Goal: Task Accomplishment & Management: Complete application form

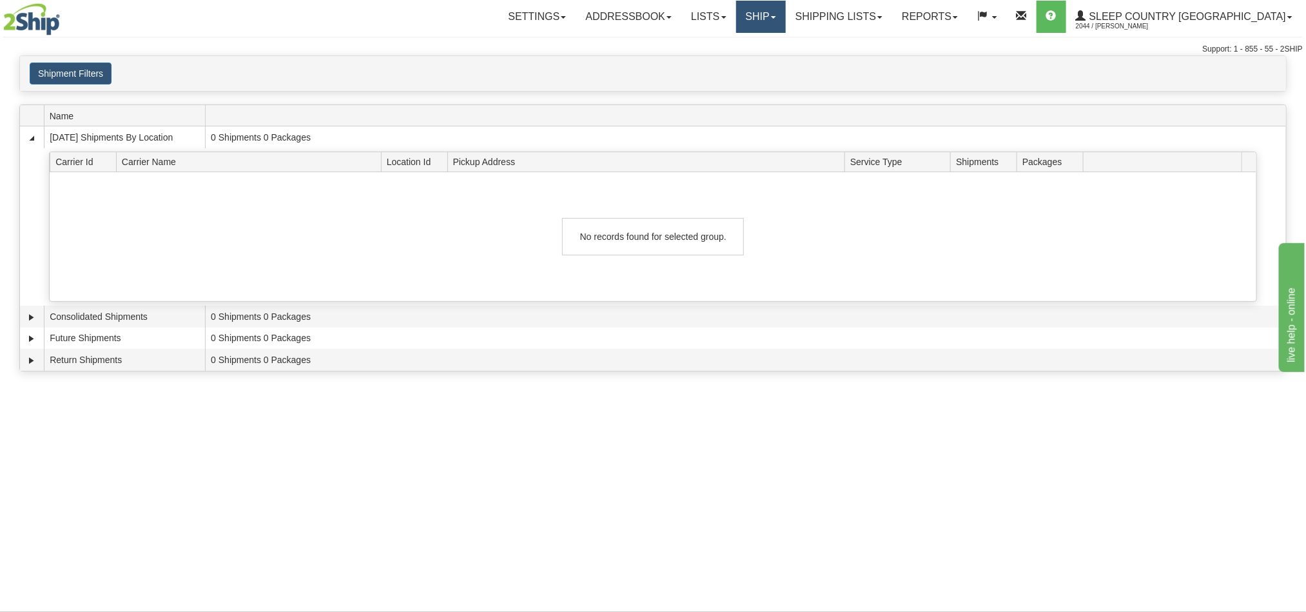
click at [786, 16] on link "Ship" at bounding box center [761, 17] width 50 height 32
click at [772, 64] on span "OnHold / Order Queue" at bounding box center [727, 62] width 91 height 10
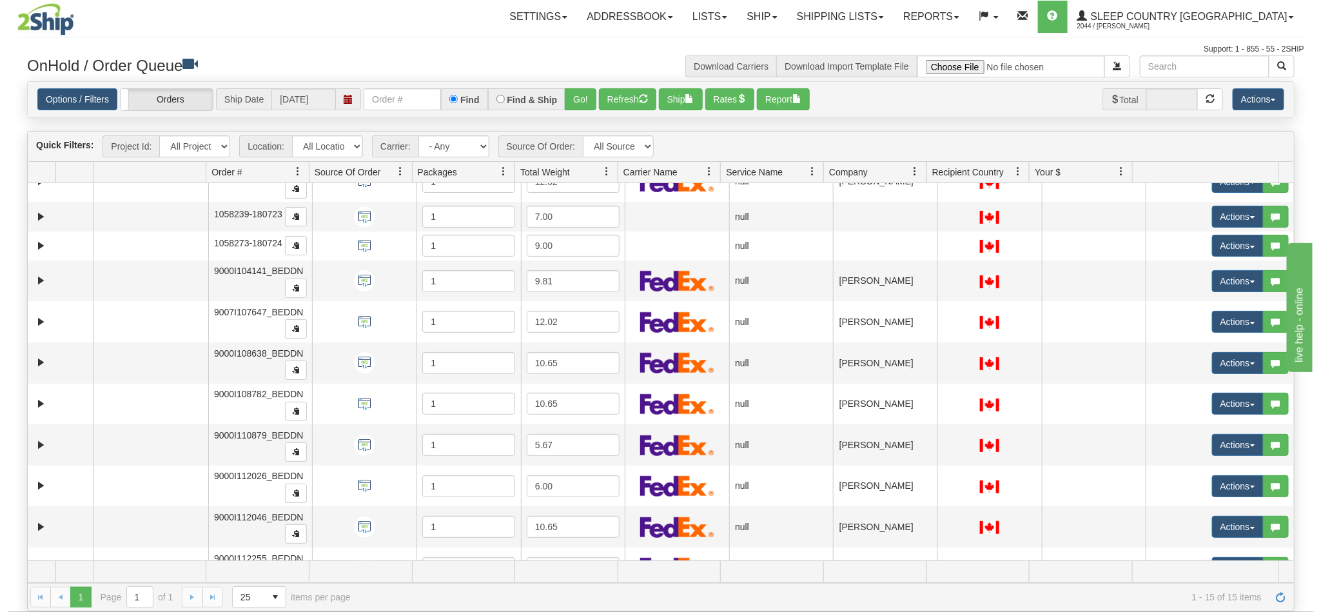
scroll to position [6, 0]
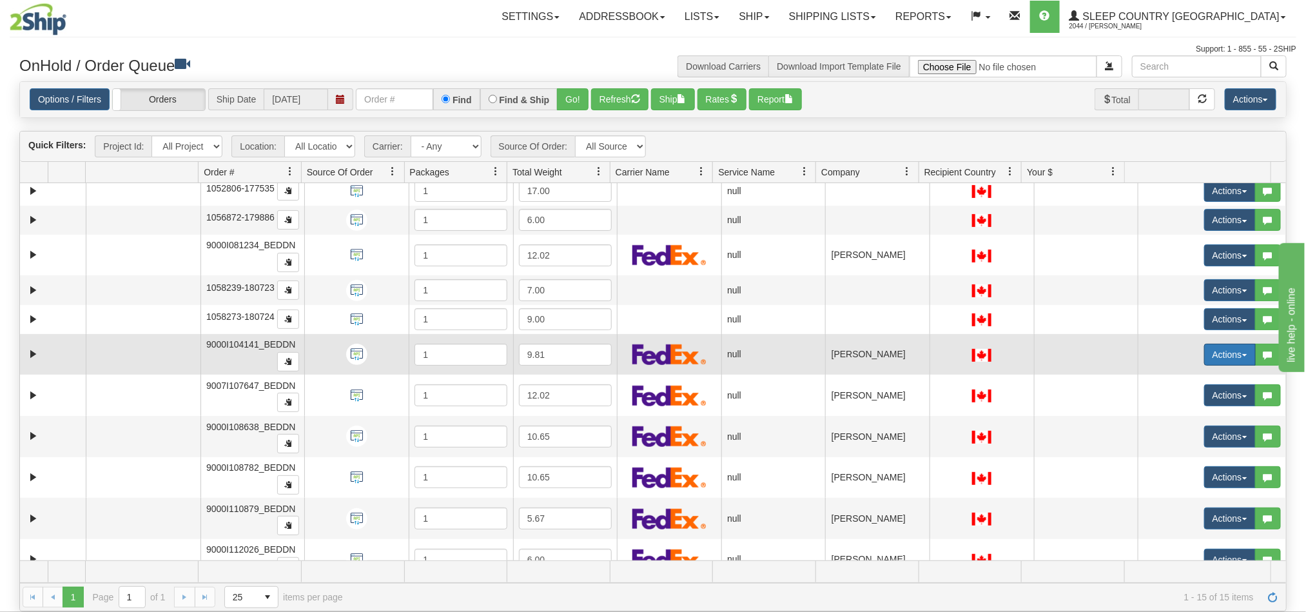
click at [1206, 358] on button "Actions" at bounding box center [1230, 355] width 52 height 22
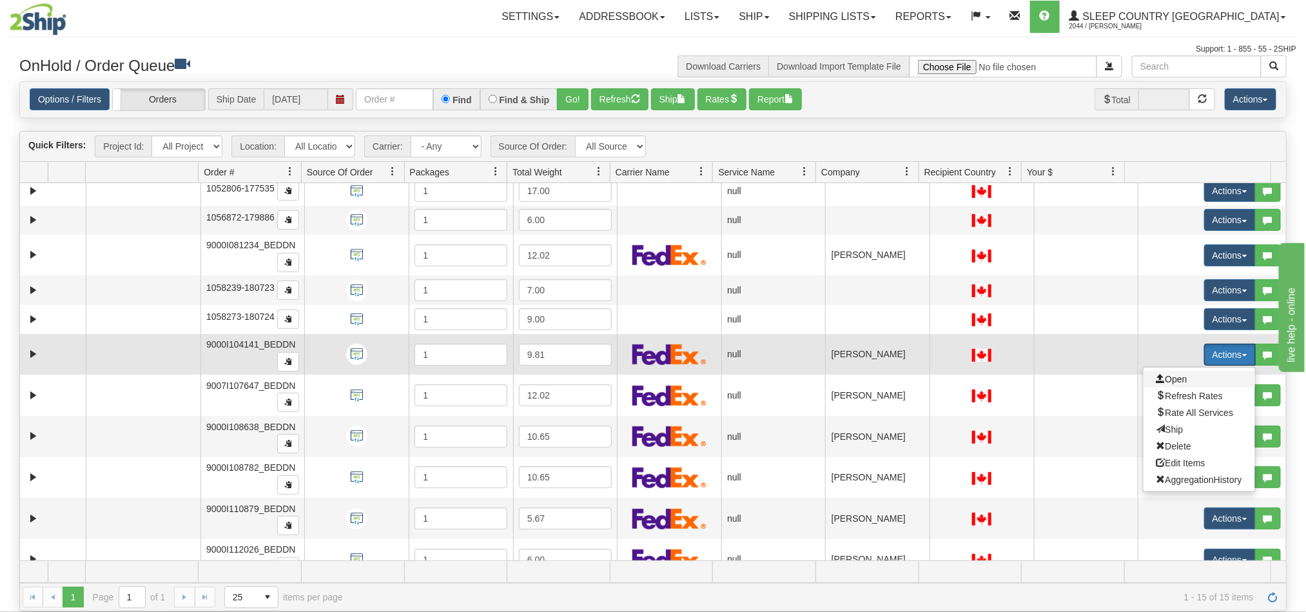
click at [1157, 384] on span "Open" at bounding box center [1172, 379] width 31 height 10
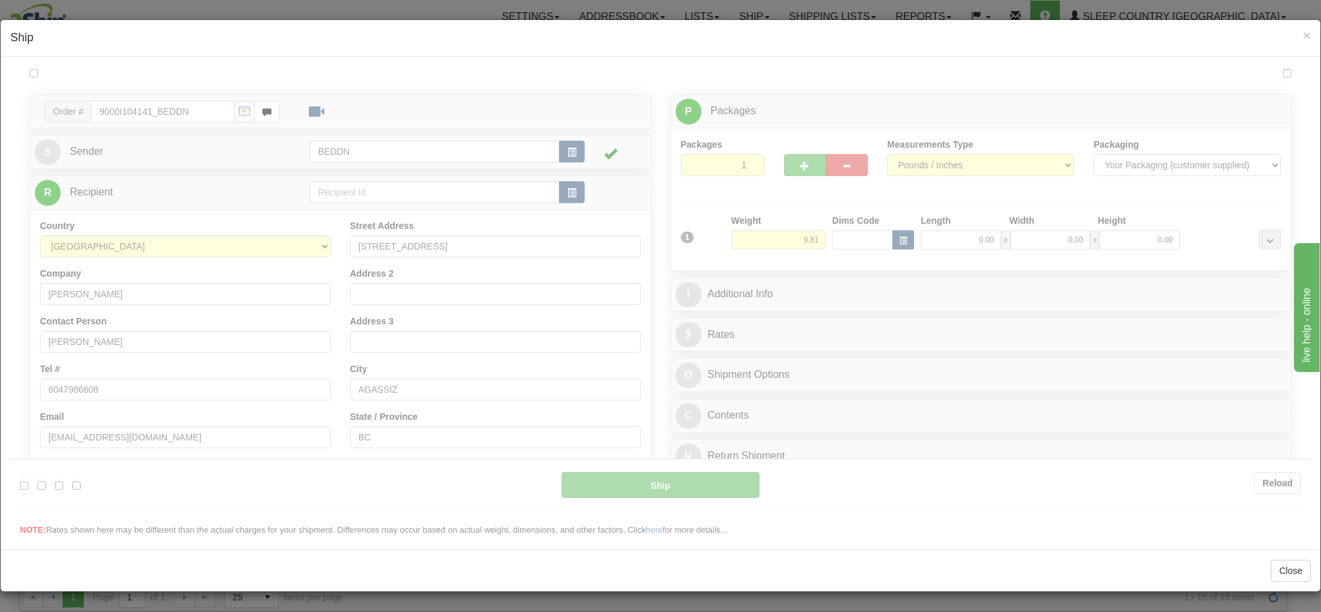
scroll to position [0, 0]
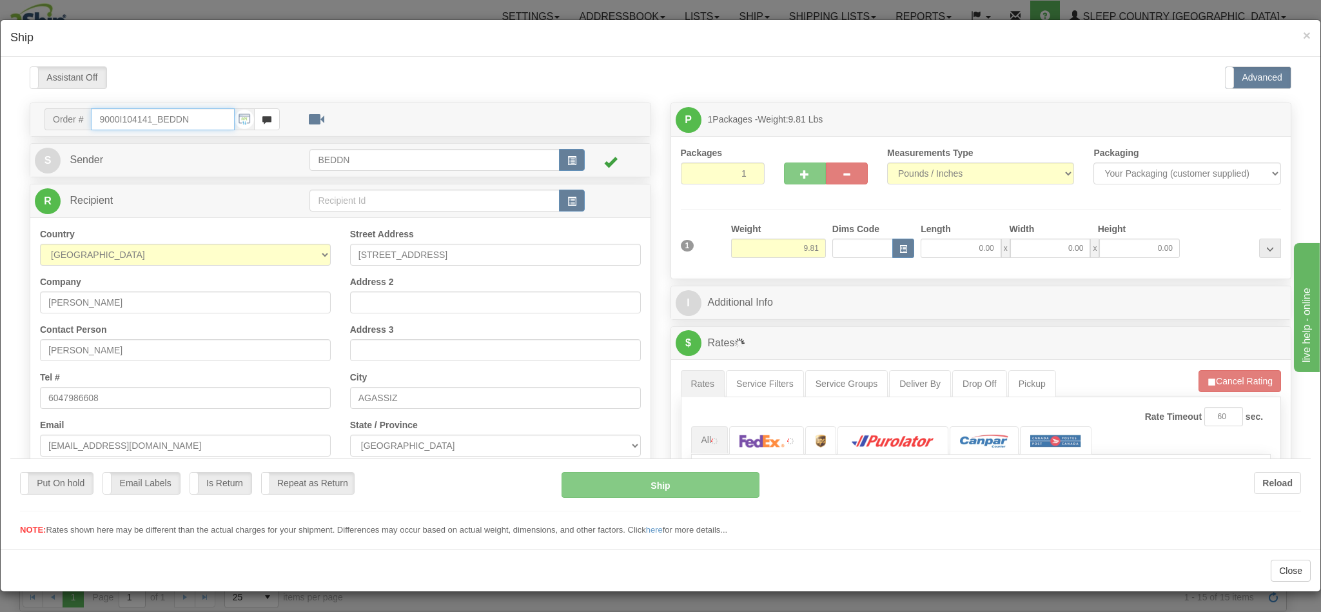
type input "10:31"
type input "16:00"
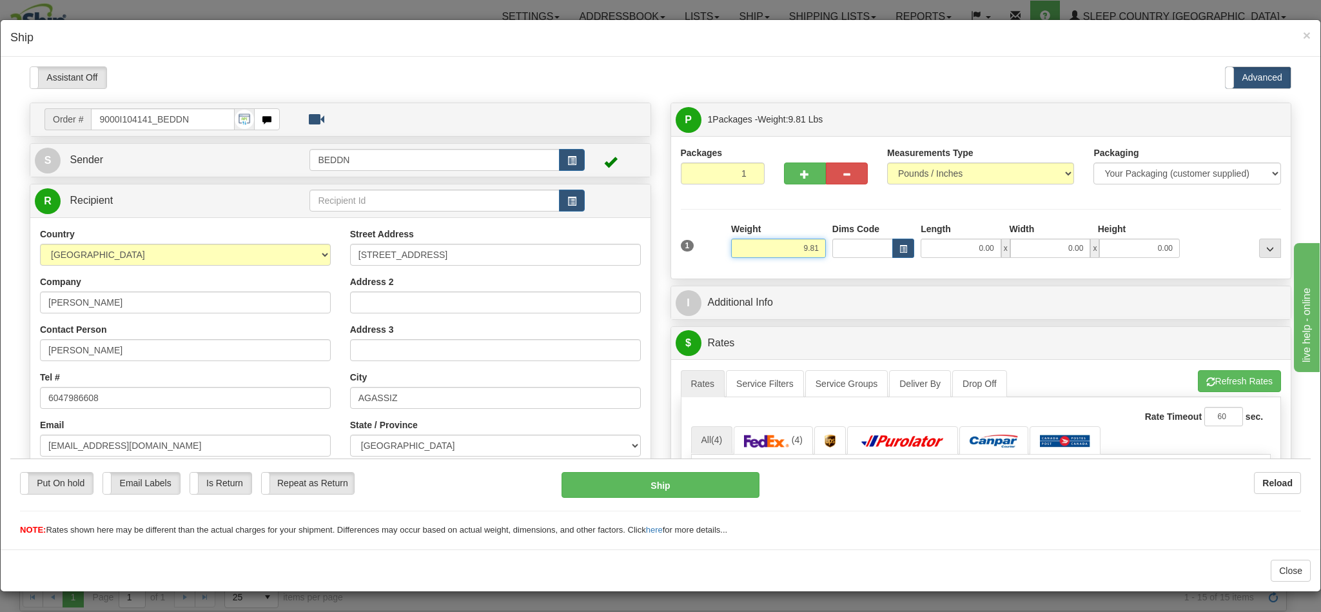
click at [790, 254] on input "9.81" at bounding box center [778, 247] width 95 height 19
drag, startPoint x: 777, startPoint y: 254, endPoint x: 838, endPoint y: 254, distance: 61.3
click at [838, 254] on div "1 Weight 9.81 Dims Code 0.00" at bounding box center [981, 245] width 607 height 46
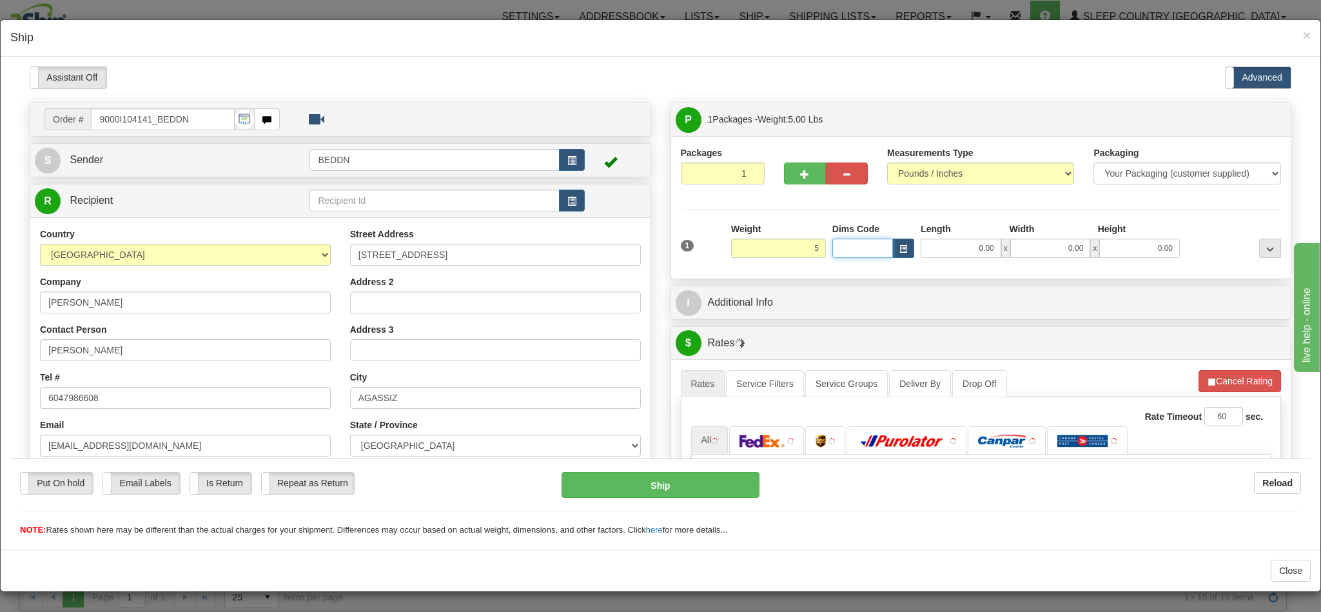
type input "5.00"
type input "16.00"
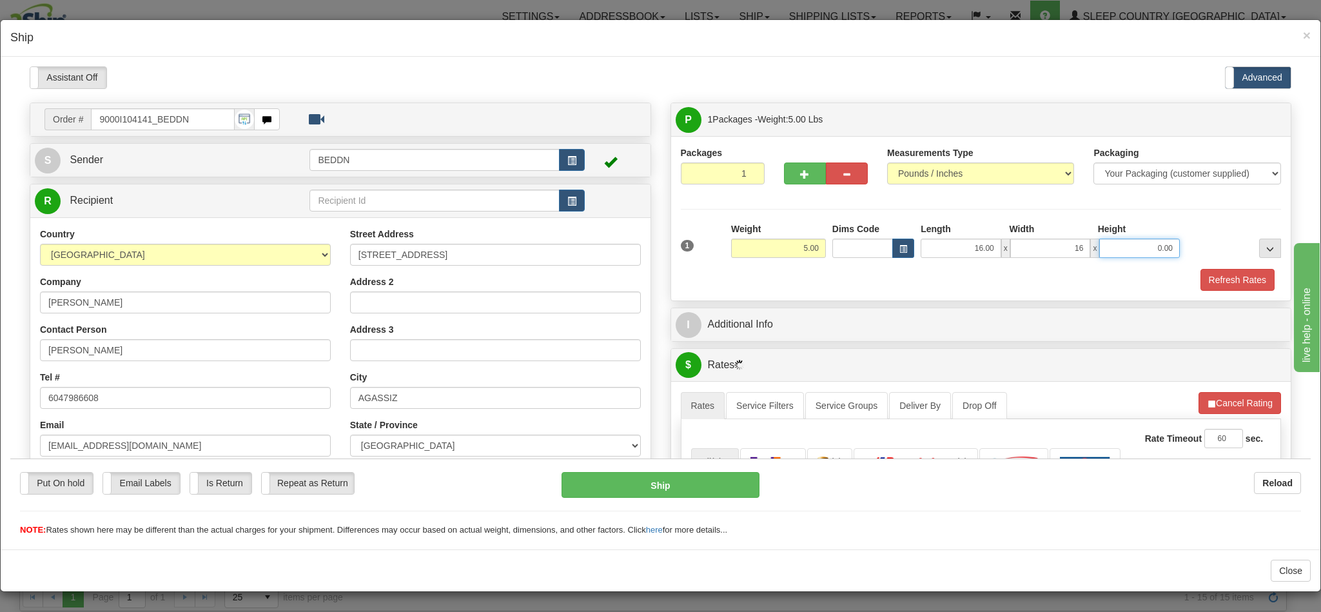
type input "16.00"
type input "10"
type input "10.00"
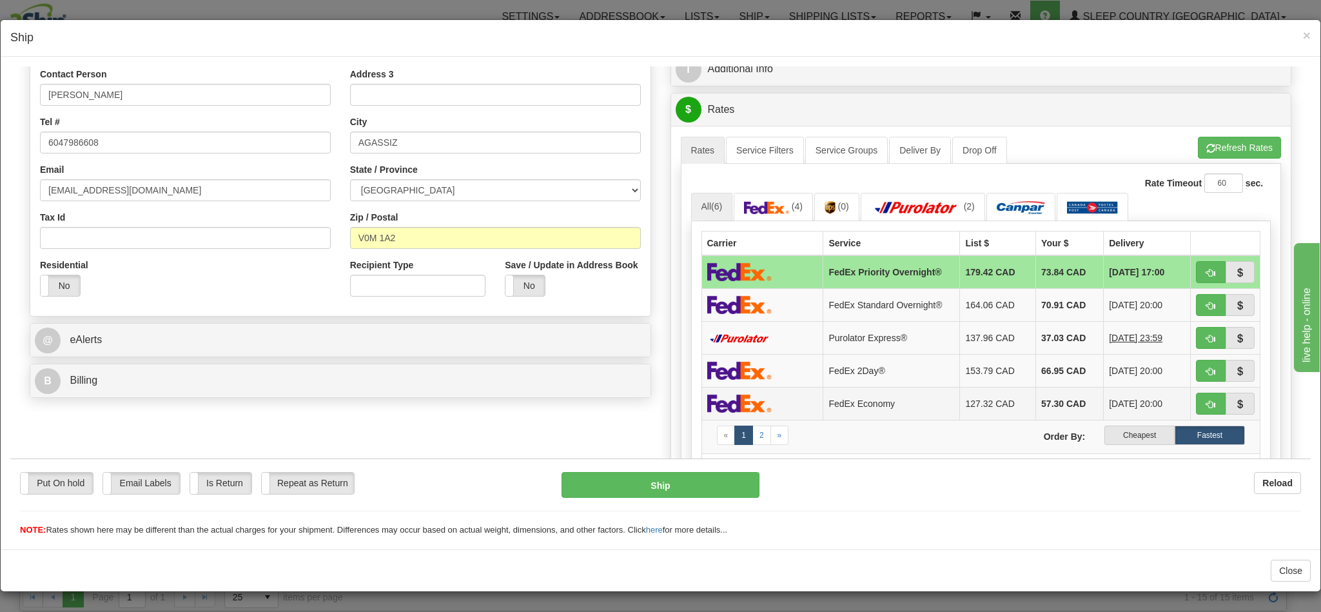
scroll to position [387, 0]
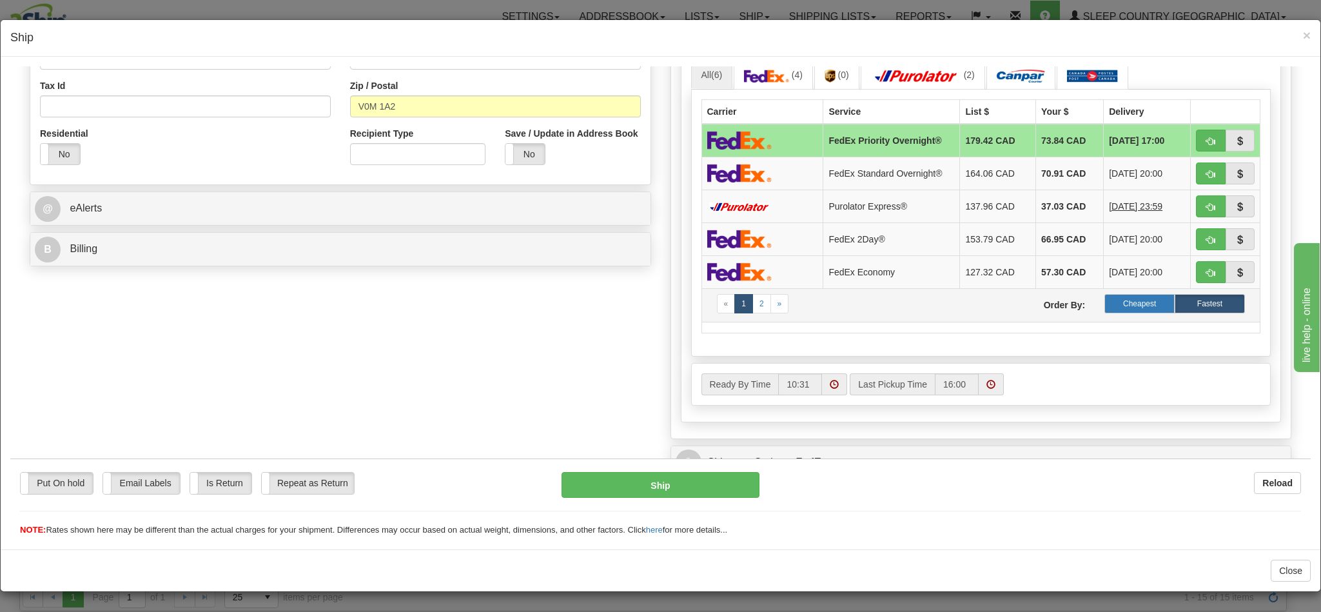
click at [1113, 313] on label "Cheapest" at bounding box center [1139, 302] width 70 height 19
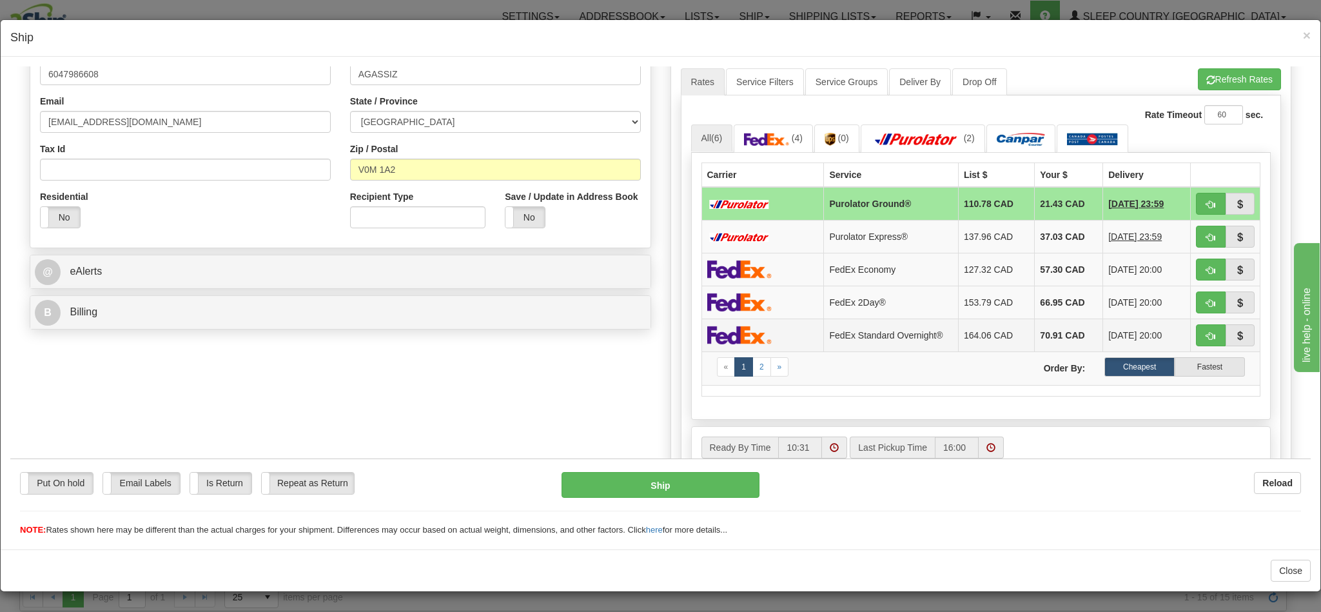
scroll to position [290, 0]
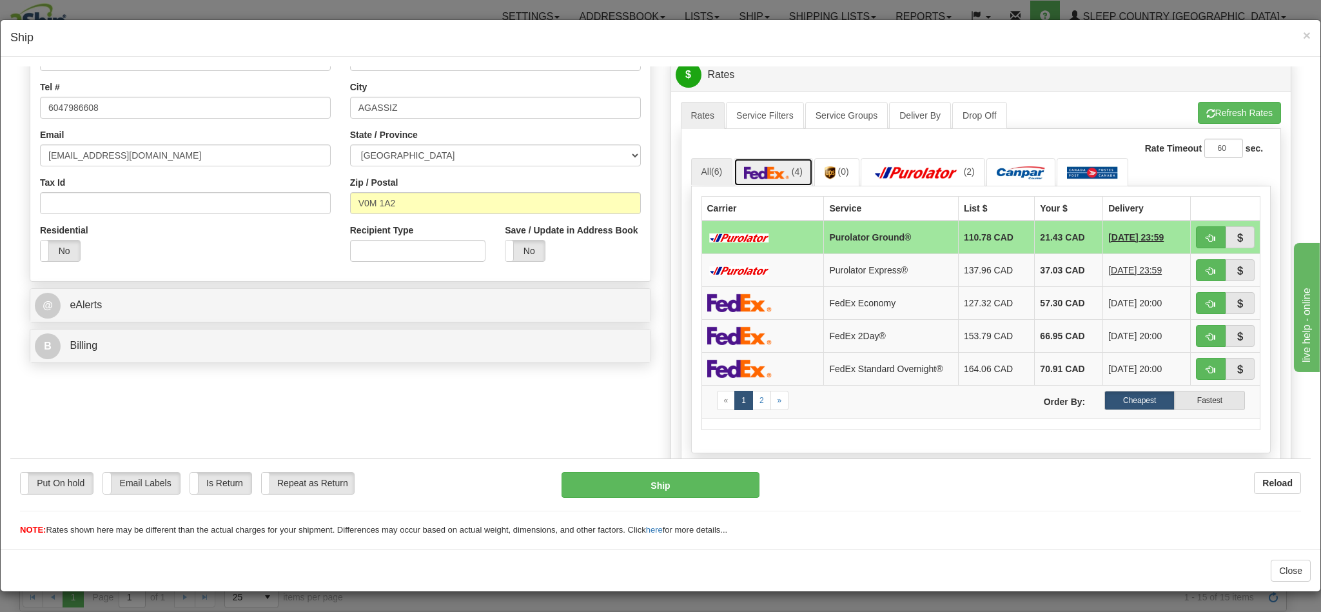
click at [757, 177] on img at bounding box center [766, 172] width 45 height 13
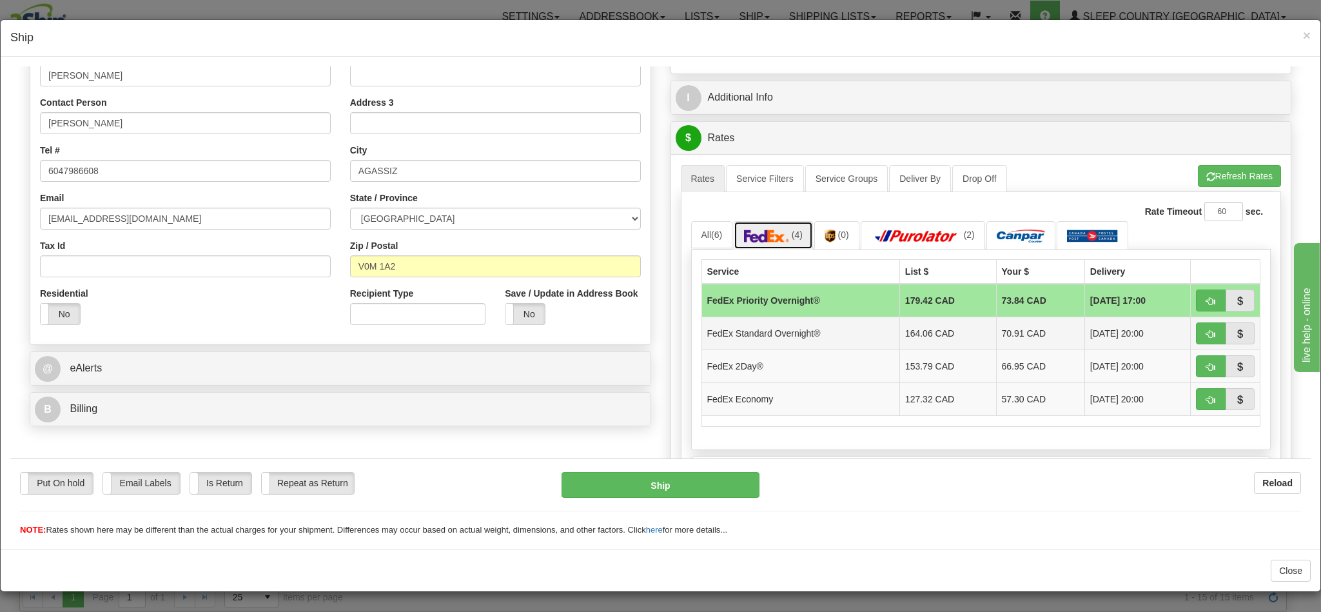
scroll to position [193, 0]
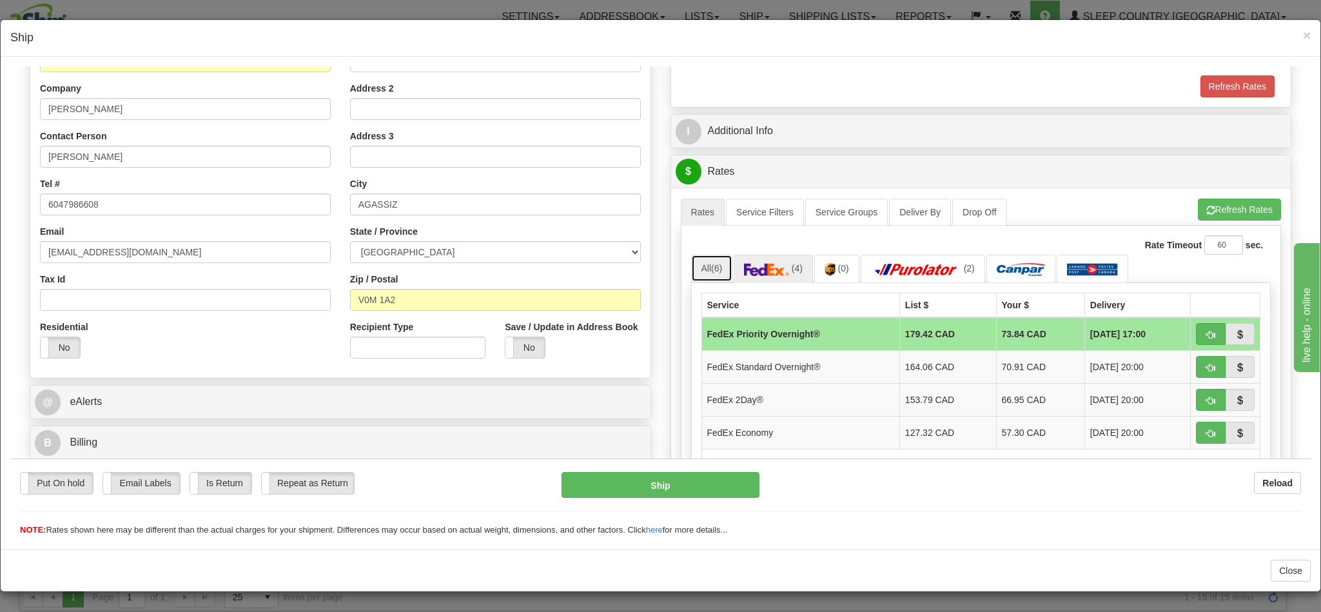
click at [696, 276] on link "All (6)" at bounding box center [712, 267] width 42 height 27
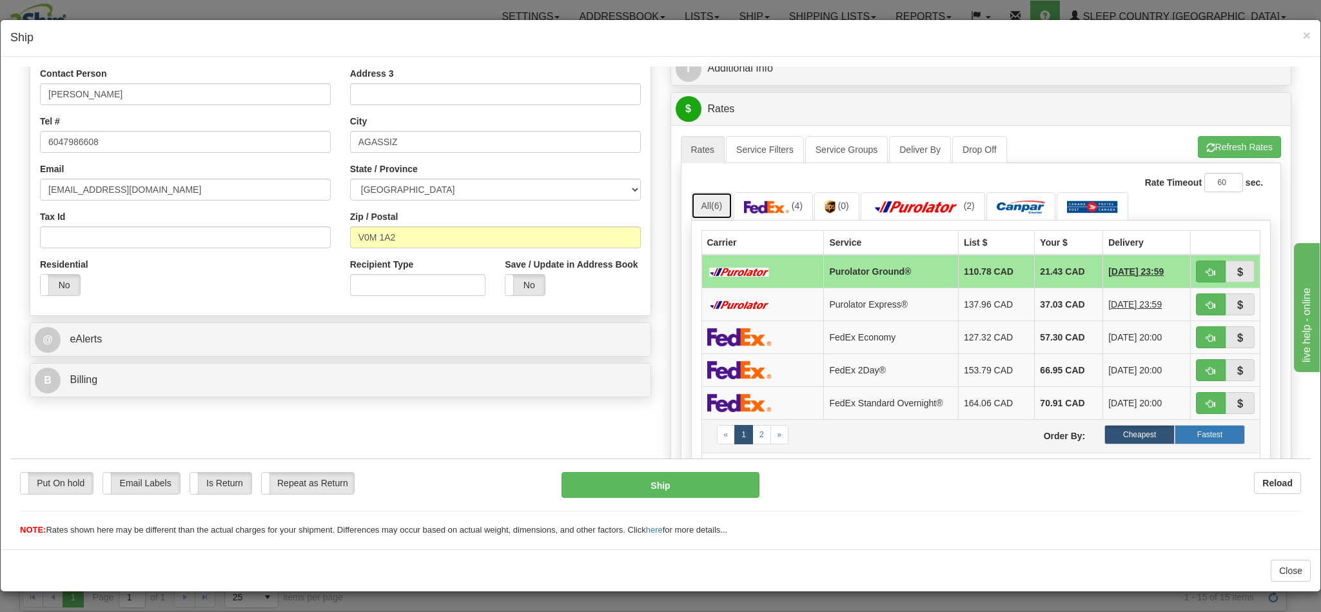
scroll to position [290, 0]
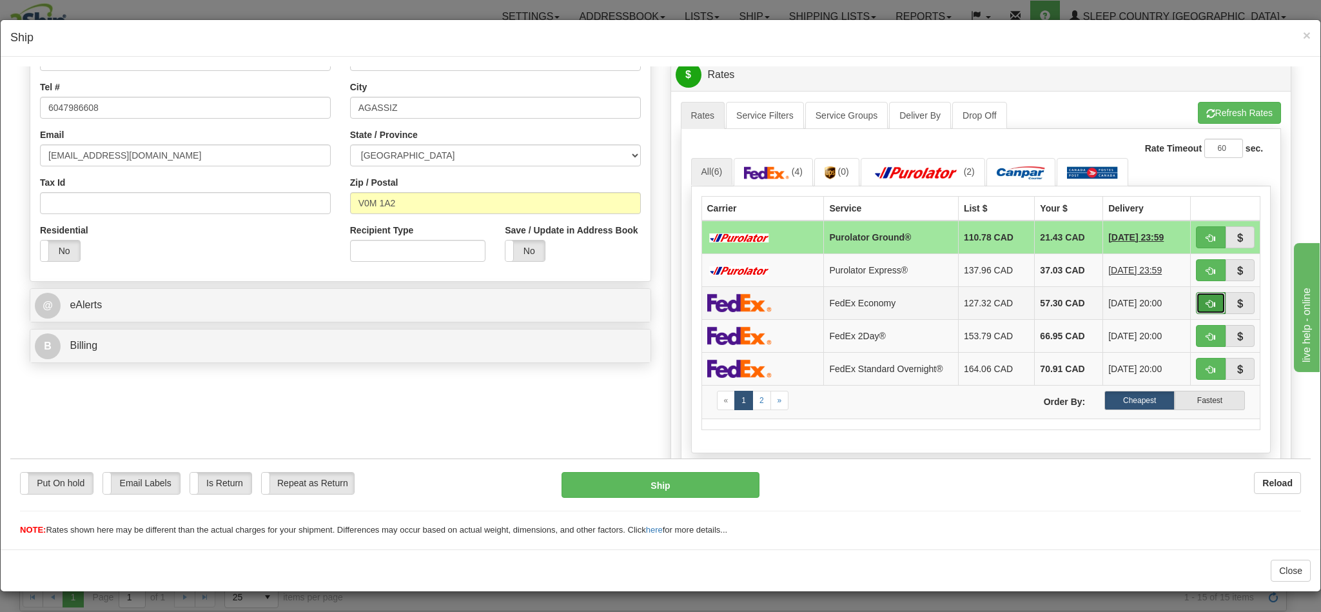
click at [1206, 306] on span "button" at bounding box center [1210, 303] width 9 height 8
type input "20"
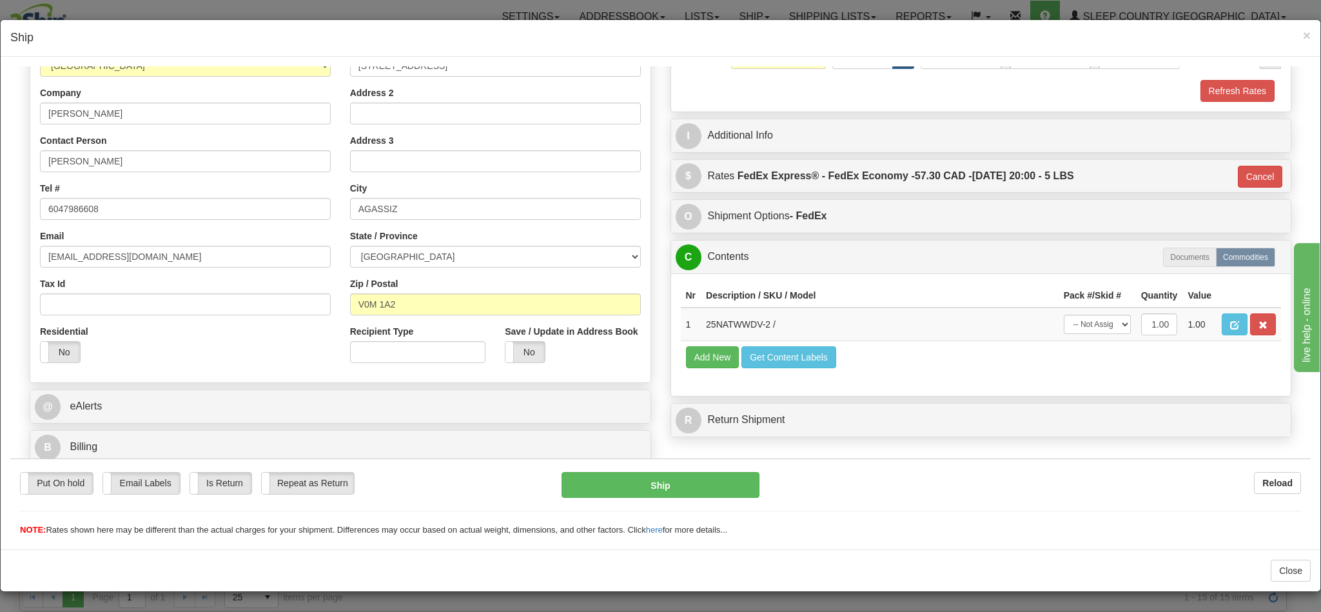
scroll to position [206, 0]
click at [680, 481] on button "Ship" at bounding box center [660, 484] width 197 height 26
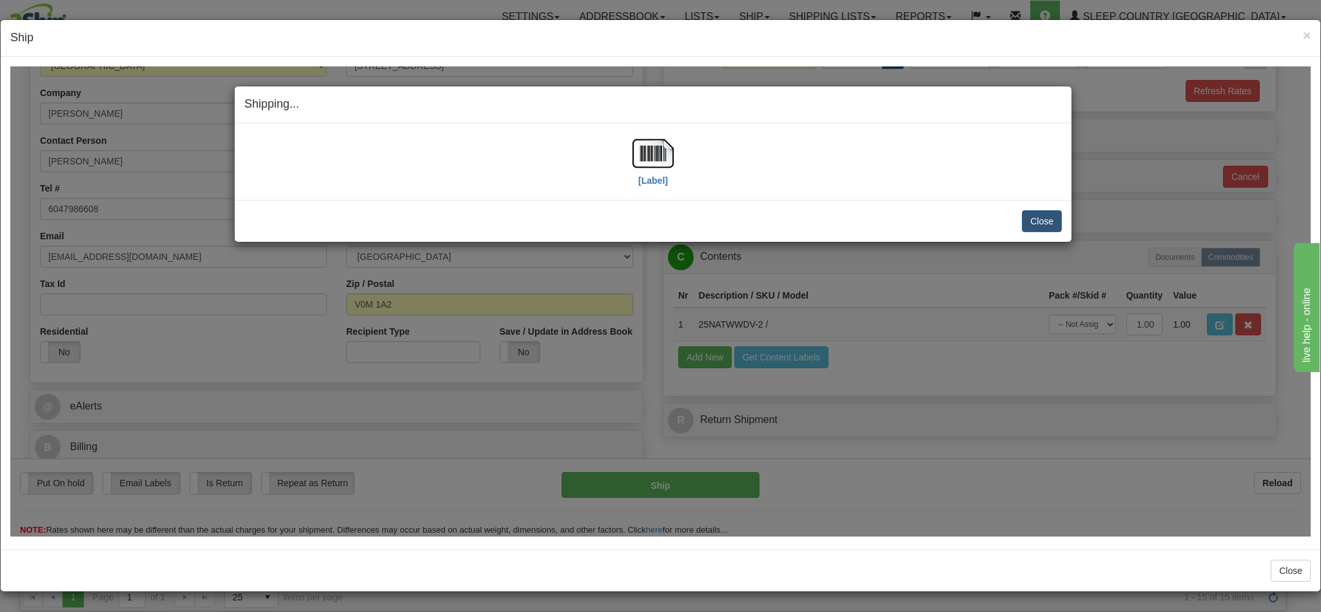
click at [667, 154] on div "[Label]" at bounding box center [653, 160] width 818 height 57
click at [651, 157] on img at bounding box center [653, 152] width 41 height 41
click at [1042, 221] on button "Close" at bounding box center [1042, 221] width 40 height 22
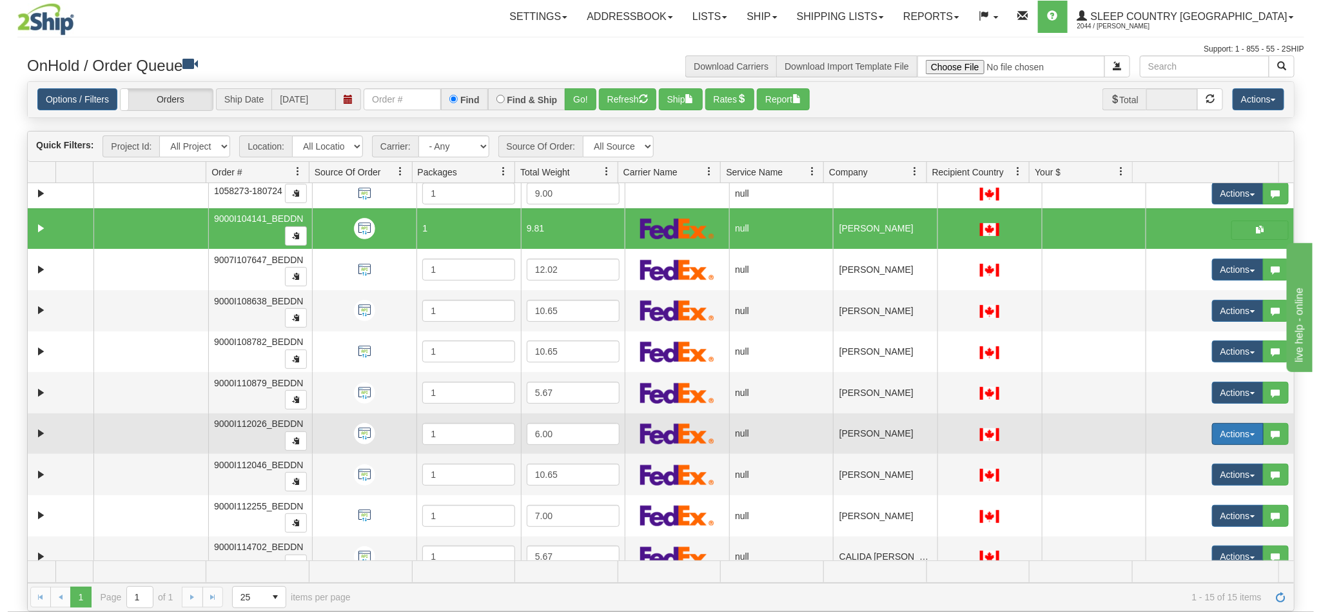
scroll to position [199, 0]
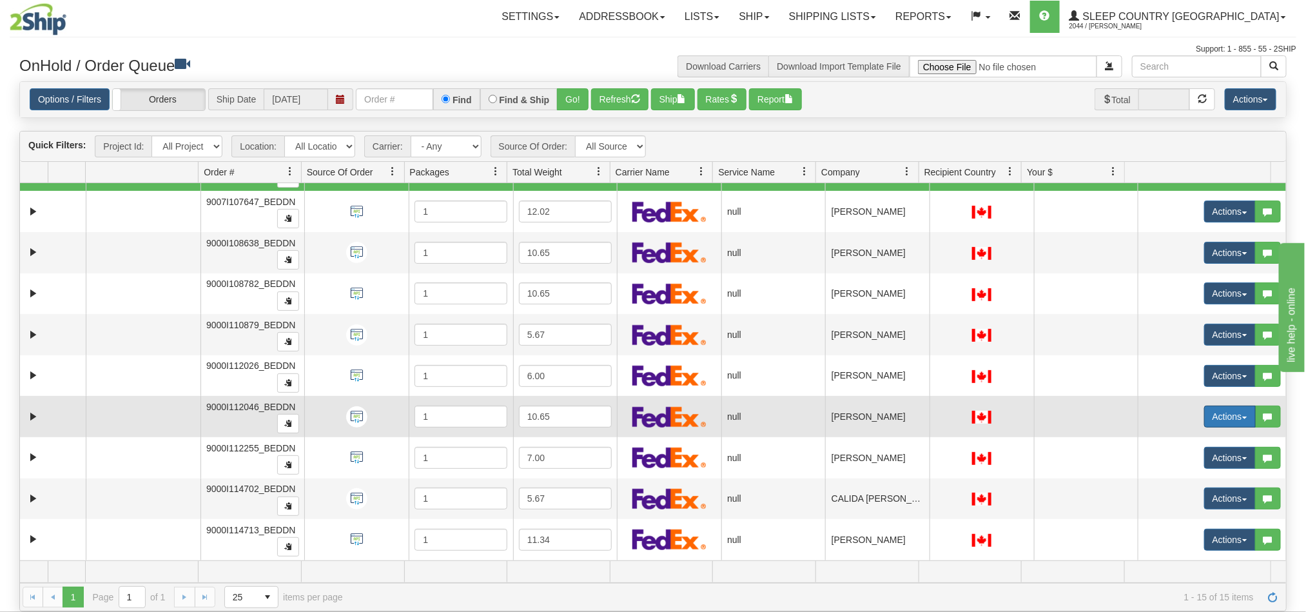
click at [1209, 412] on button "Actions" at bounding box center [1230, 417] width 52 height 22
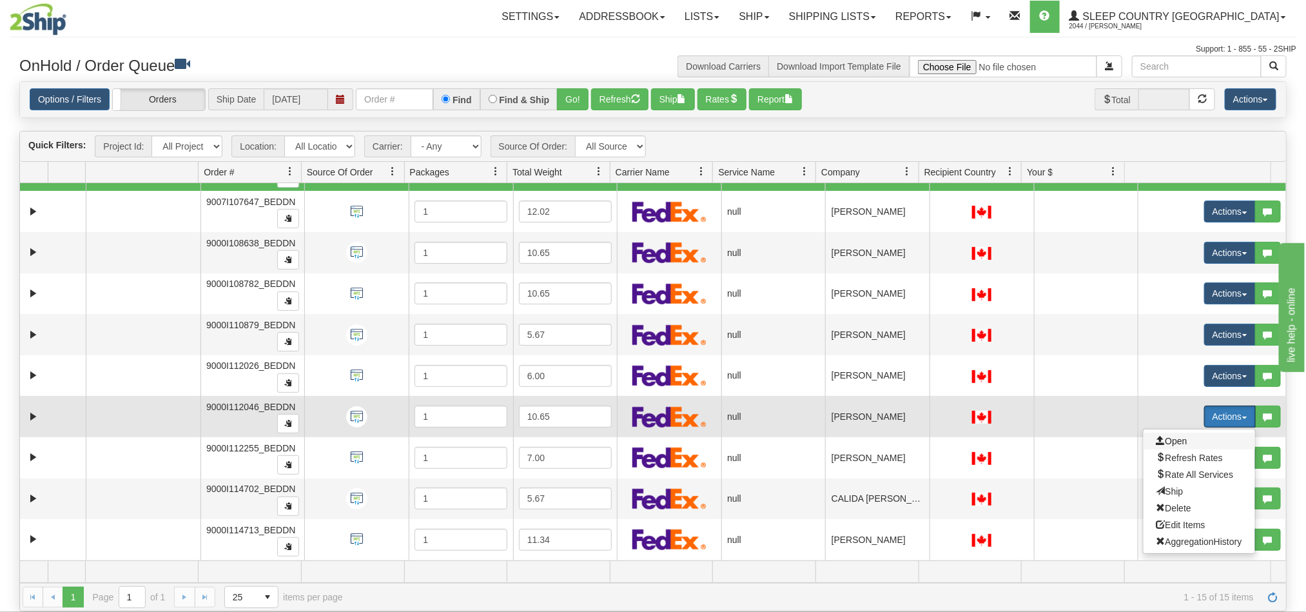
click at [1157, 437] on span at bounding box center [1161, 440] width 9 height 9
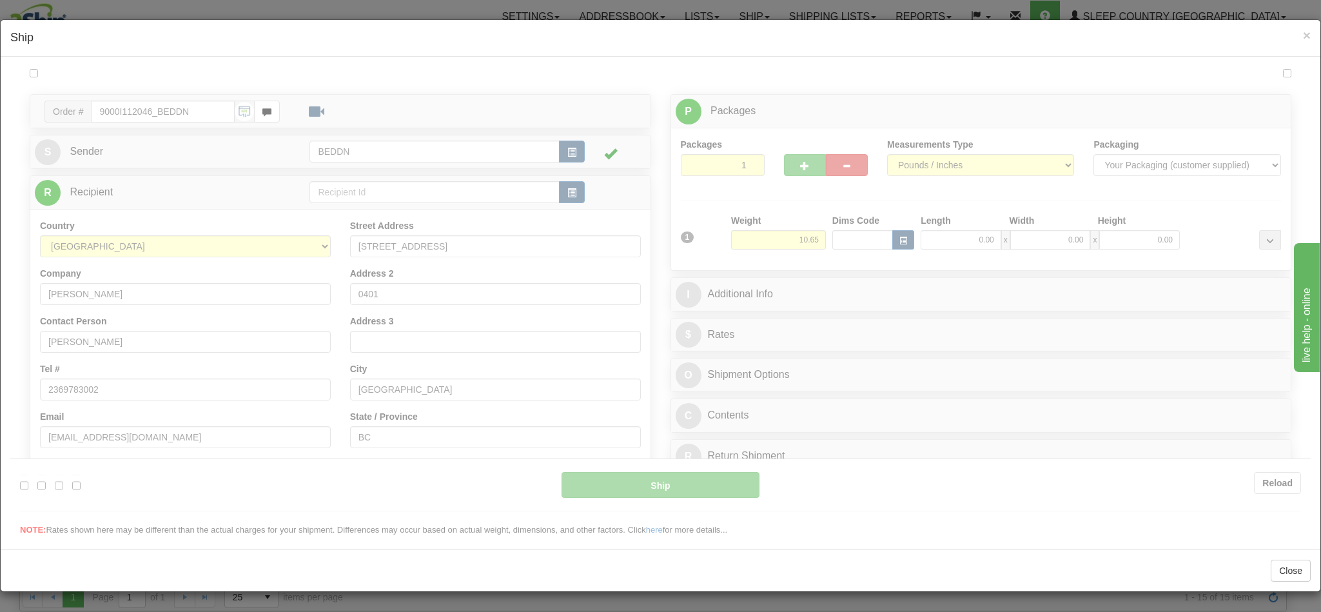
scroll to position [0, 0]
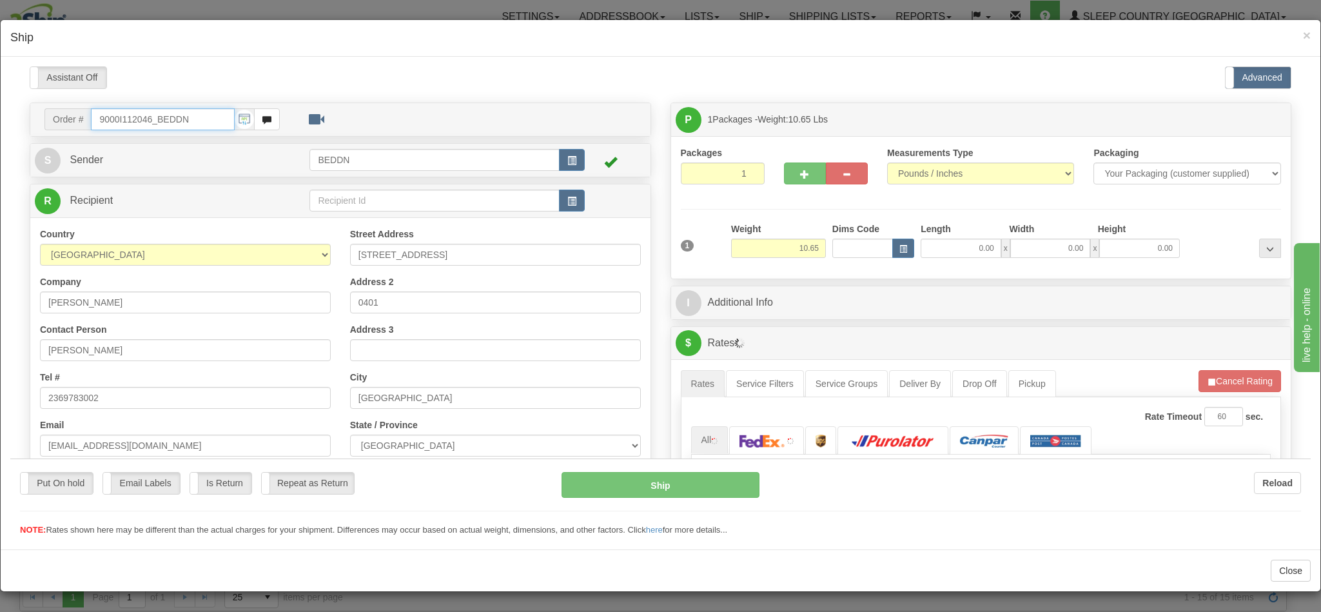
type input "10:42"
type input "16:00"
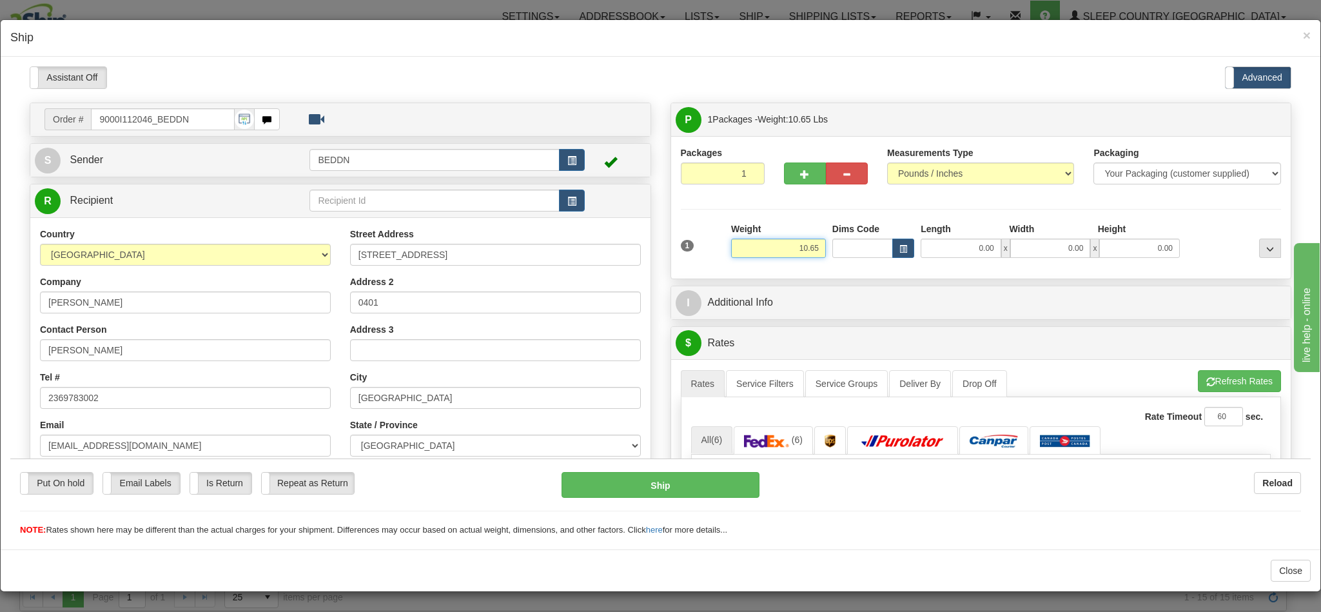
drag, startPoint x: 787, startPoint y: 252, endPoint x: 814, endPoint y: 252, distance: 27.1
click at [814, 252] on div "1 Weight 10.65 Dims Code x x" at bounding box center [981, 245] width 607 height 46
type input "5.00"
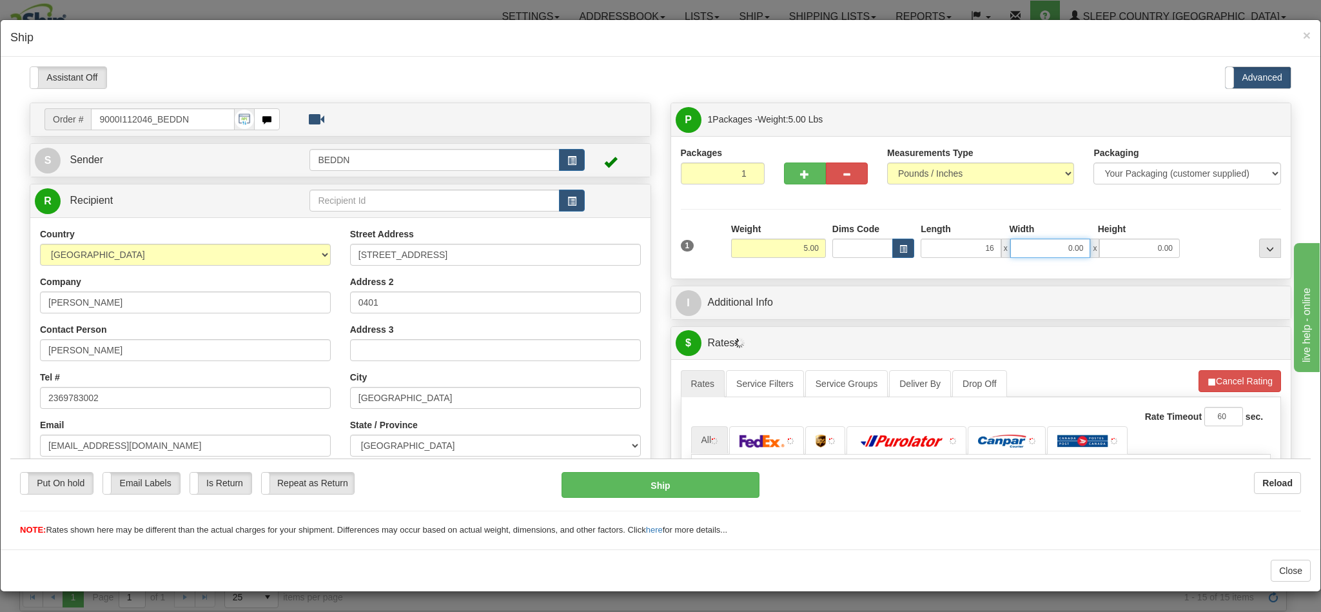
type input "16.00"
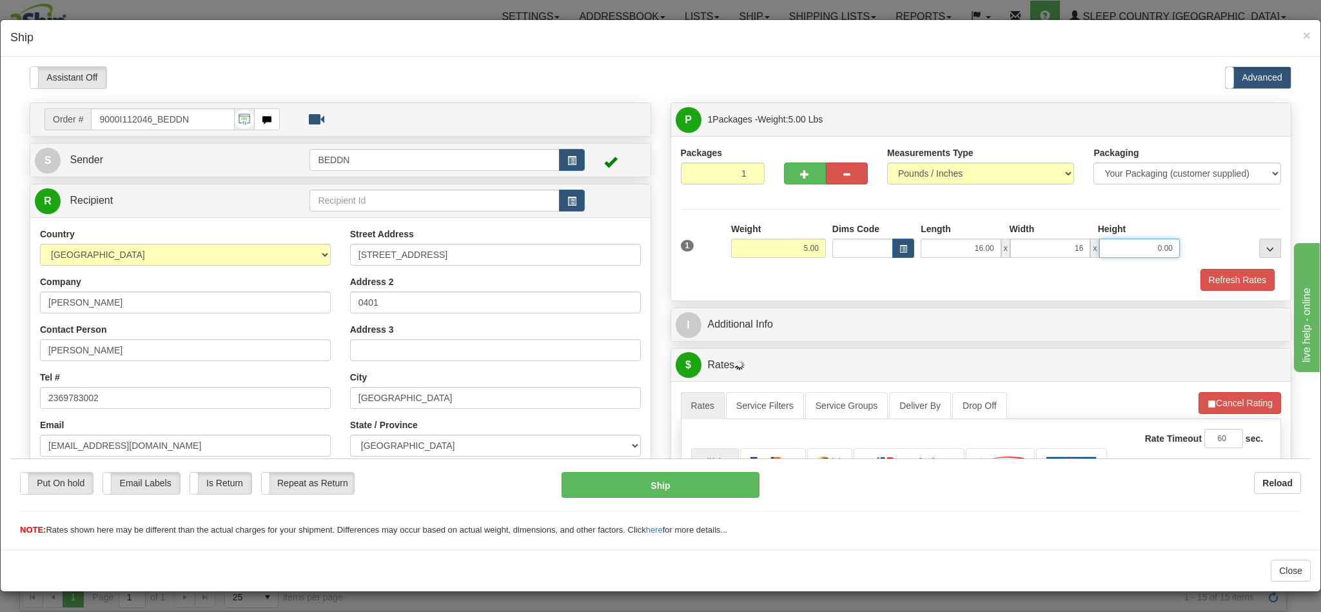
type input "16.00"
type input "10.00"
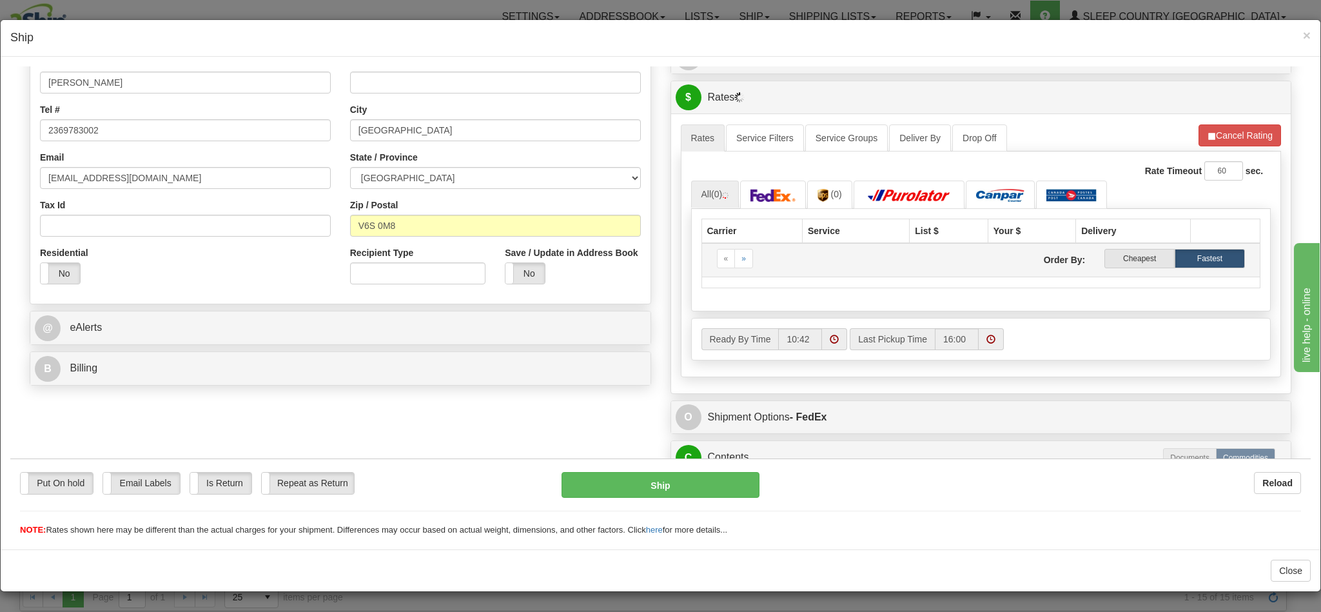
scroll to position [290, 0]
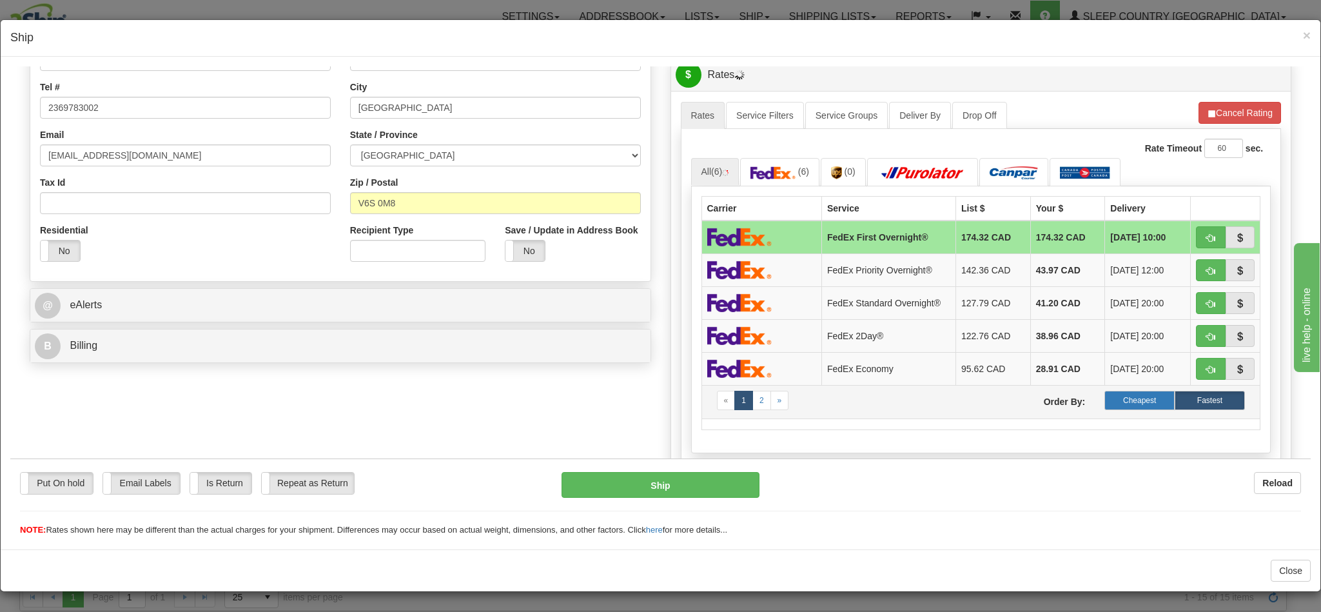
click at [1106, 409] on label "Cheapest" at bounding box center [1139, 399] width 70 height 19
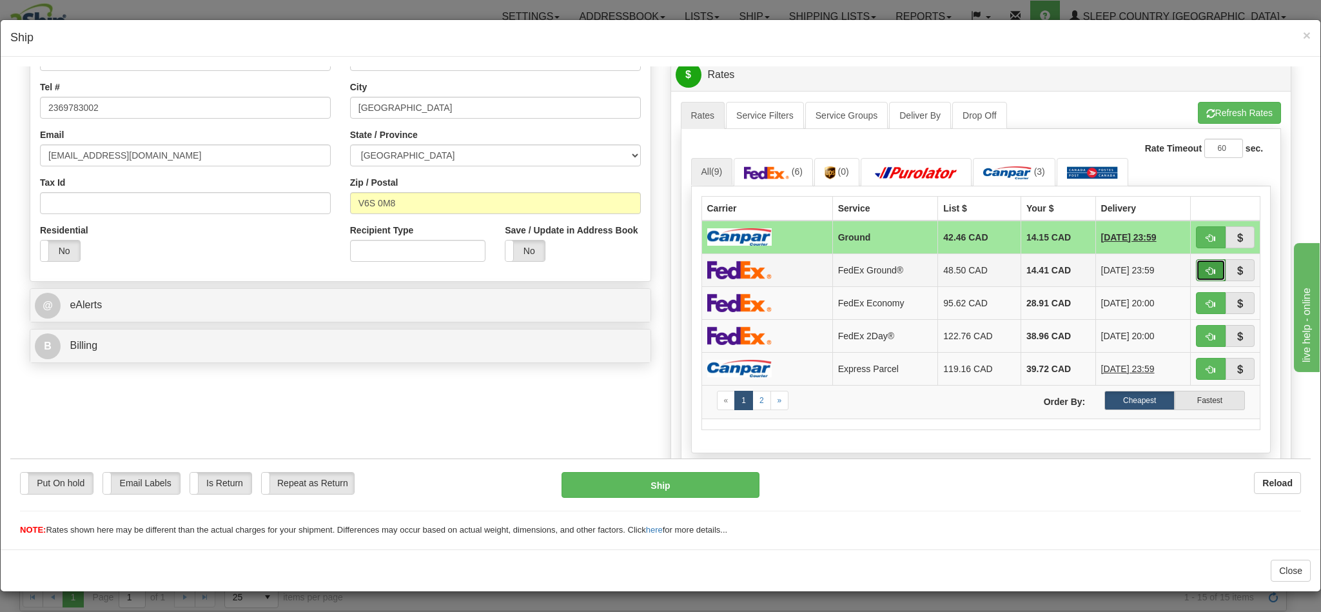
click at [1206, 275] on span "button" at bounding box center [1210, 270] width 9 height 8
type input "92"
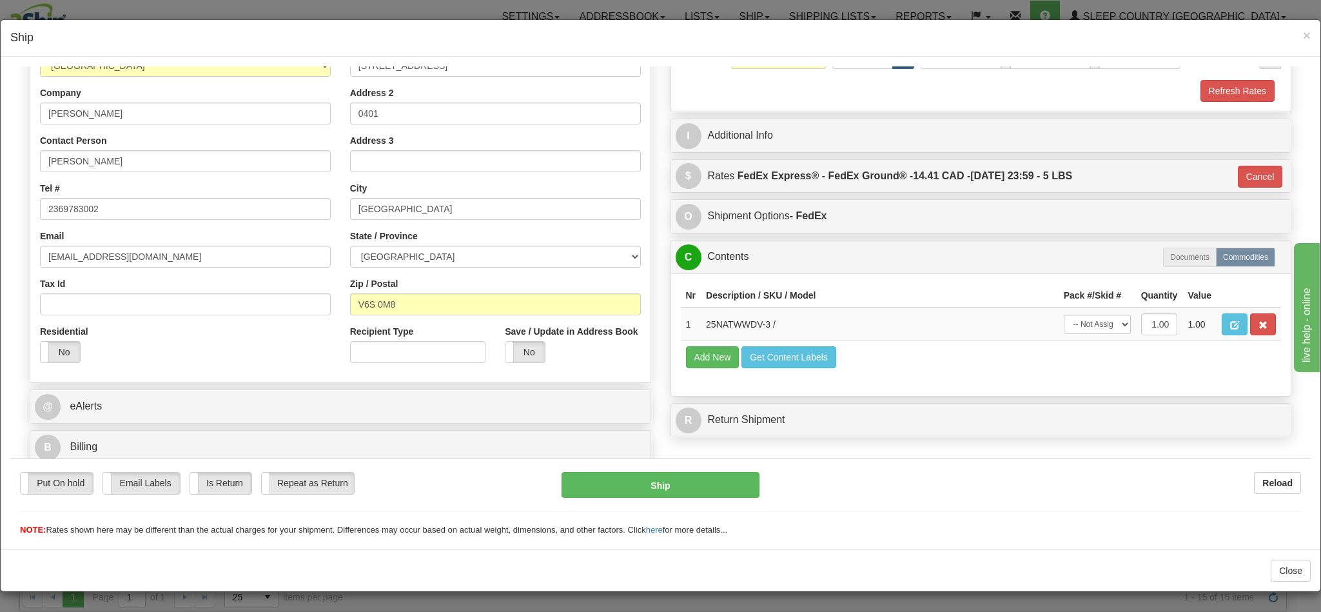
scroll to position [206, 0]
click at [695, 485] on button "Ship" at bounding box center [660, 484] width 197 height 26
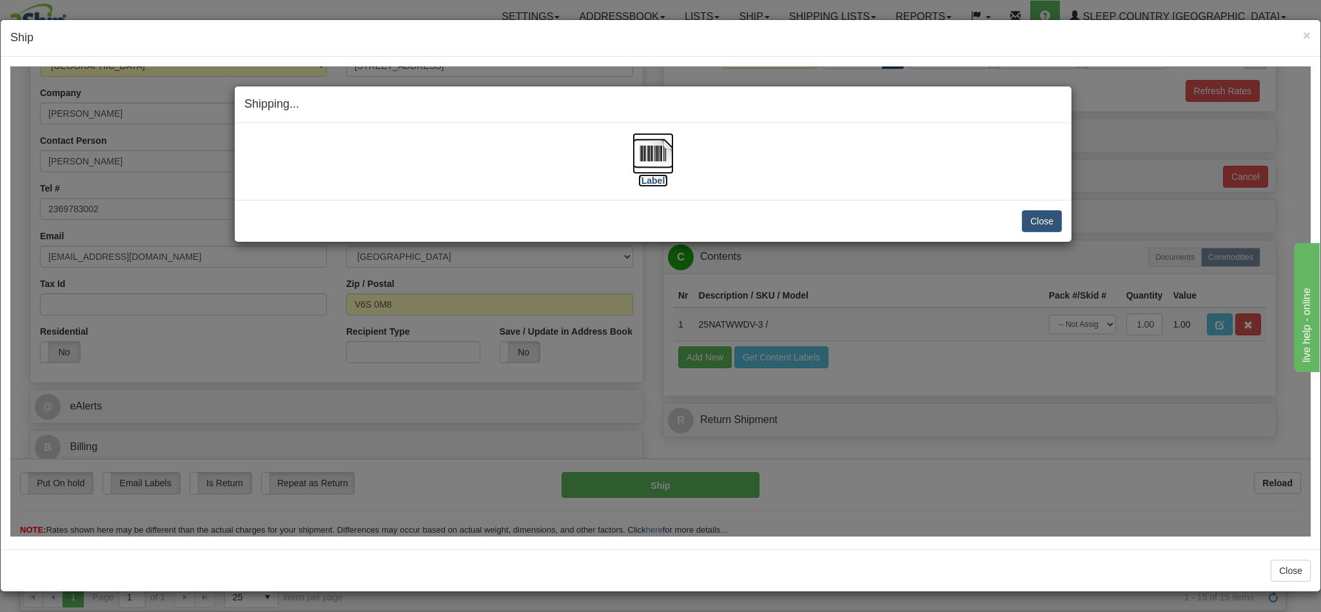
click at [649, 157] on img at bounding box center [653, 152] width 41 height 41
click at [1030, 224] on button "Close" at bounding box center [1042, 221] width 40 height 22
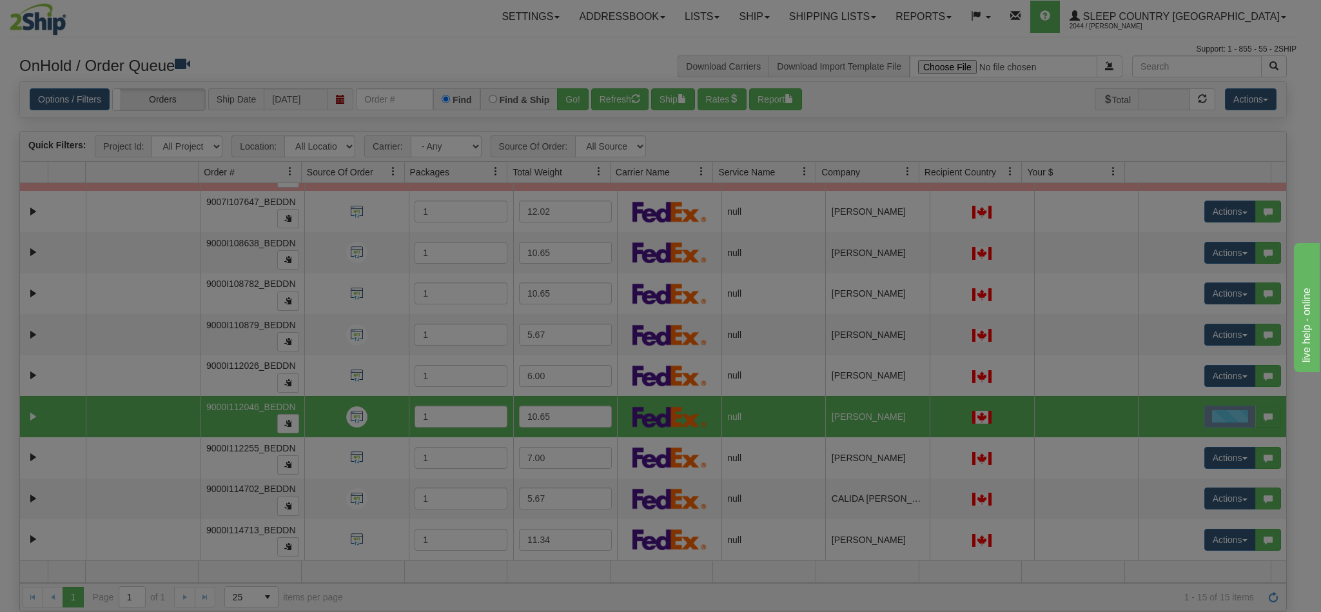
scroll to position [0, 0]
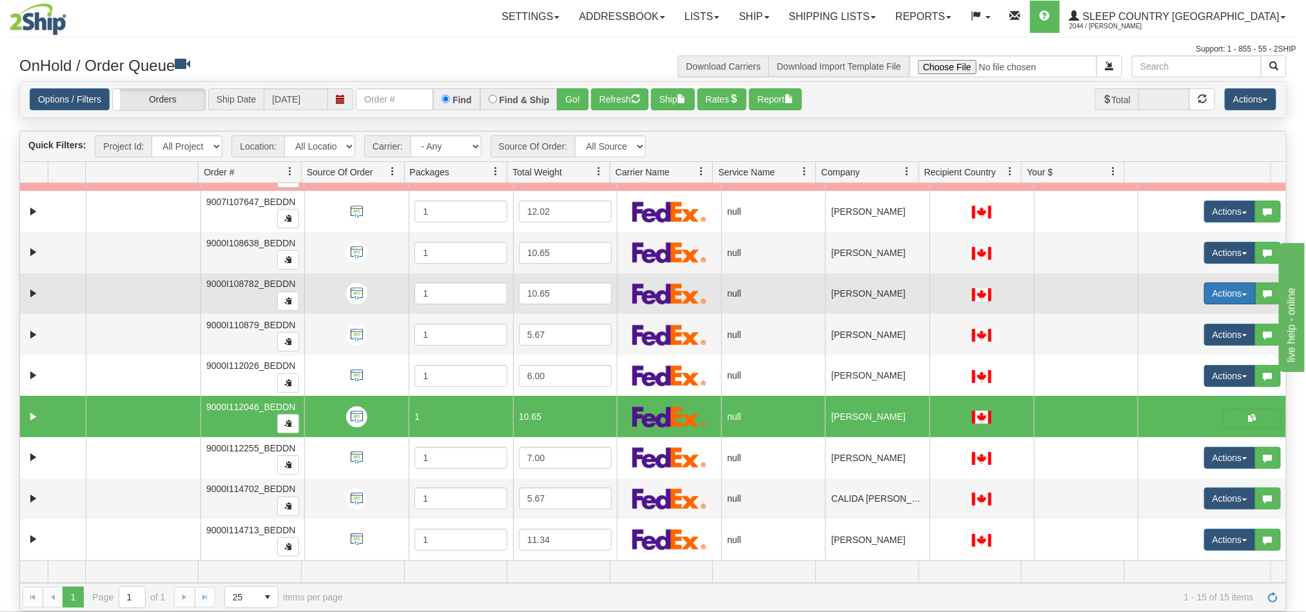
click at [1209, 288] on button "Actions" at bounding box center [1230, 293] width 52 height 22
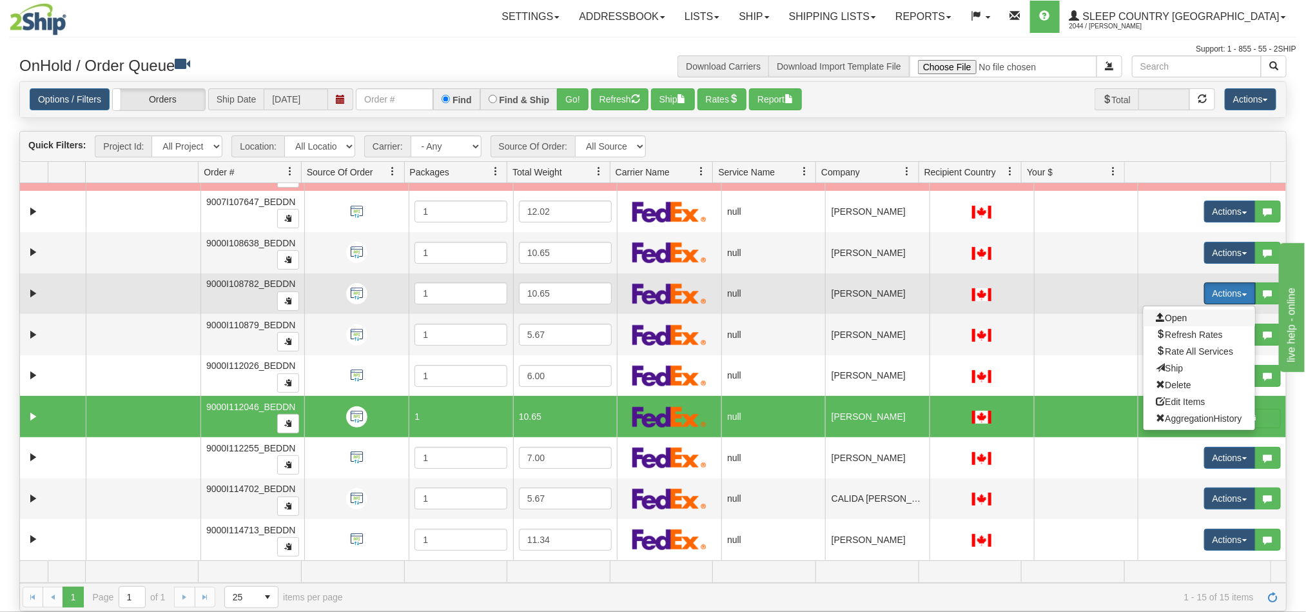
click at [1157, 314] on span "Open" at bounding box center [1172, 318] width 31 height 10
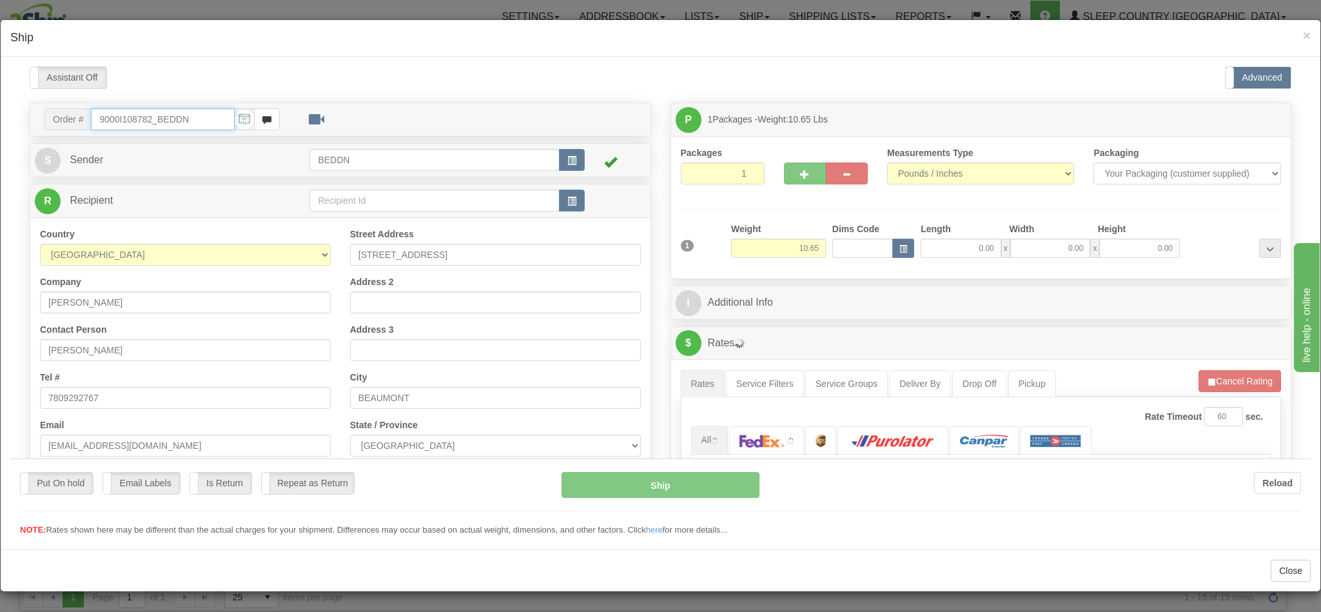
type input "10:43"
type input "16:00"
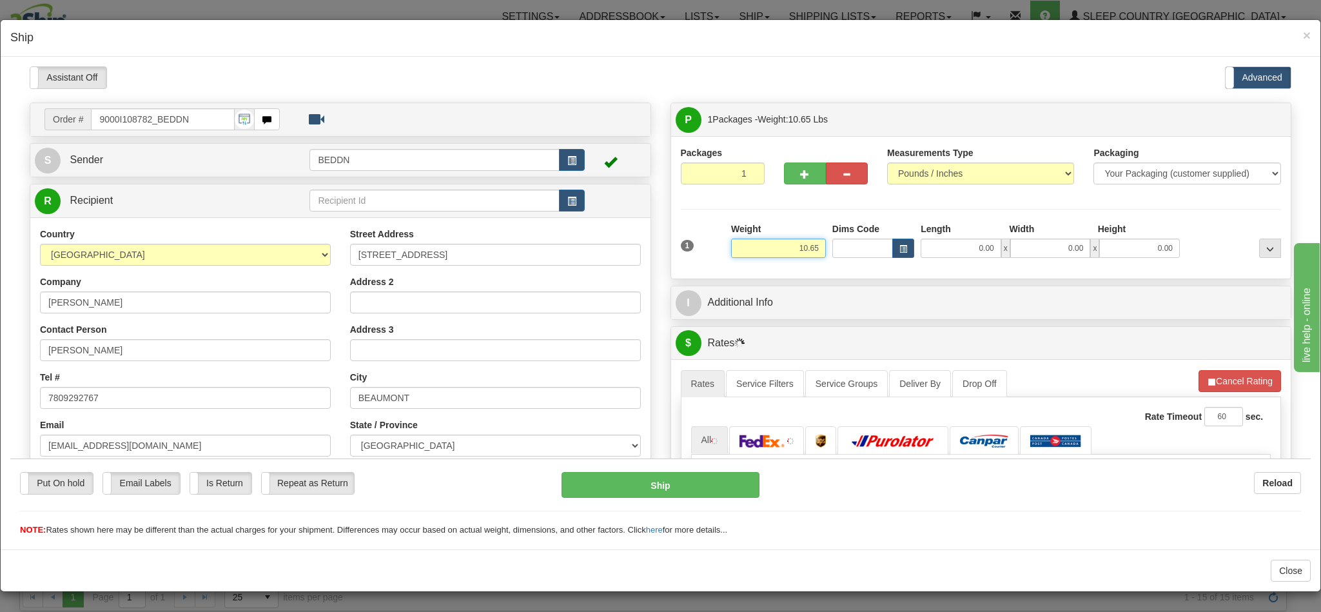
drag, startPoint x: 755, startPoint y: 252, endPoint x: 831, endPoint y: 257, distance: 76.2
click at [831, 257] on div "1 Weight 10.65 Dims Code x x" at bounding box center [981, 245] width 607 height 46
type input "5.00"
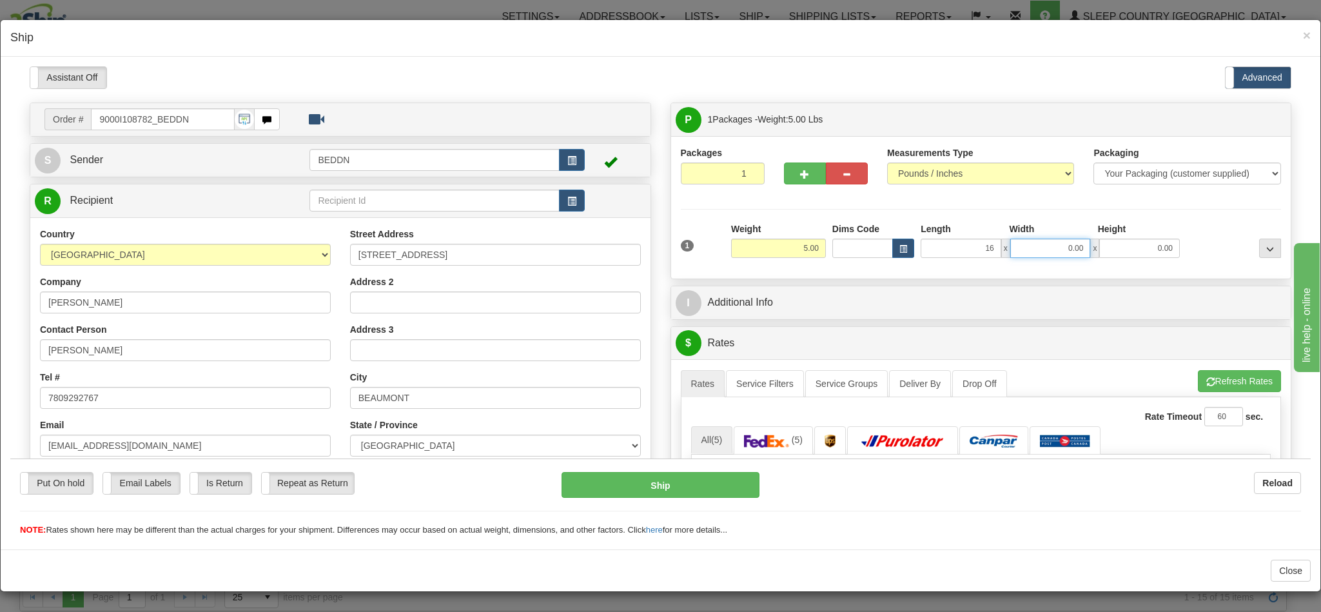
type input "16.00"
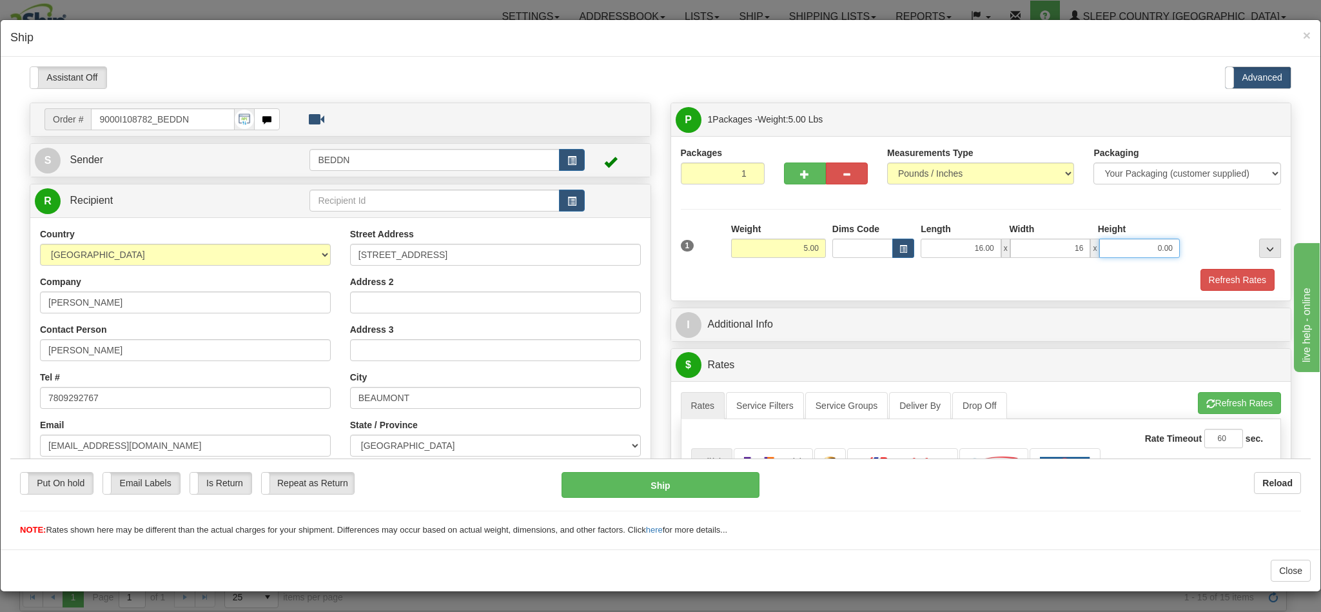
type input "16.00"
type input "10.00"
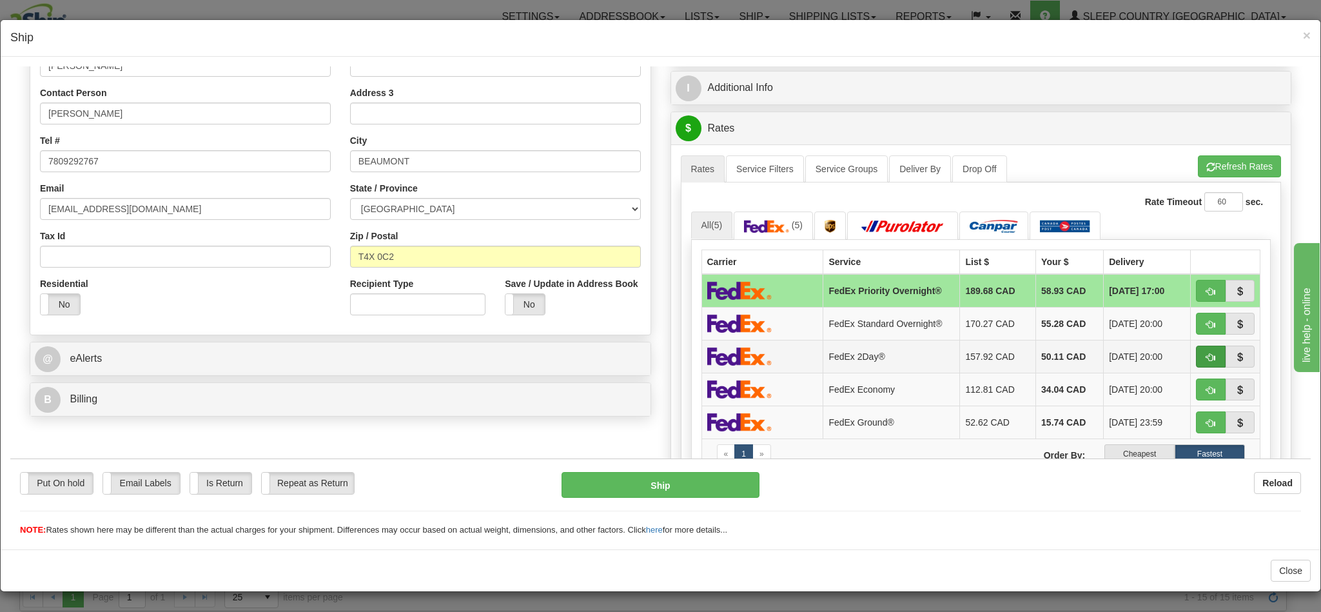
scroll to position [290, 0]
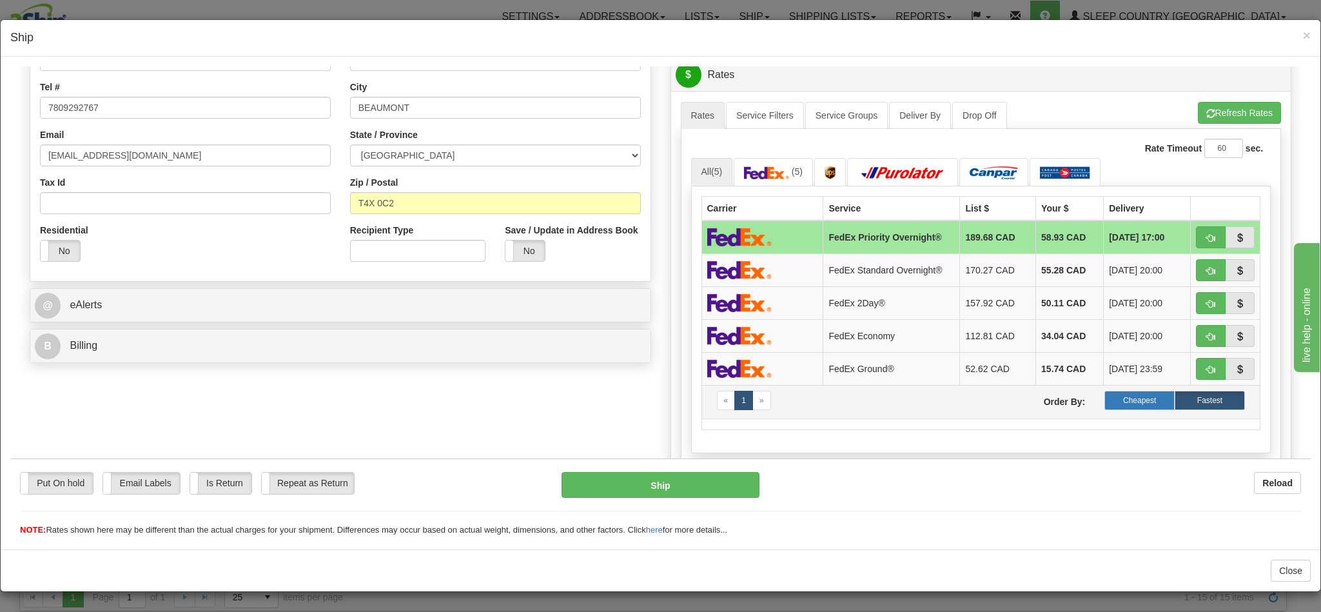
click at [1104, 403] on label "Cheapest" at bounding box center [1139, 399] width 70 height 19
click at [1196, 244] on button "button" at bounding box center [1211, 237] width 30 height 22
type input "92"
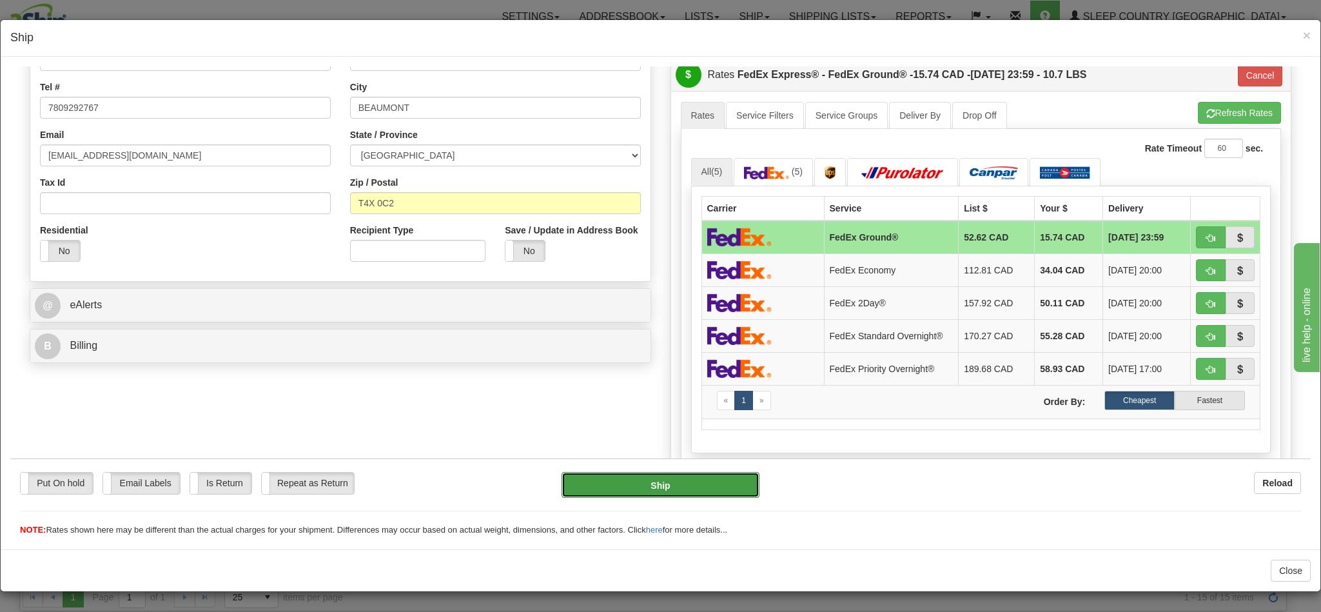
click at [695, 491] on button "Ship" at bounding box center [660, 484] width 197 height 26
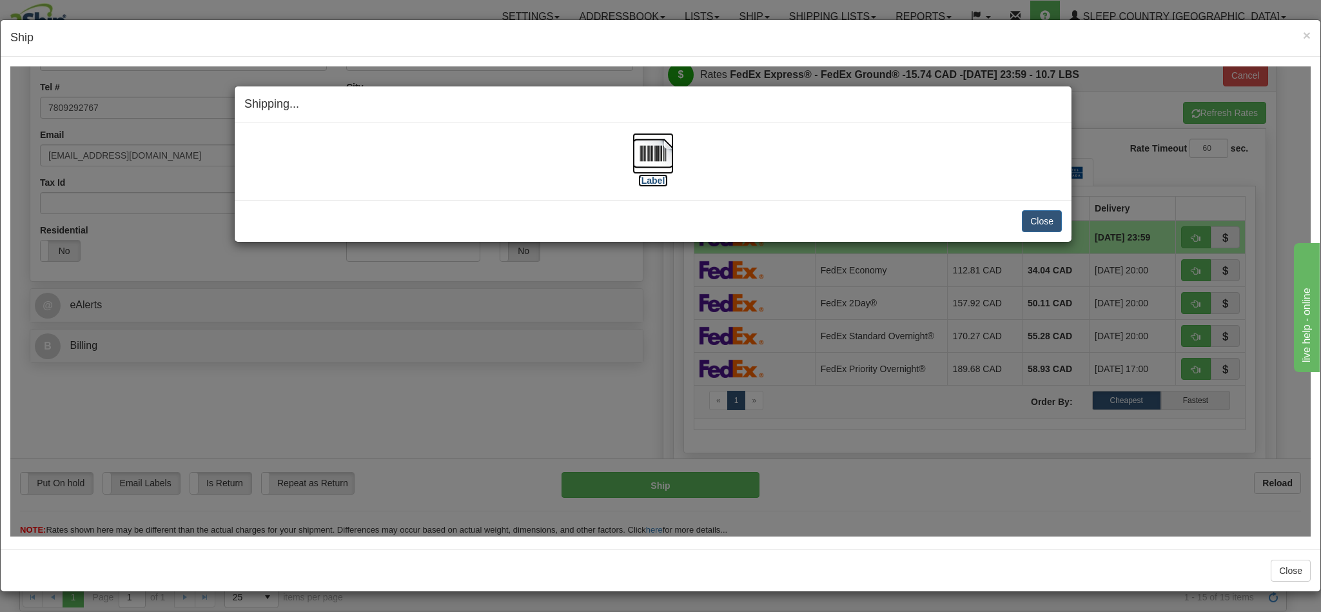
click at [647, 164] on img at bounding box center [653, 152] width 41 height 41
click at [1026, 224] on button "Close" at bounding box center [1042, 221] width 40 height 22
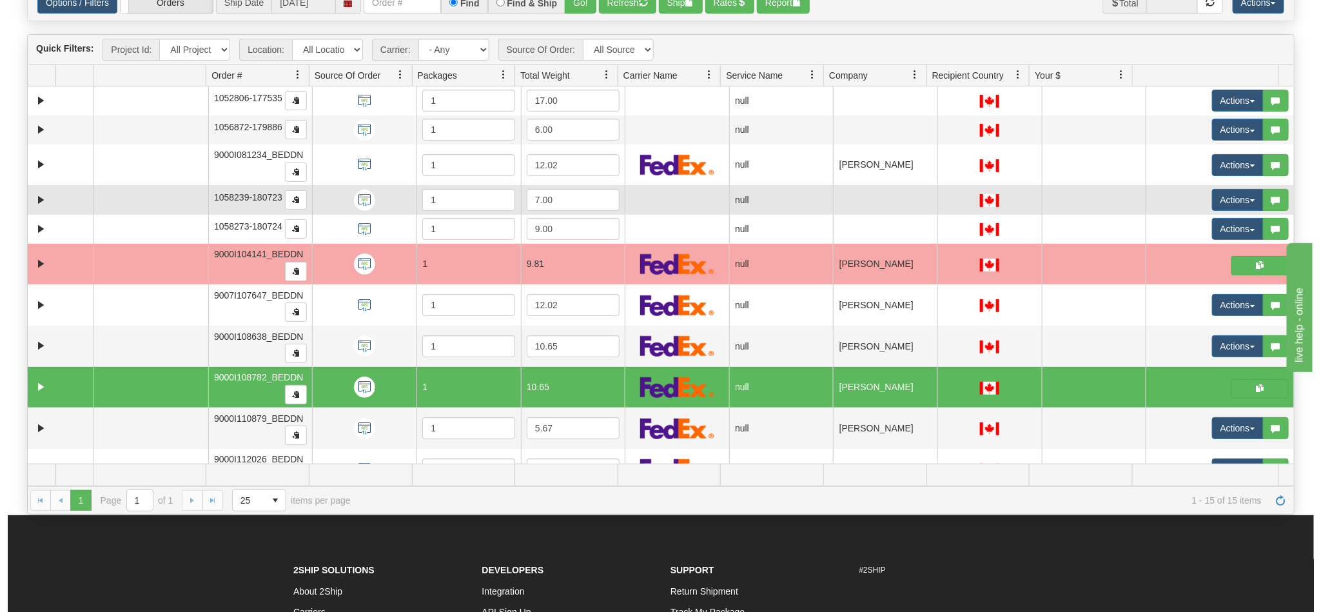
scroll to position [0, 0]
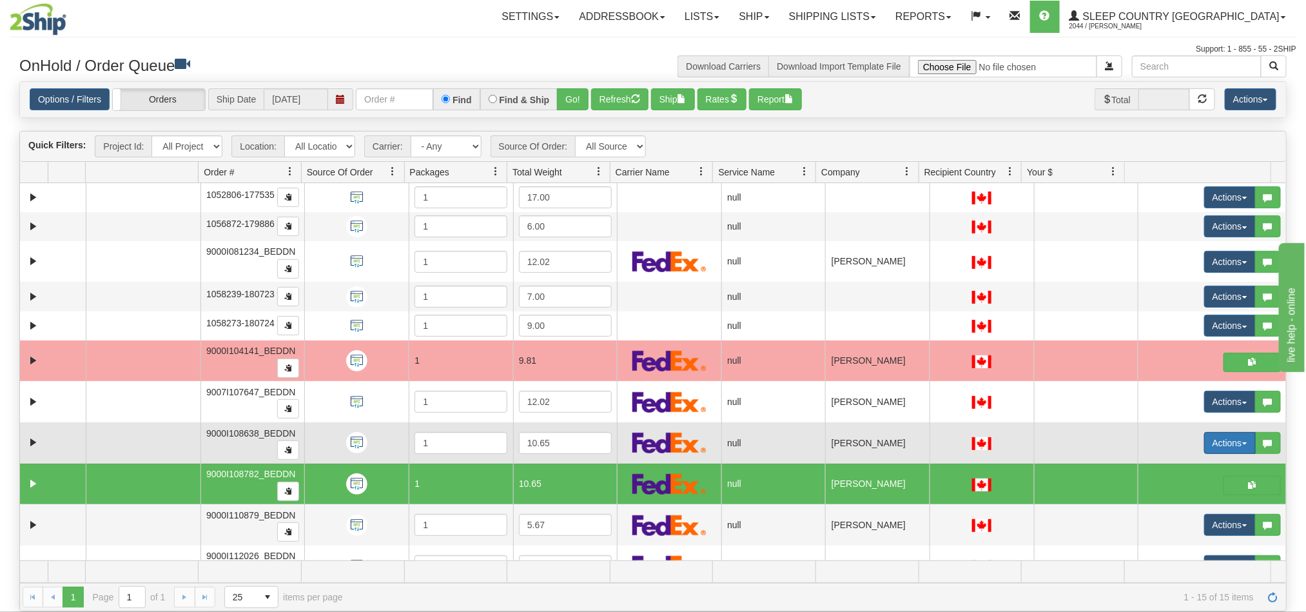
click at [1210, 443] on button "Actions" at bounding box center [1230, 443] width 52 height 22
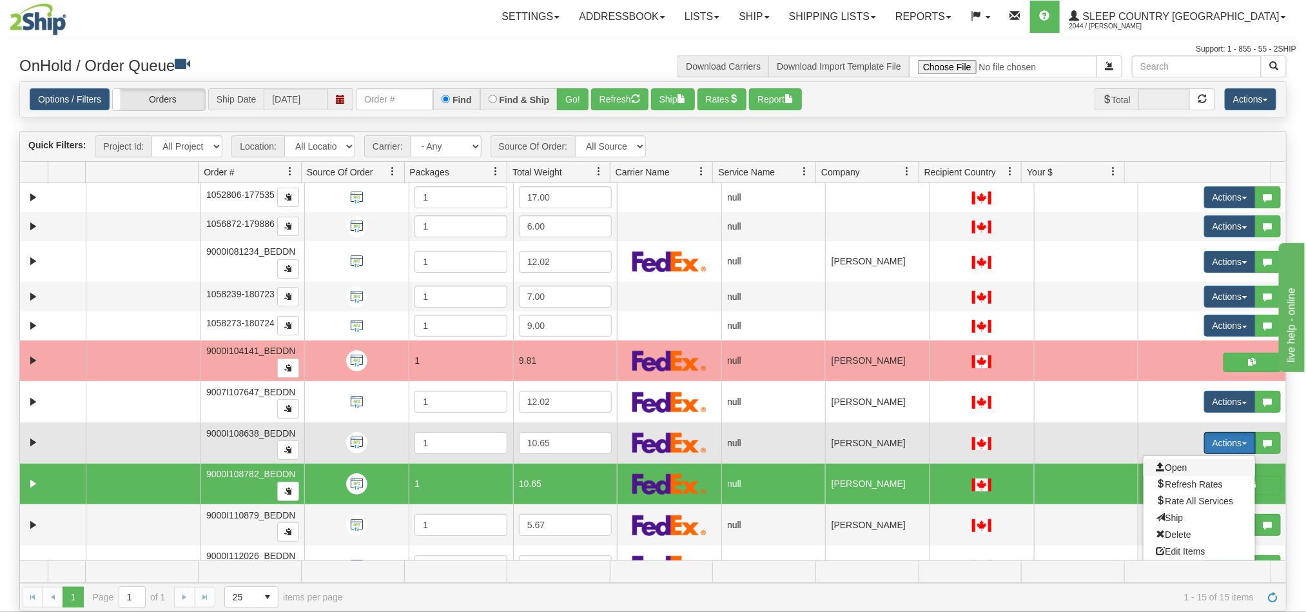
click at [1161, 471] on span "Open" at bounding box center [1172, 467] width 31 height 10
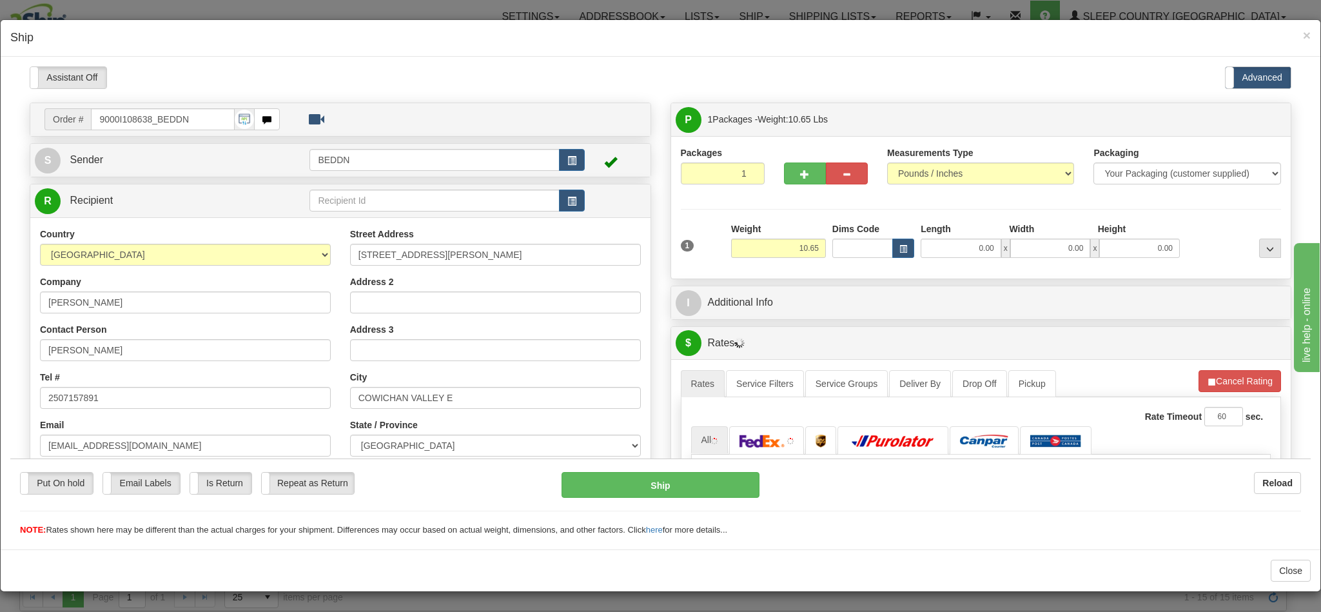
type input "10:45"
type input "16:00"
drag, startPoint x: 775, startPoint y: 253, endPoint x: 836, endPoint y: 260, distance: 61.7
click at [836, 260] on div "1 Weight 10.65 Dims Code x x" at bounding box center [981, 245] width 607 height 46
type input "5.00"
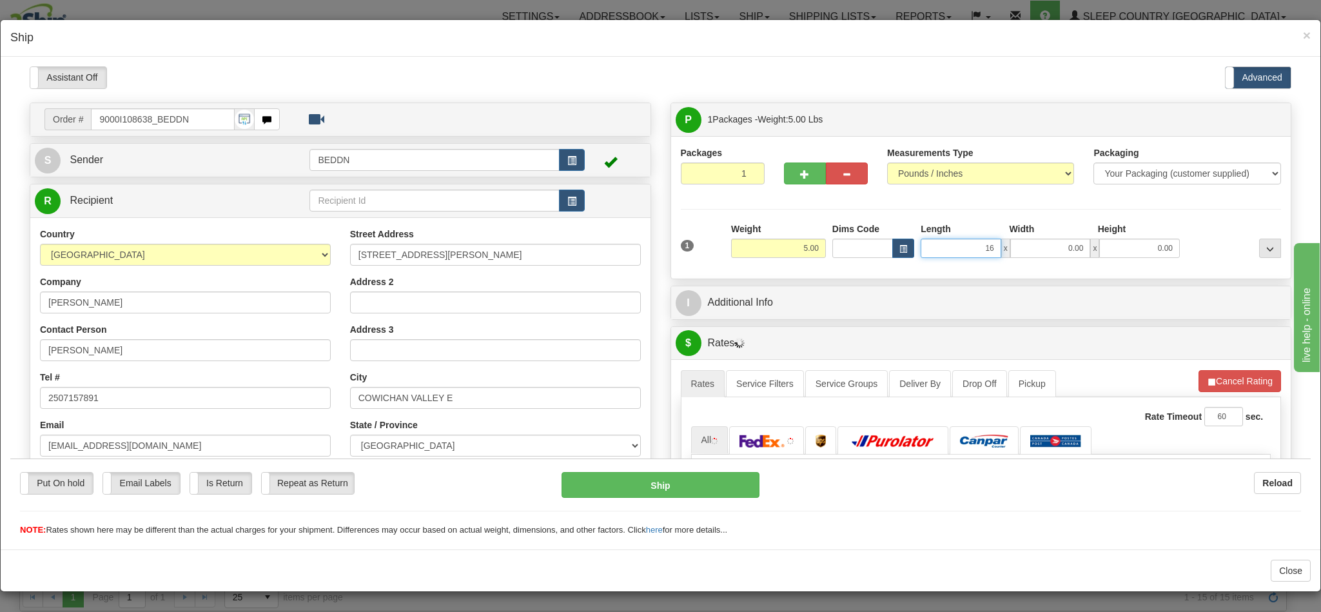
type input "16"
type input "1"
type input "16.00"
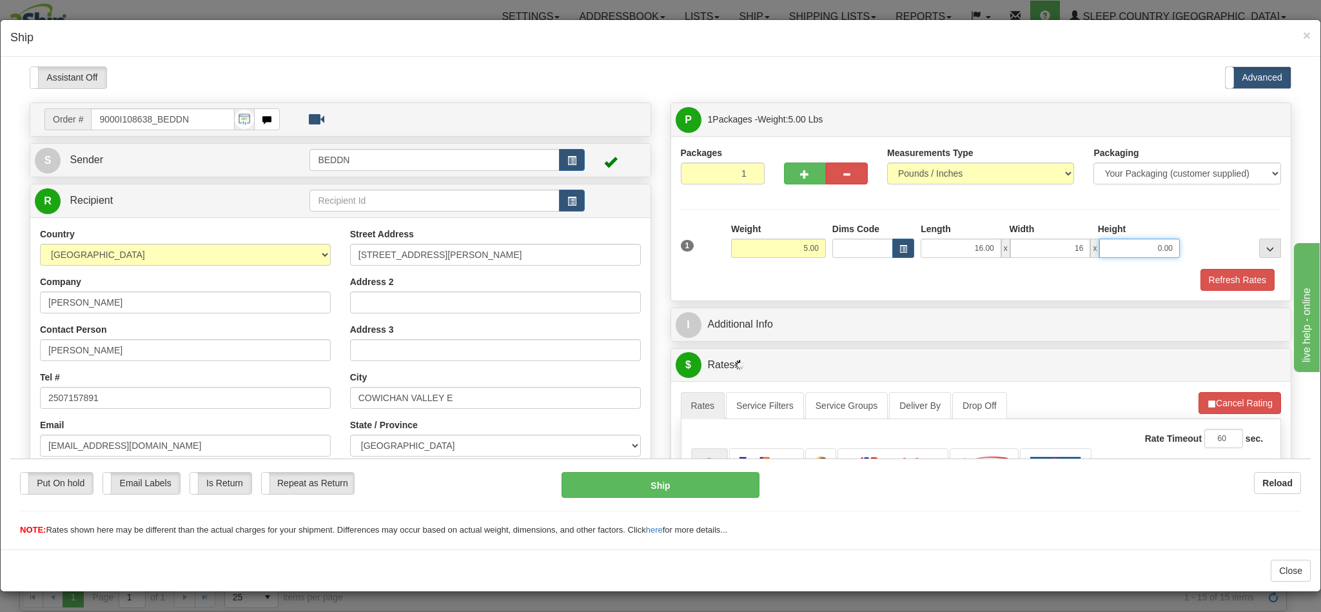
type input "16.00"
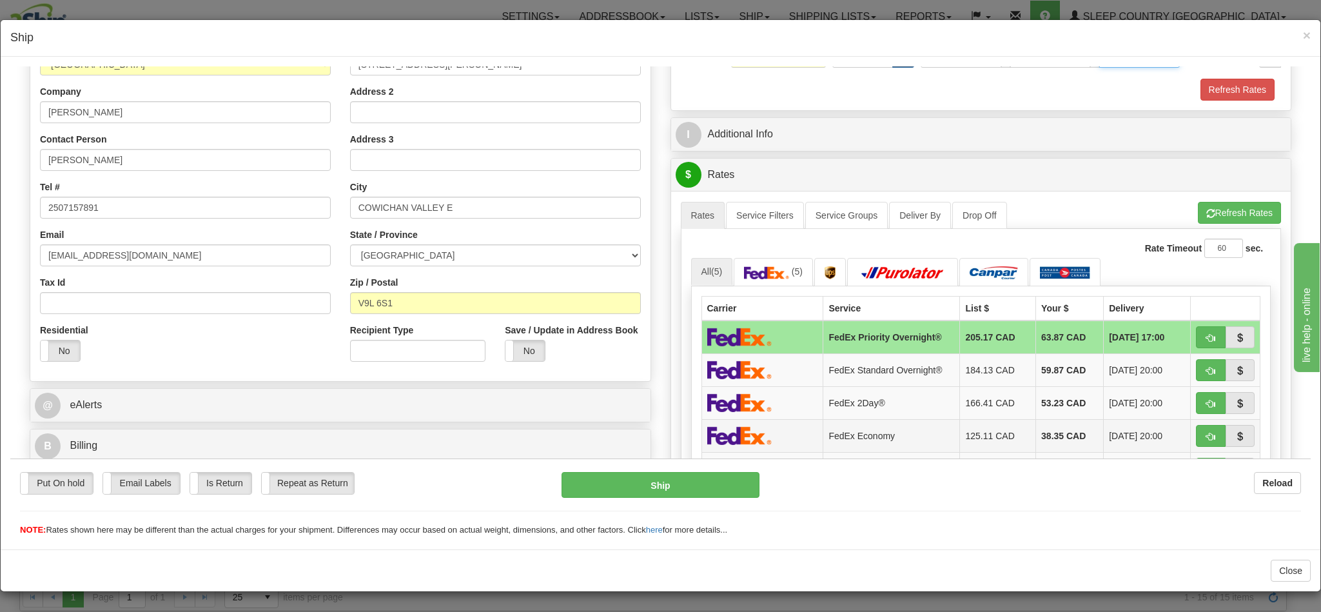
scroll to position [387, 0]
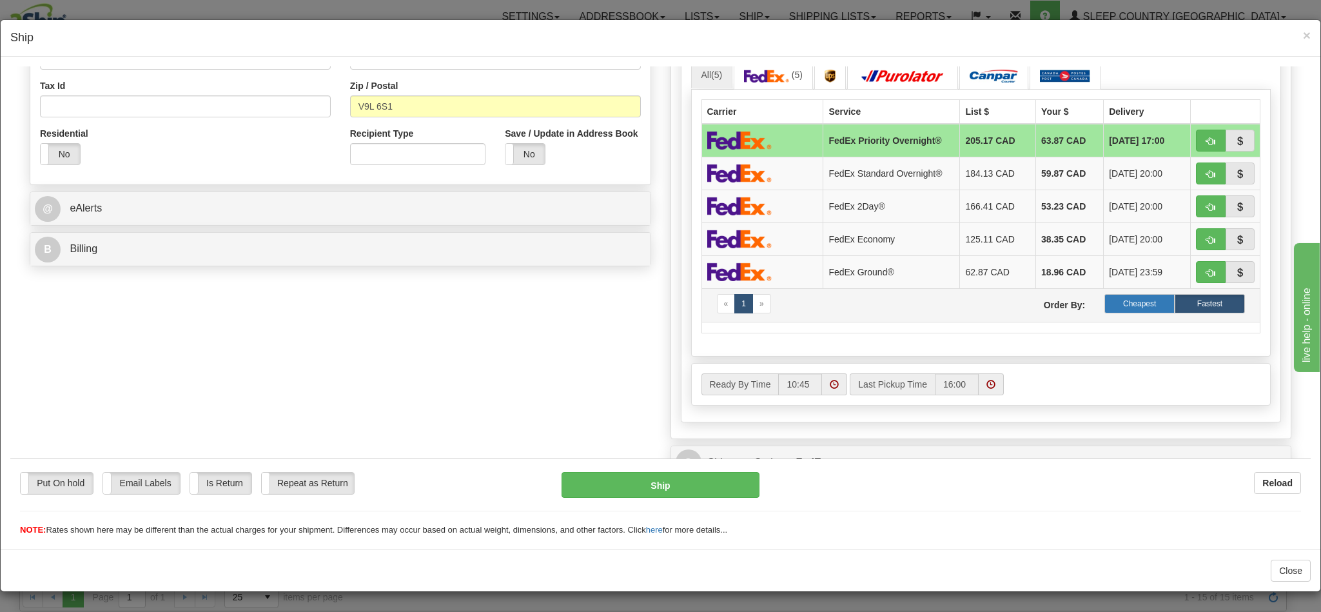
type input "10.00"
click at [1117, 313] on label "Cheapest" at bounding box center [1139, 302] width 70 height 19
click at [1196, 150] on button "button" at bounding box center [1211, 140] width 30 height 22
type input "92"
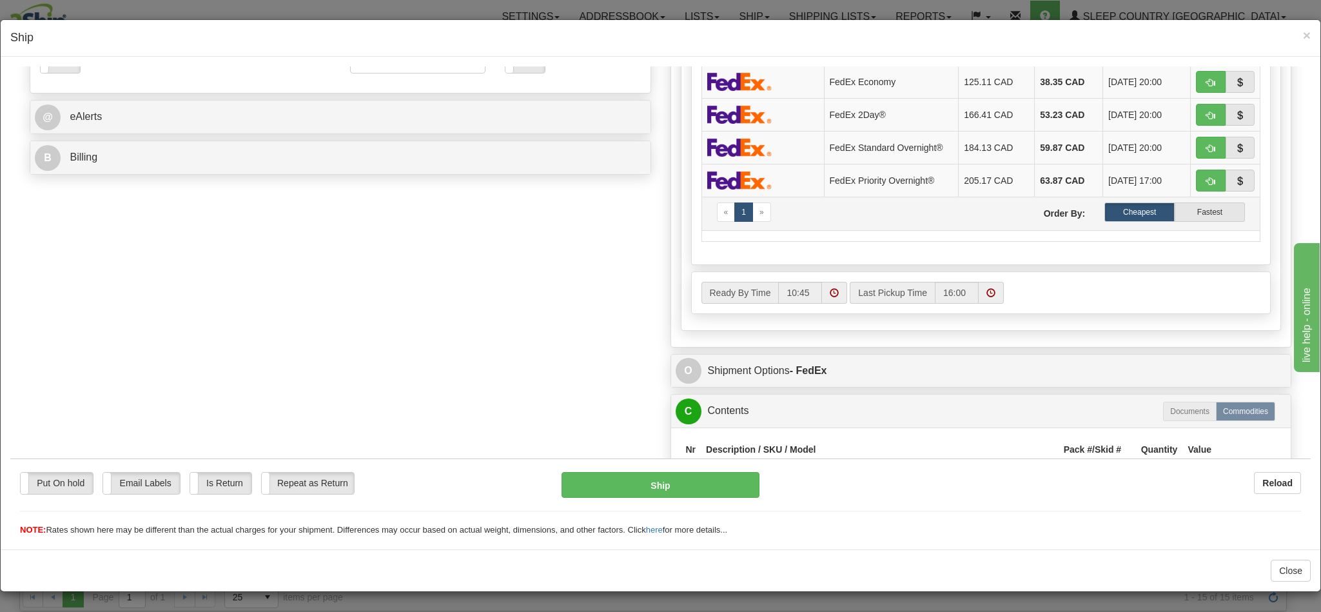
scroll to position [484, 0]
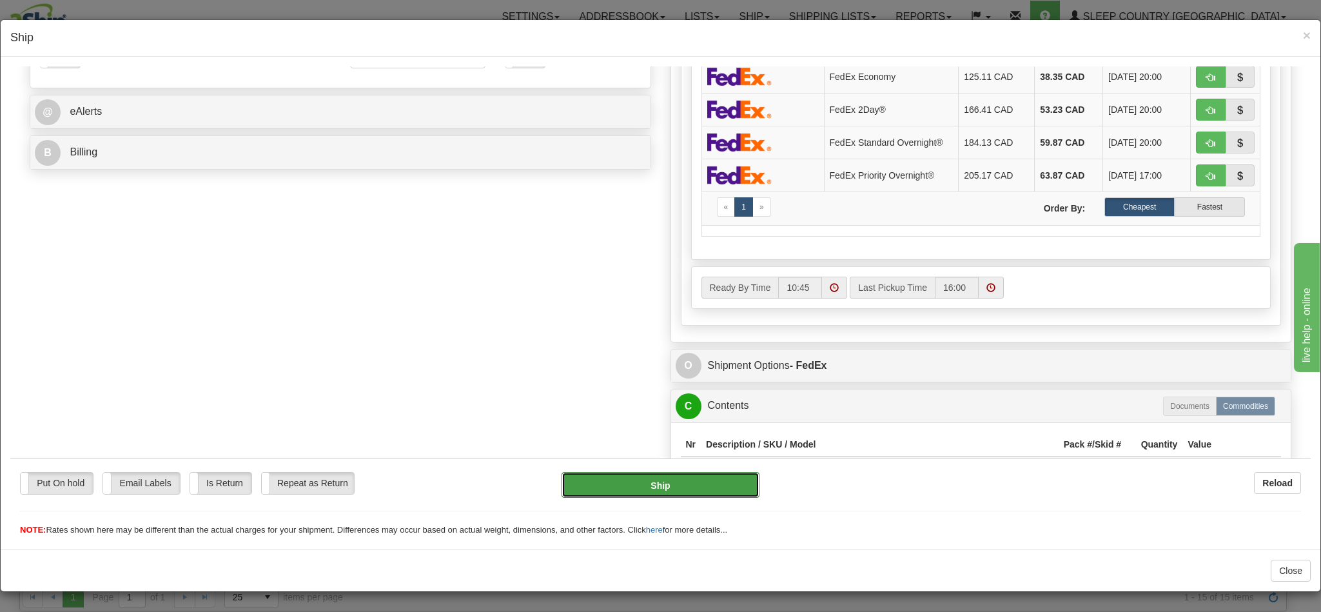
drag, startPoint x: 637, startPoint y: 481, endPoint x: 1330, endPoint y: 240, distance: 733.9
click at [637, 481] on button "Ship" at bounding box center [660, 484] width 197 height 26
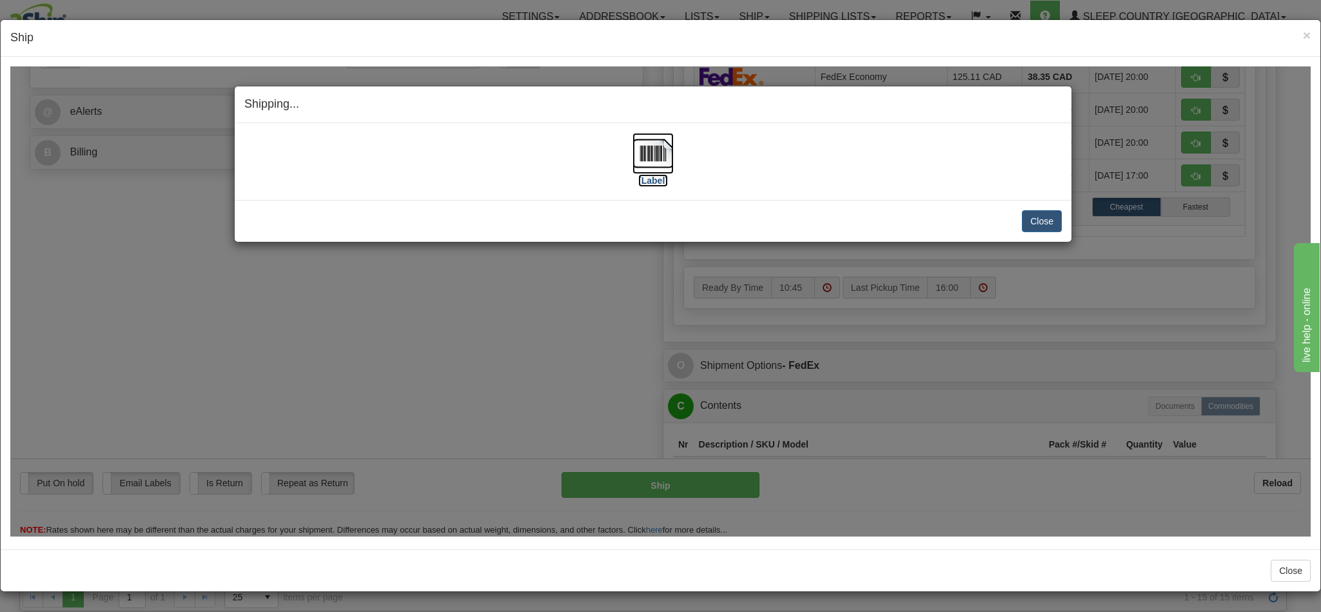
click at [651, 161] on img at bounding box center [653, 152] width 41 height 41
click at [1040, 221] on button "Close" at bounding box center [1042, 221] width 40 height 22
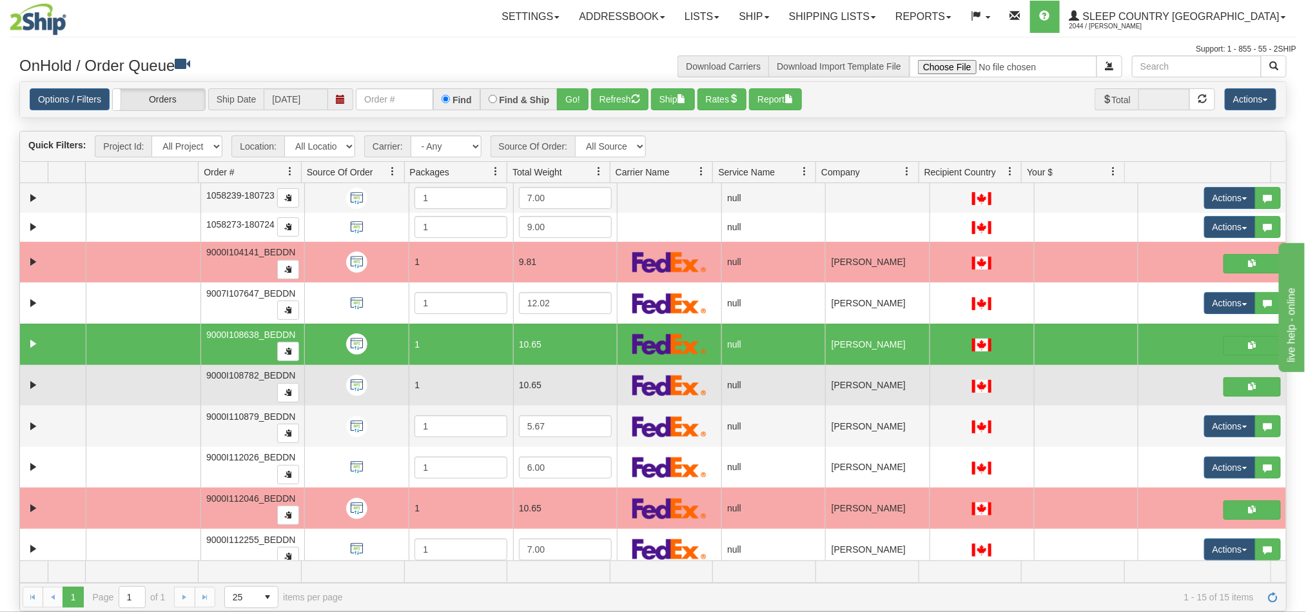
scroll to position [199, 0]
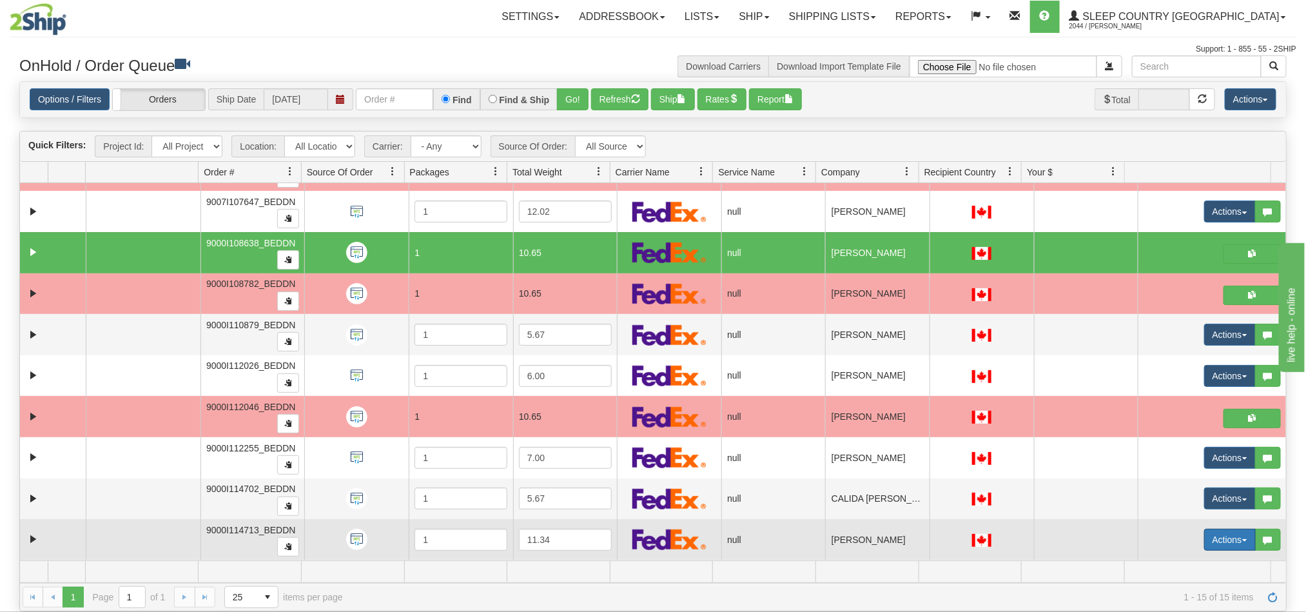
click at [1209, 546] on button "Actions" at bounding box center [1230, 540] width 52 height 22
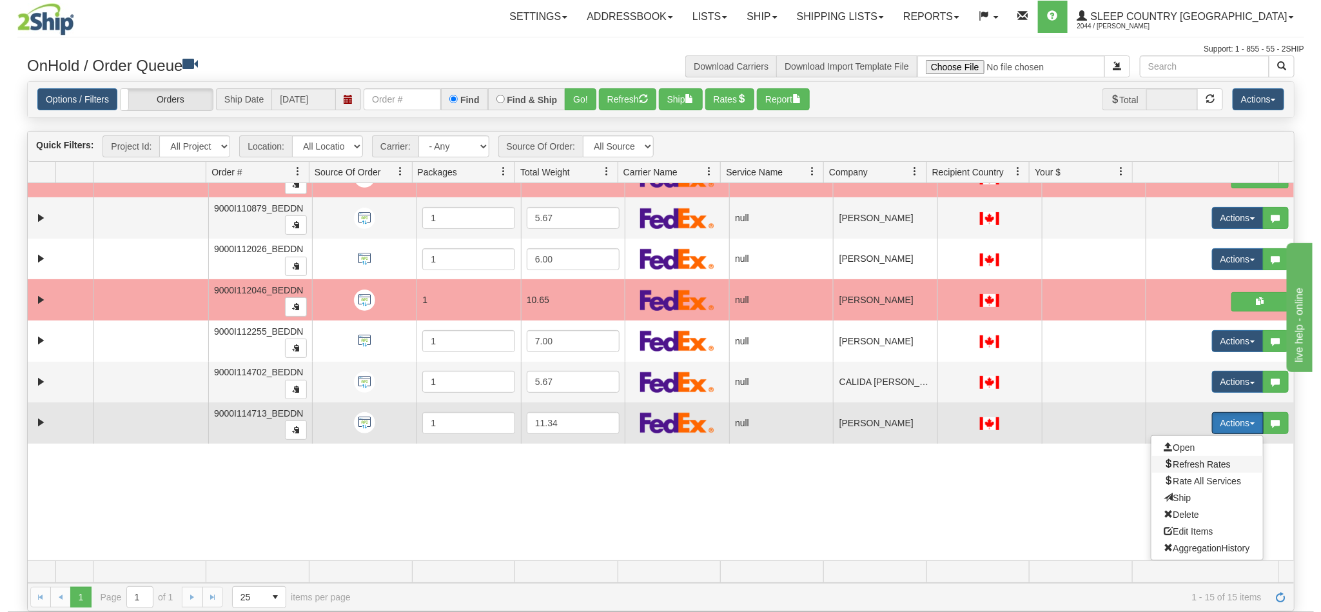
scroll to position [317, 0]
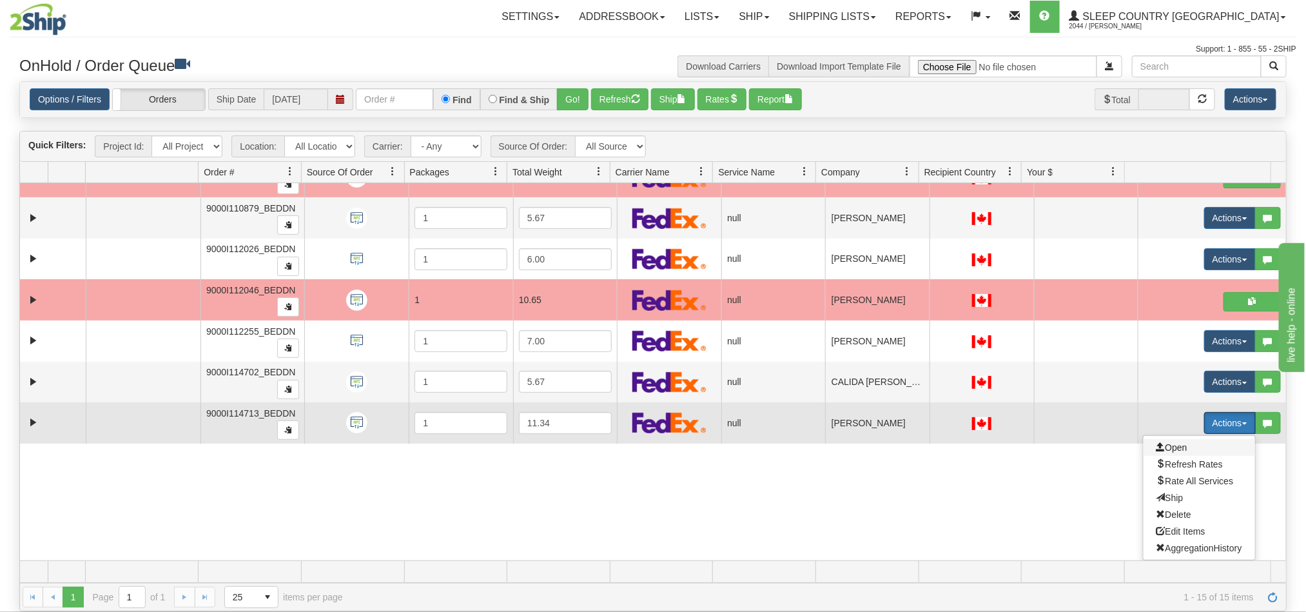
click at [1161, 449] on span "Open" at bounding box center [1172, 447] width 31 height 10
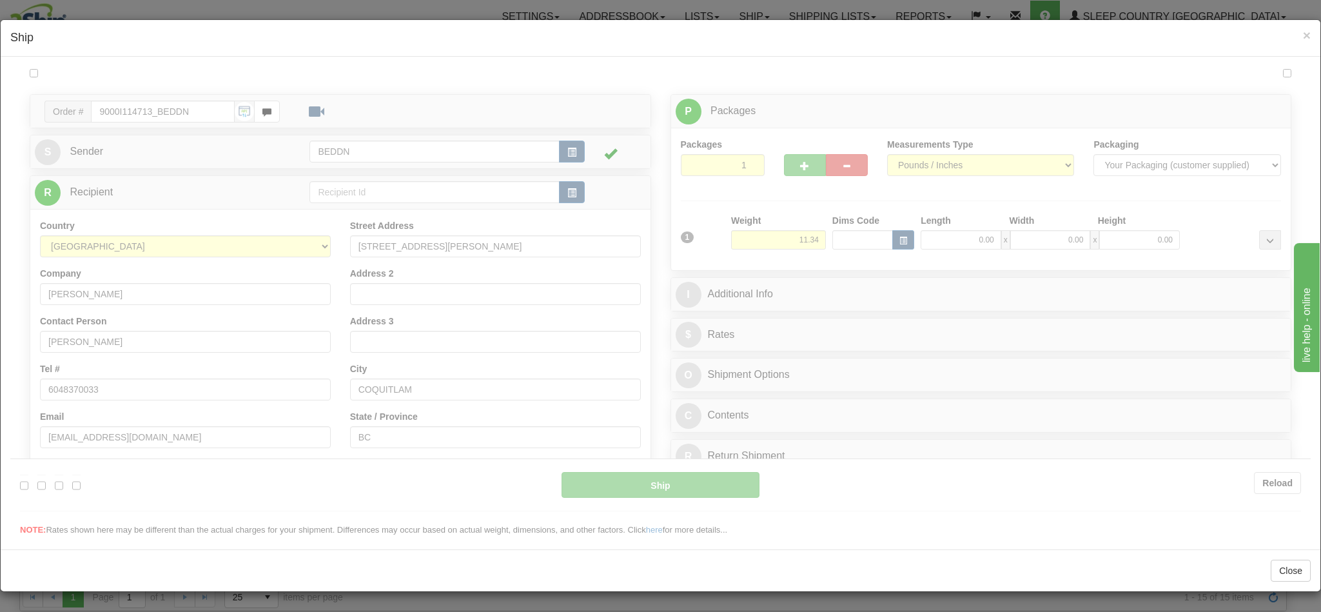
scroll to position [0, 0]
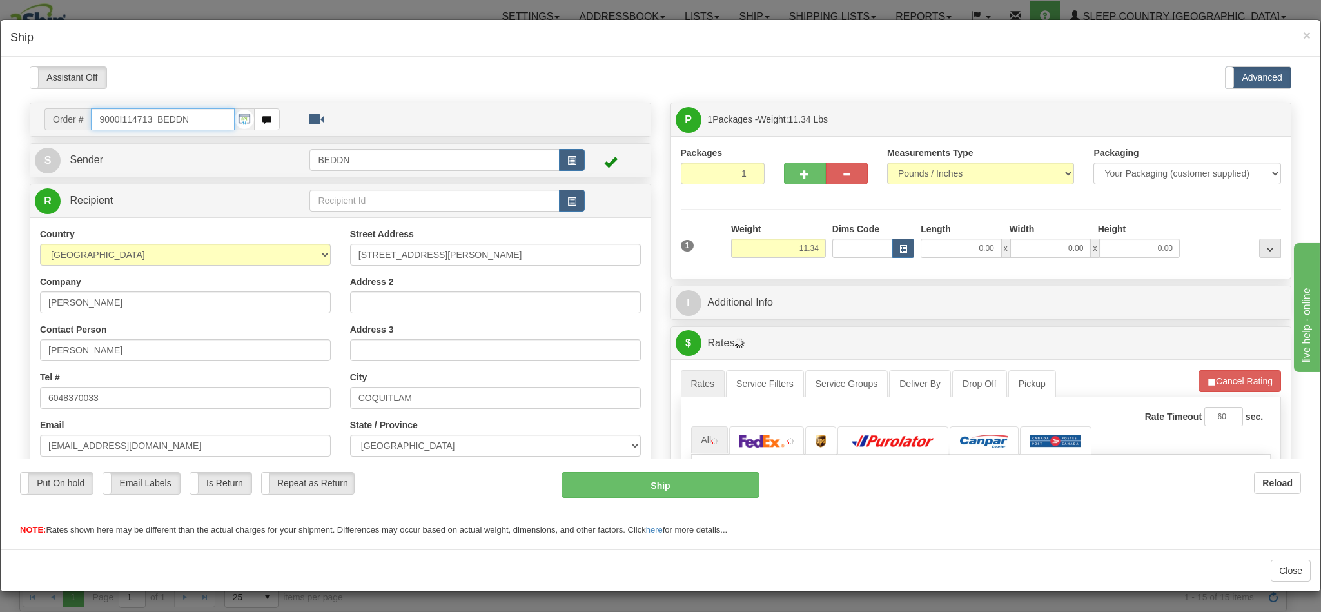
type input "10:47"
type input "16:00"
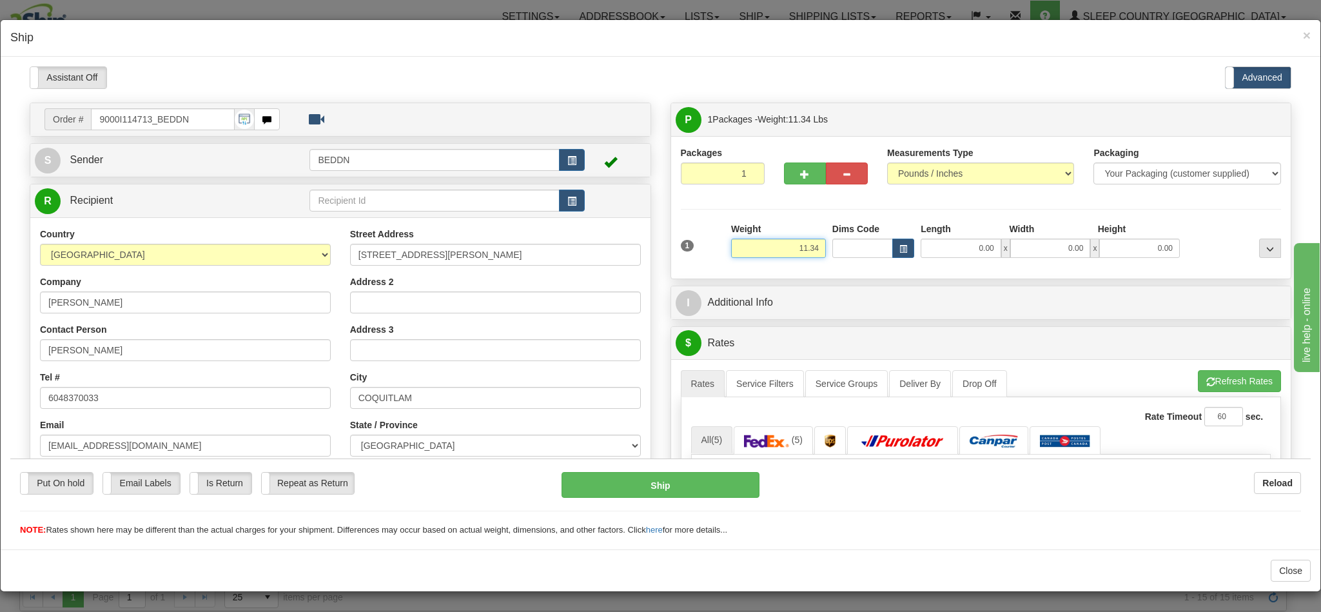
drag, startPoint x: 776, startPoint y: 253, endPoint x: 811, endPoint y: 246, distance: 35.4
click at [811, 246] on div "1 Weight 11.34 Dims Code x x" at bounding box center [981, 245] width 607 height 46
type input "6.00"
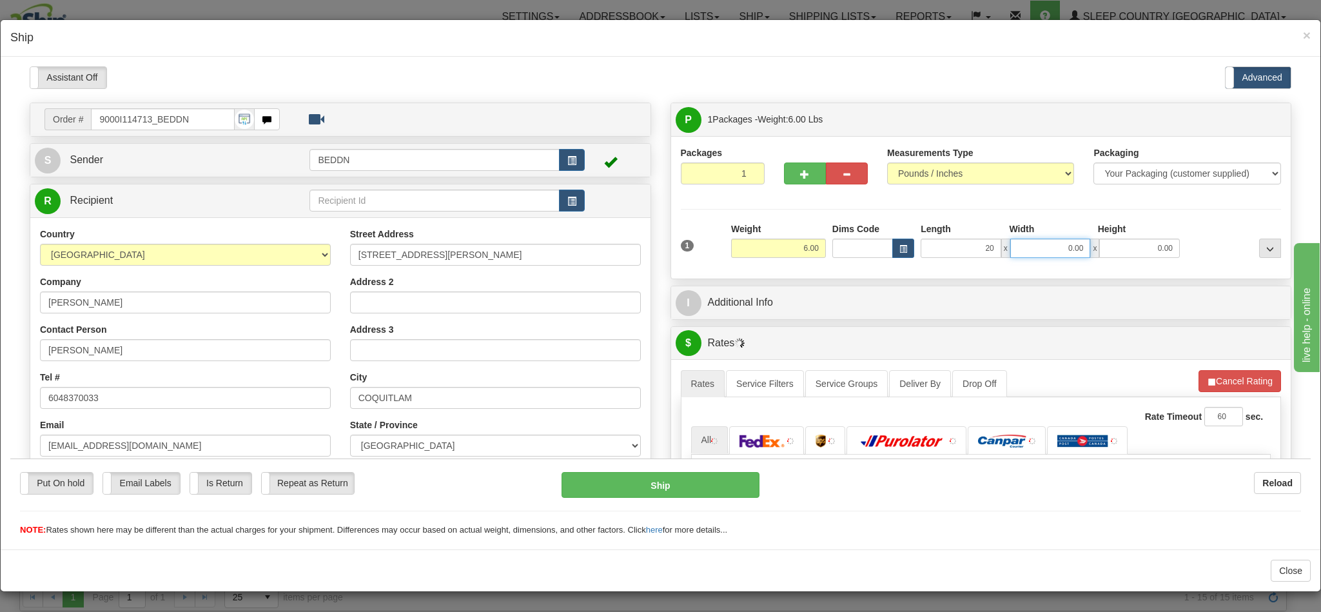
type input "20.00"
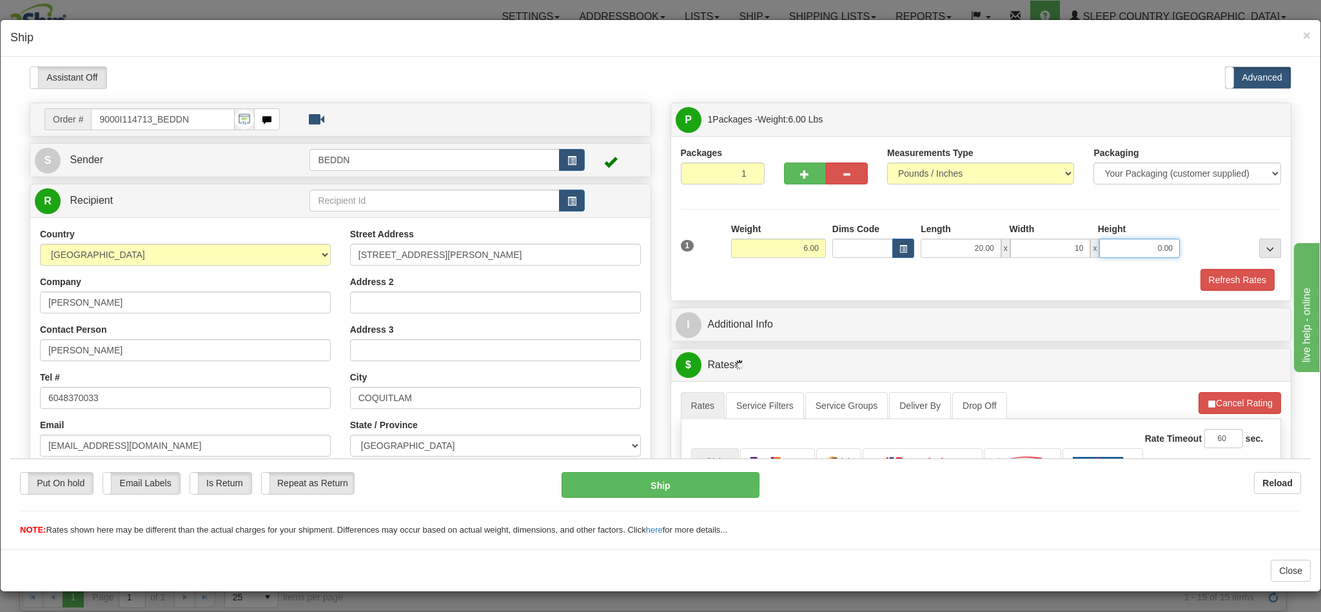
type input "10.00"
type input "20.00"
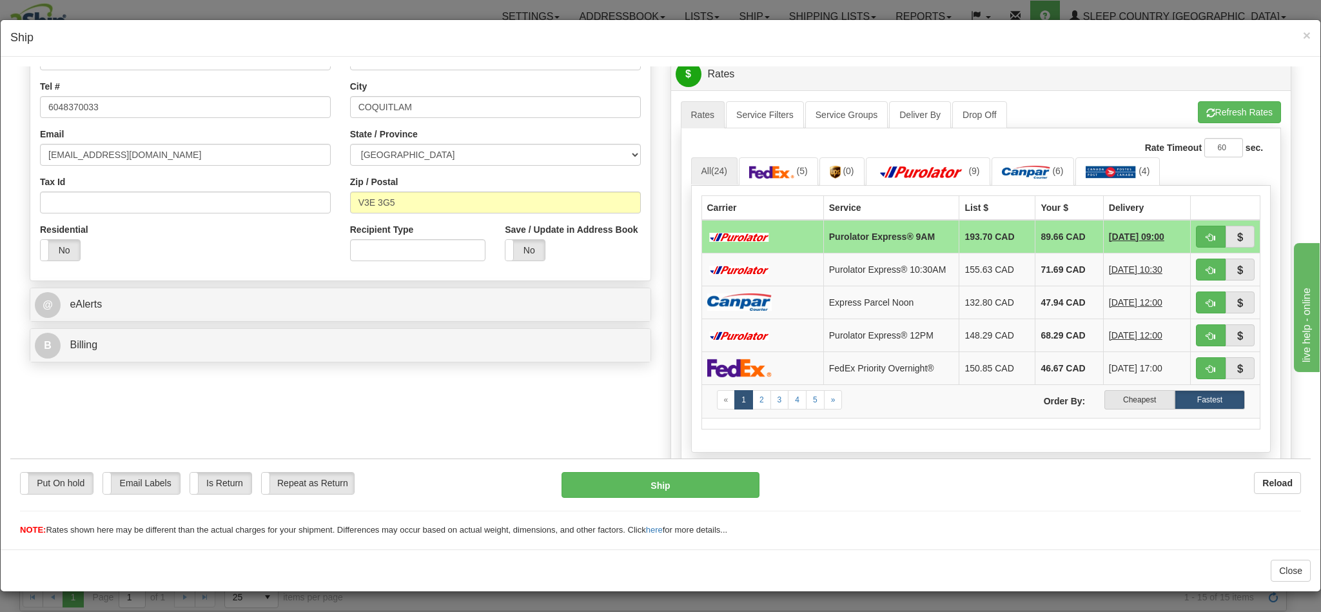
scroll to position [387, 0]
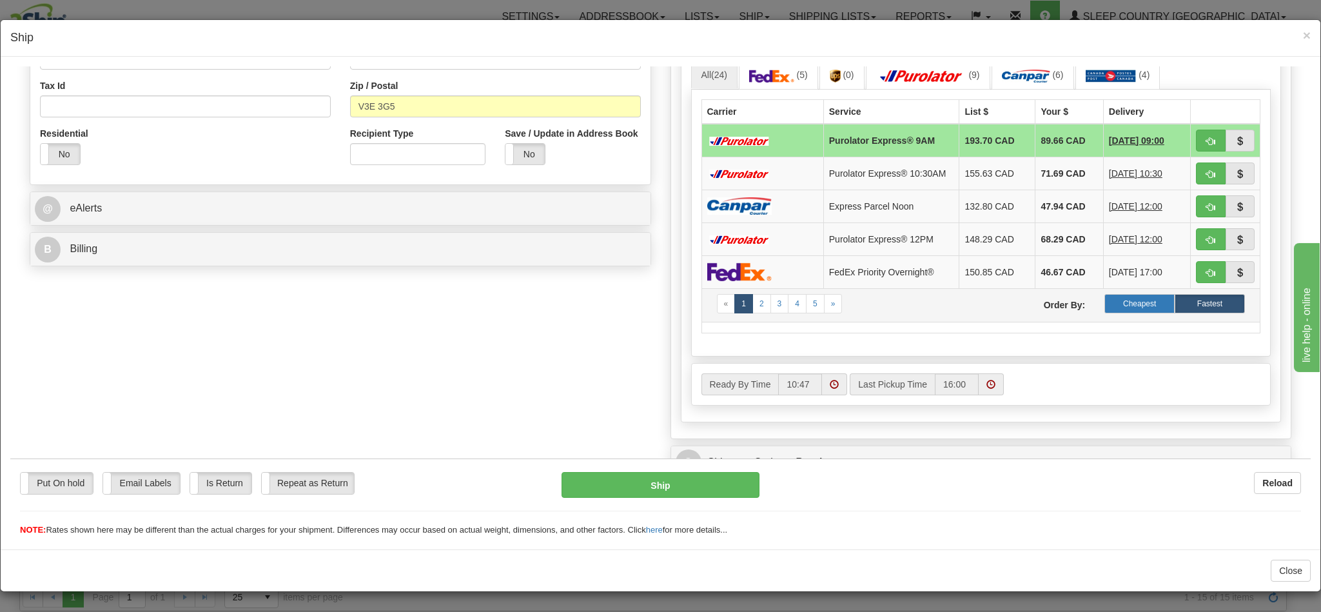
click at [1104, 313] on label "Cheapest" at bounding box center [1139, 302] width 70 height 19
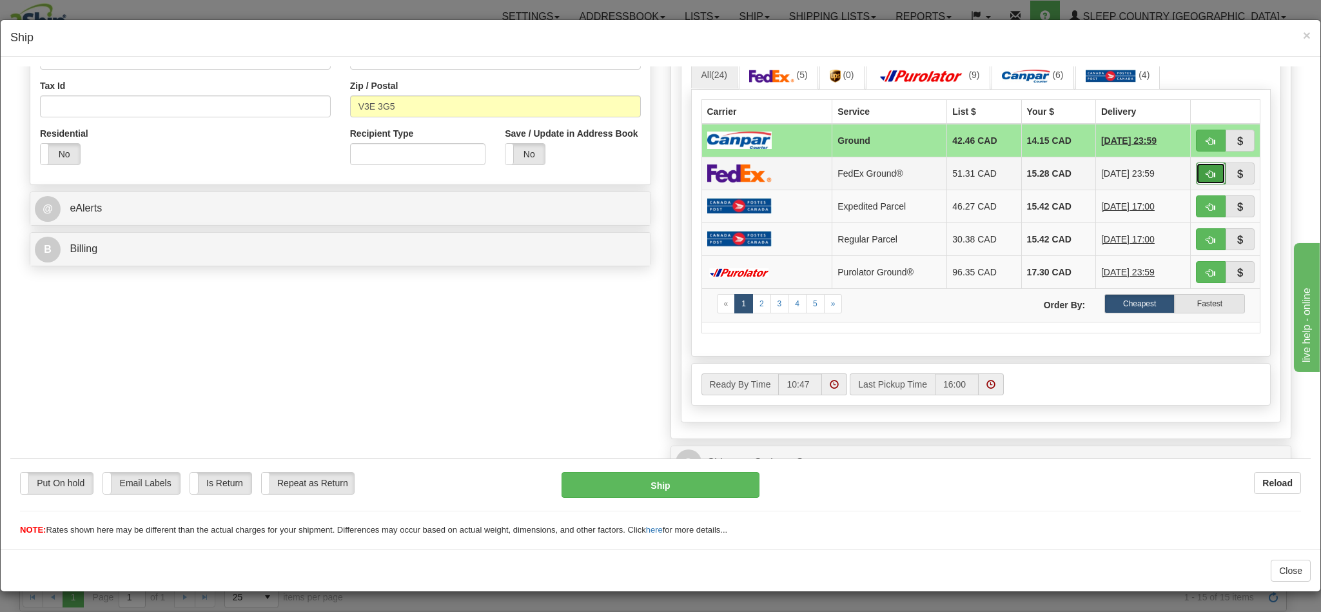
click at [1206, 178] on span "button" at bounding box center [1210, 174] width 9 height 8
type input "92"
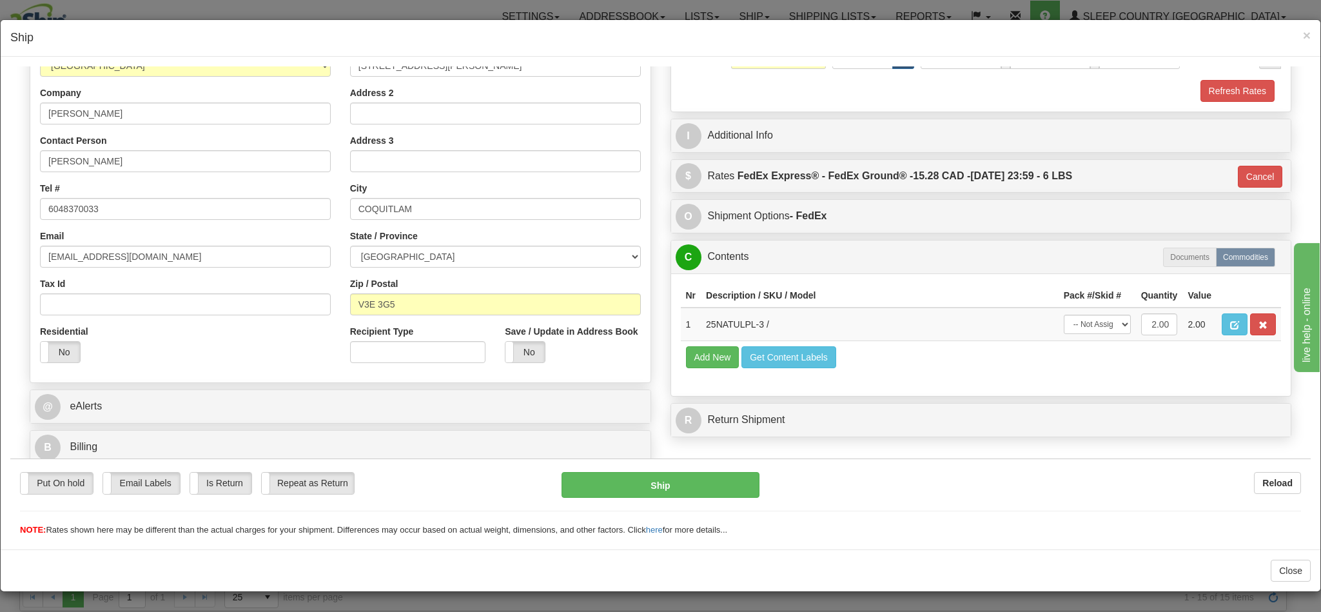
scroll to position [206, 0]
click at [639, 477] on button "Ship" at bounding box center [660, 484] width 197 height 26
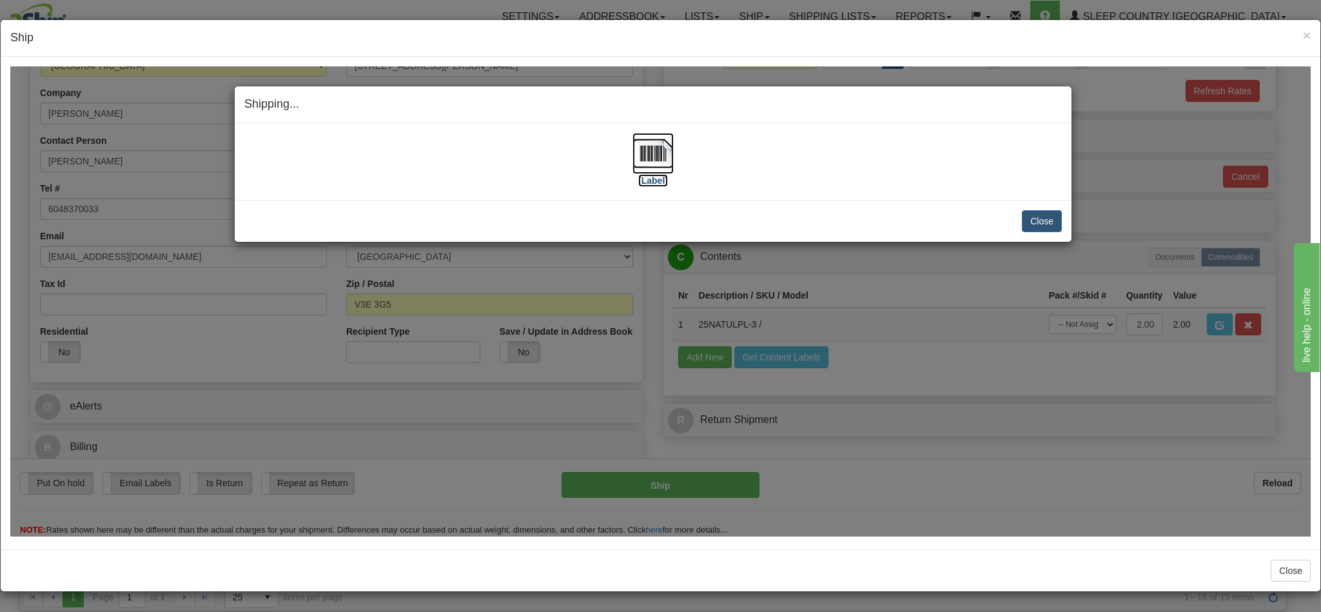
click at [643, 150] on img at bounding box center [653, 152] width 41 height 41
click at [1022, 219] on button "Close" at bounding box center [1042, 221] width 40 height 22
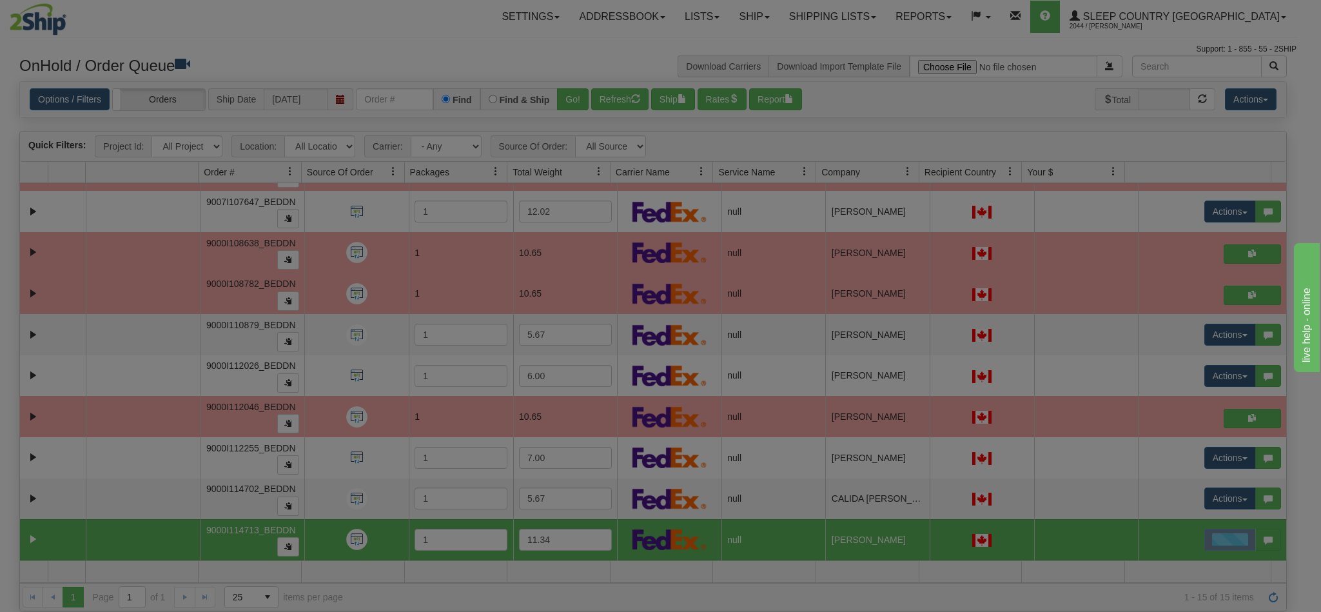
scroll to position [0, 0]
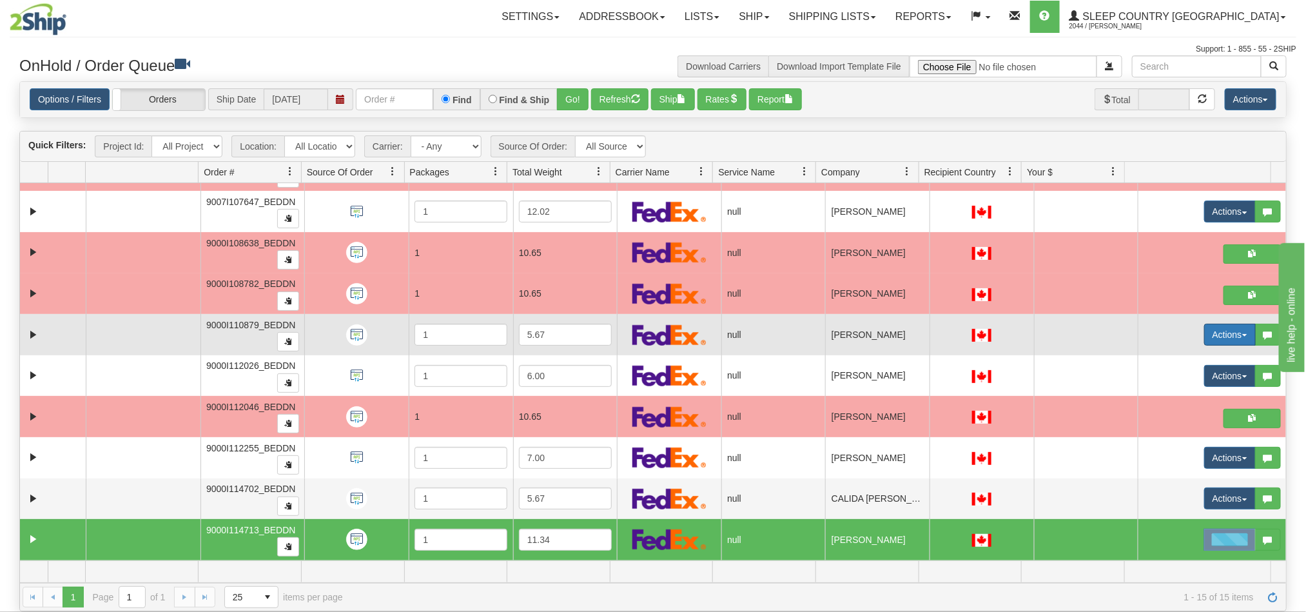
click at [1208, 328] on button "Actions" at bounding box center [1230, 335] width 52 height 22
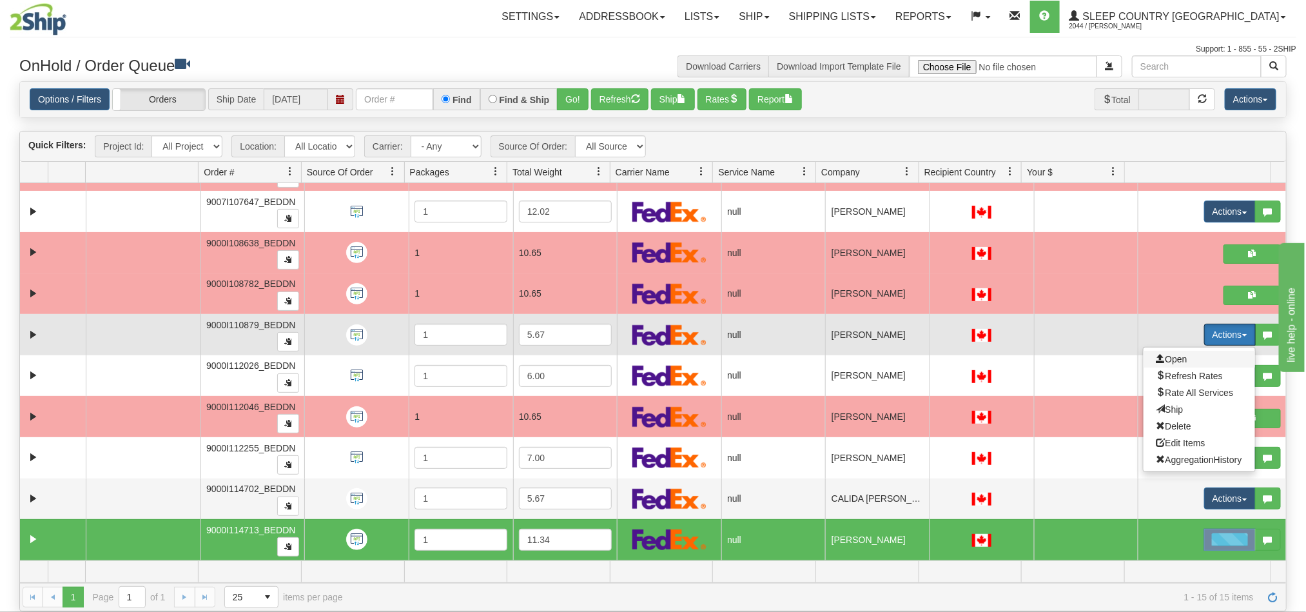
click at [1171, 358] on span "Open" at bounding box center [1172, 359] width 31 height 10
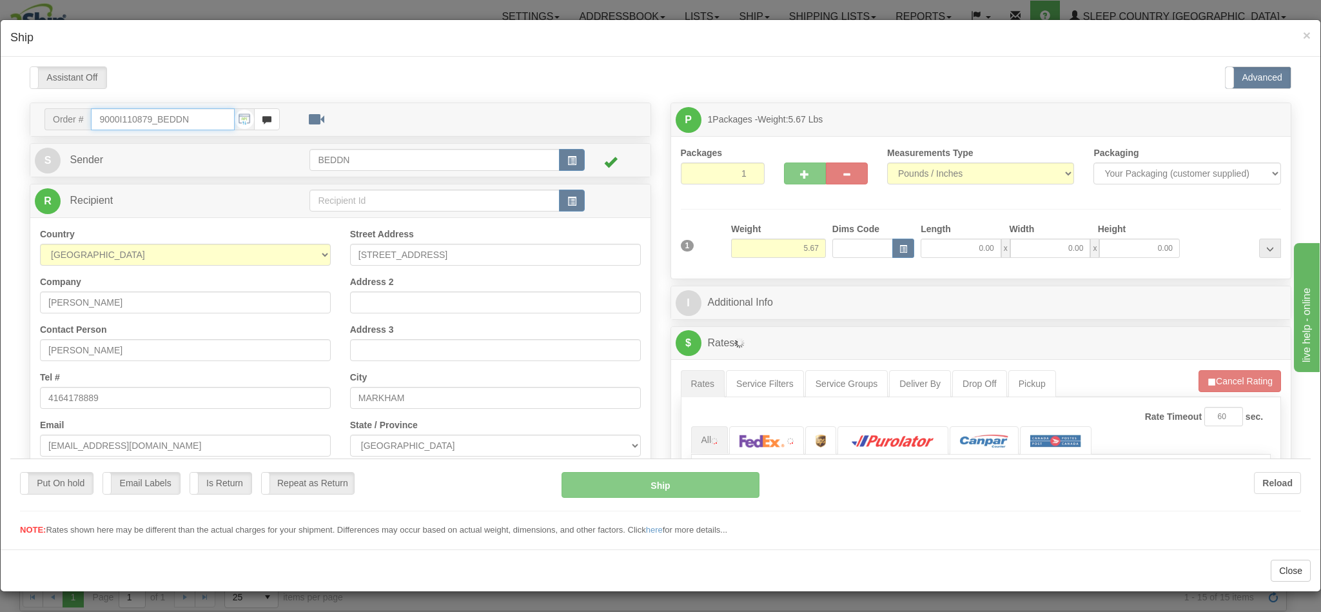
type input "10:49"
type input "16:00"
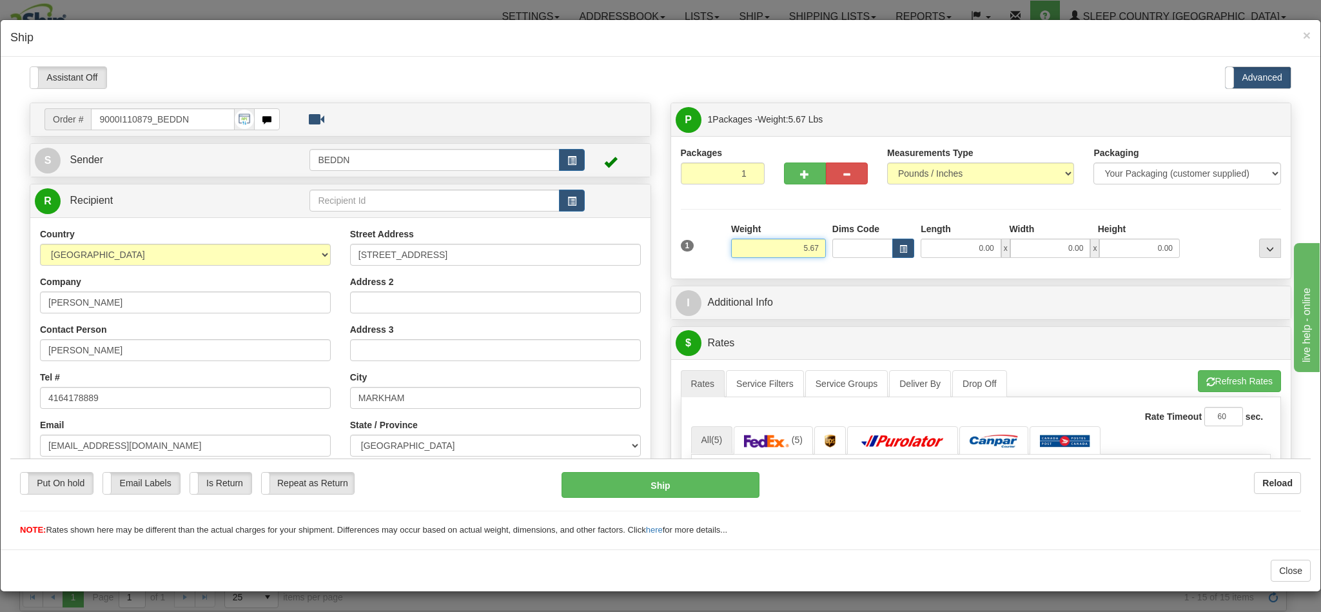
drag, startPoint x: 777, startPoint y: 248, endPoint x: 815, endPoint y: 251, distance: 38.1
click at [815, 251] on div "1 Weight 5.67 Dims Code 0.00" at bounding box center [981, 245] width 607 height 46
type input "3"
type input "3.00"
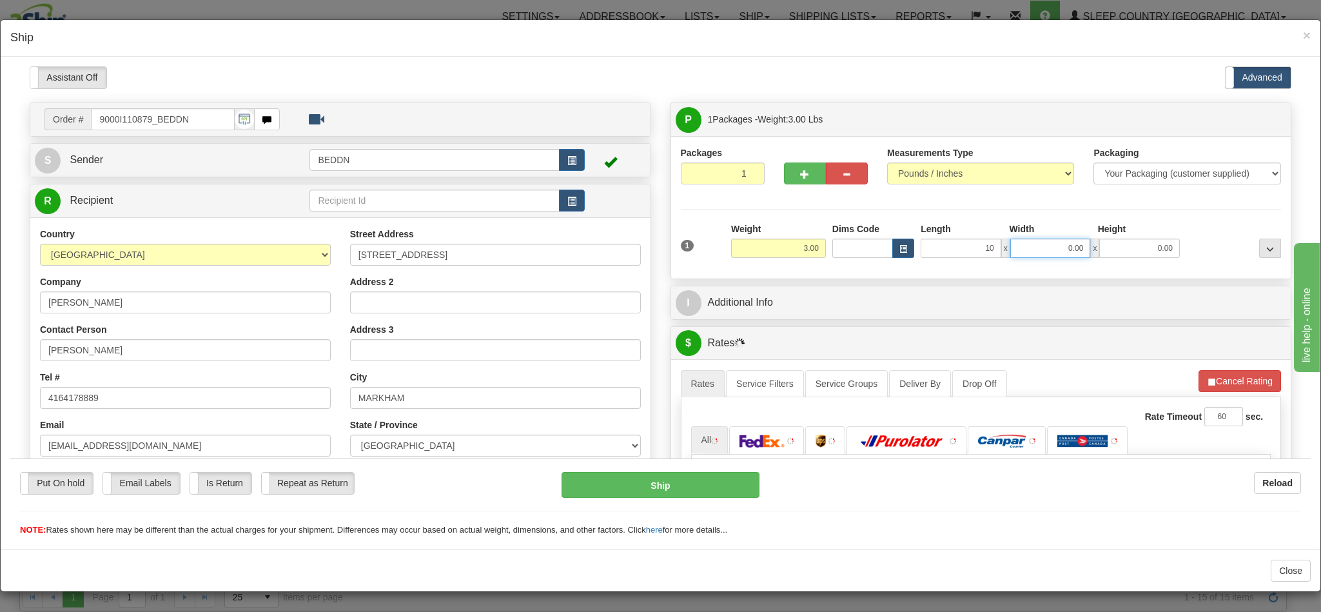
type input "10.00"
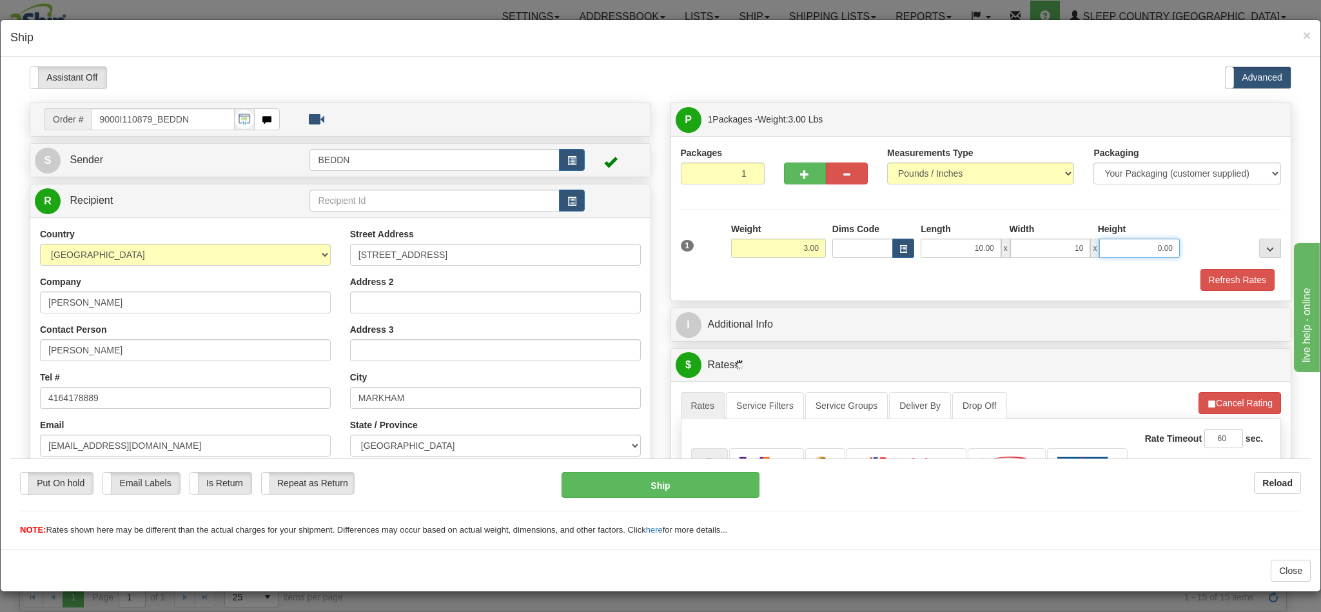
type input "10.00"
type input "20"
type input "20.00"
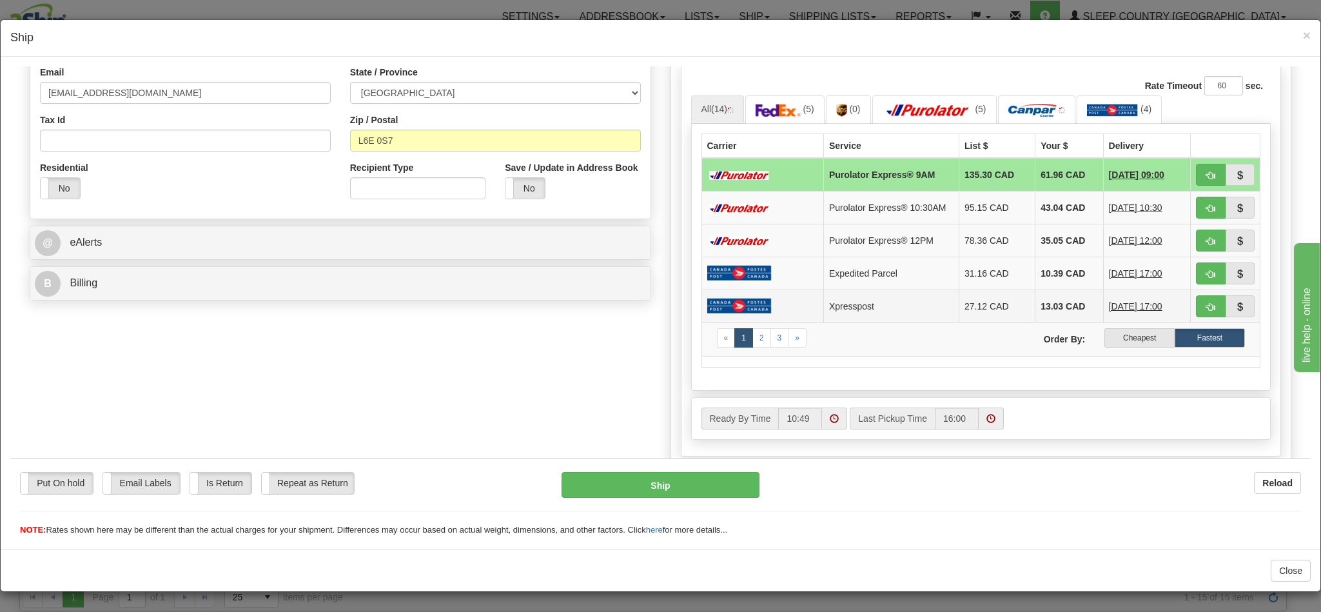
scroll to position [387, 0]
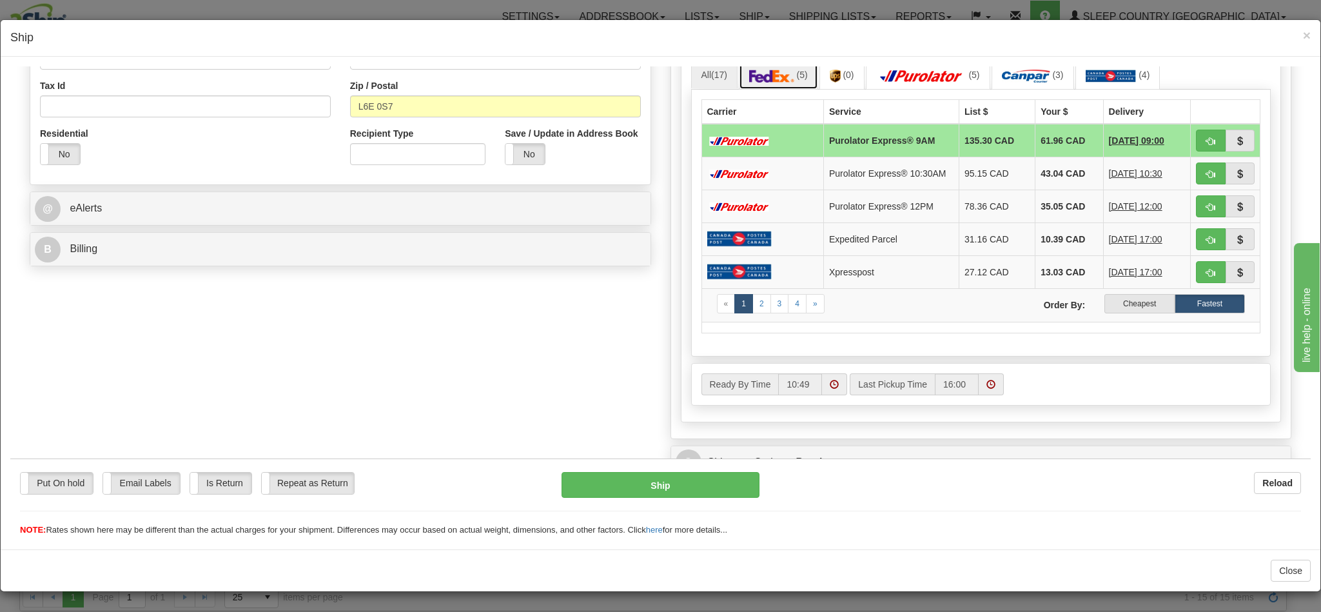
click at [763, 81] on img at bounding box center [771, 75] width 45 height 13
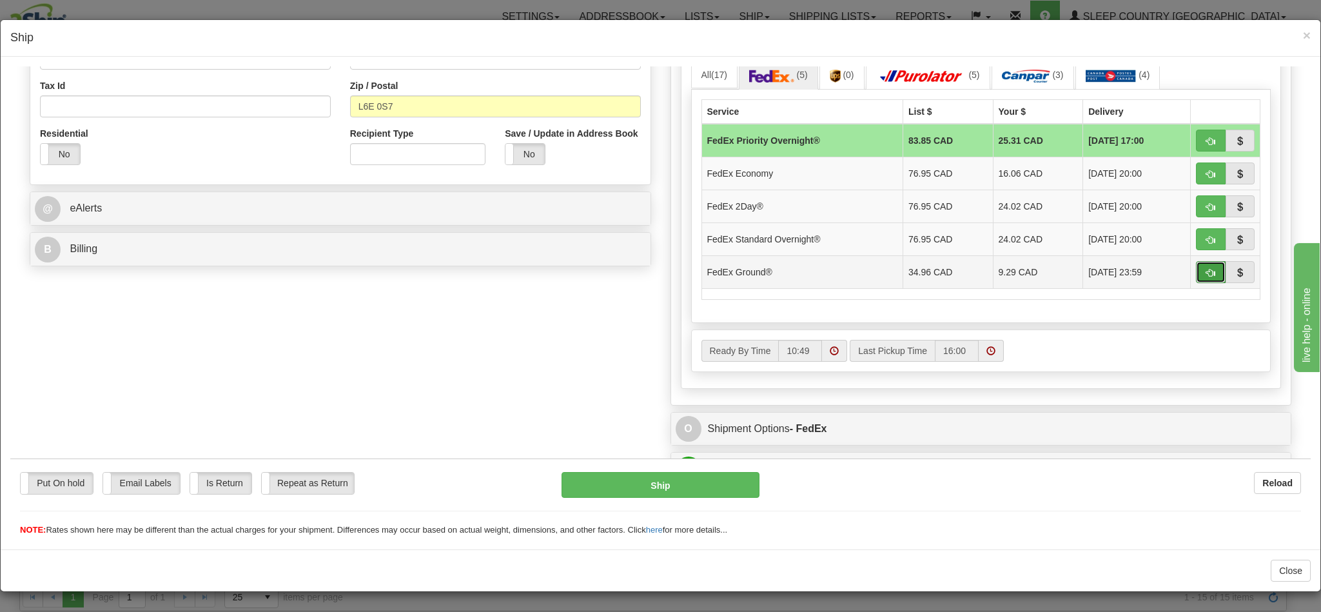
click at [1196, 282] on button "button" at bounding box center [1211, 271] width 30 height 22
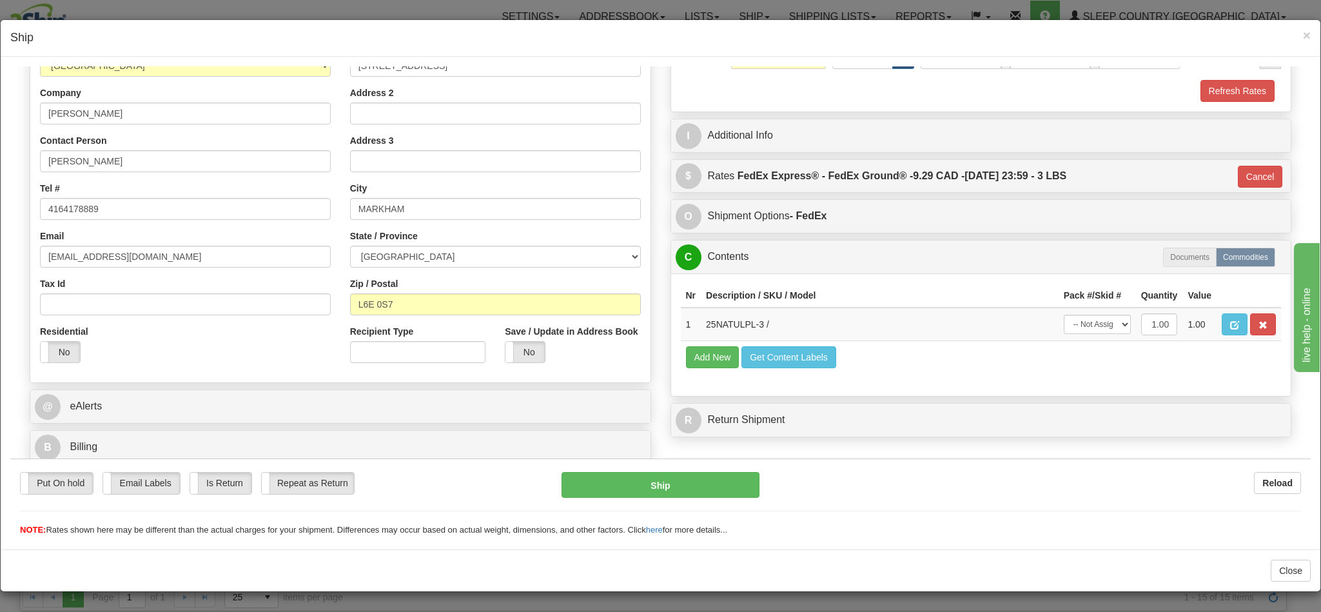
type input "92"
click at [656, 478] on button "Ship" at bounding box center [660, 484] width 197 height 26
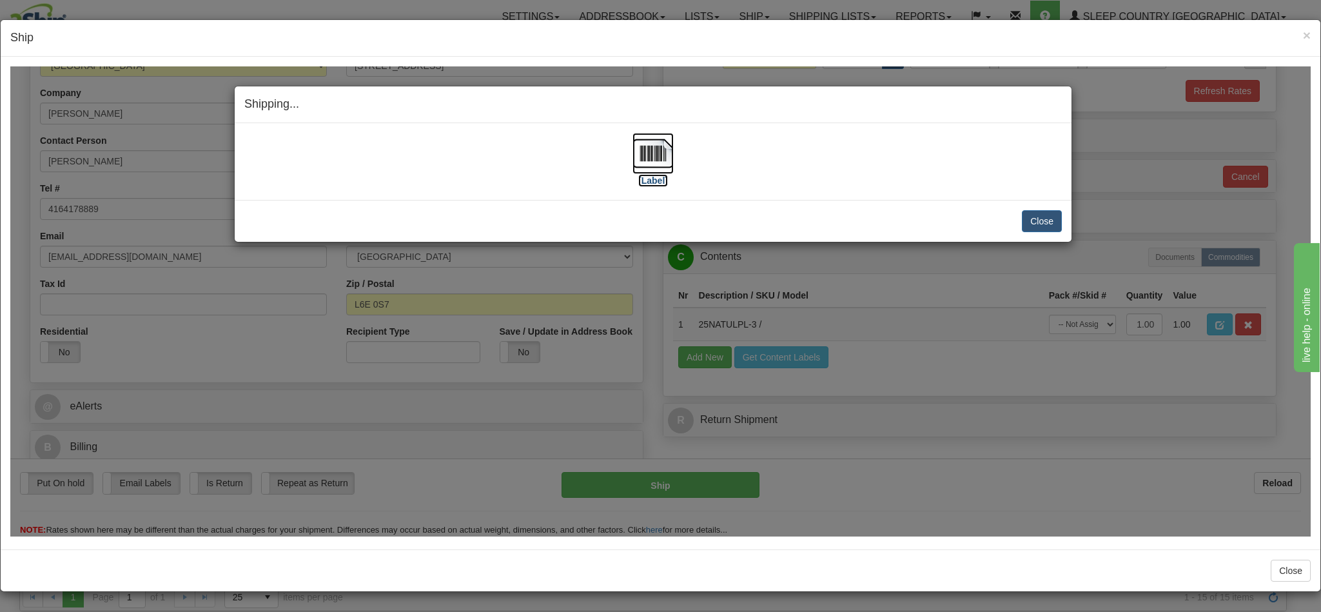
click at [647, 152] on img at bounding box center [653, 152] width 41 height 41
click at [1034, 225] on button "Close" at bounding box center [1042, 221] width 40 height 22
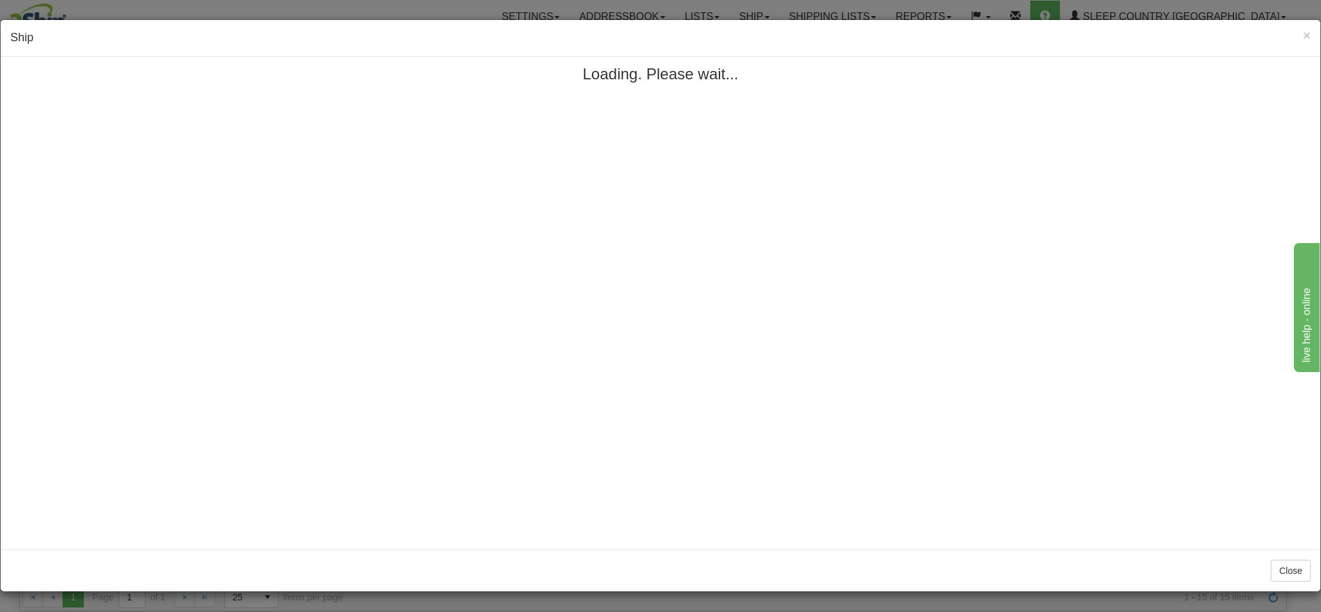
scroll to position [0, 0]
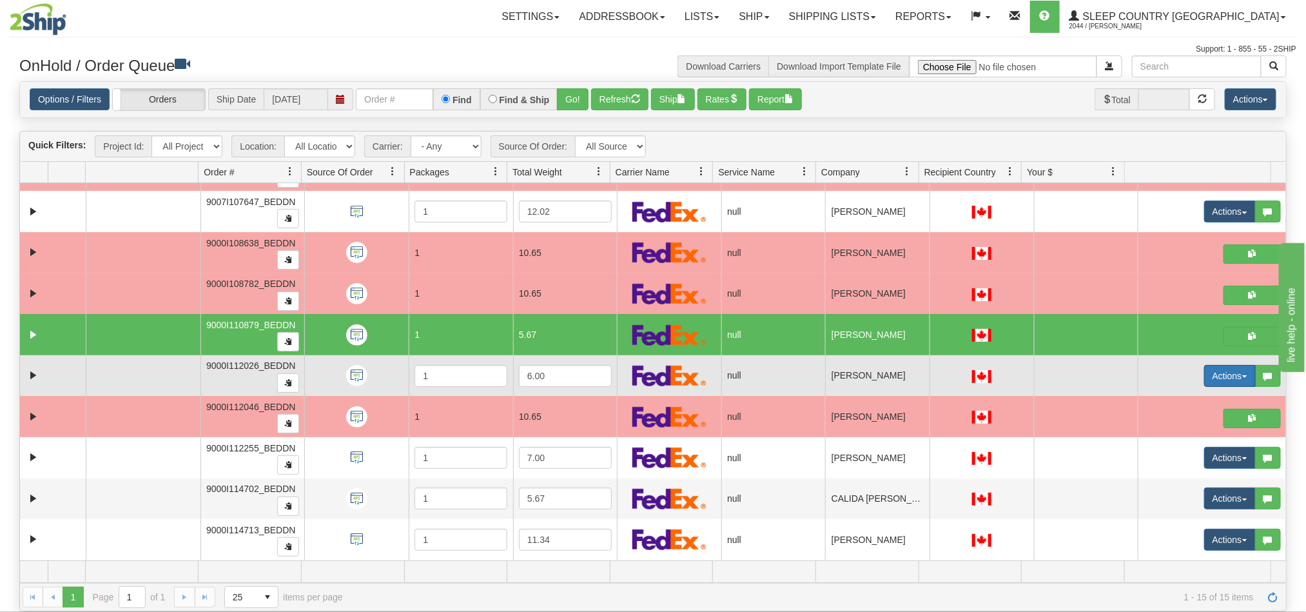
click at [1217, 368] on button "Actions" at bounding box center [1230, 376] width 52 height 22
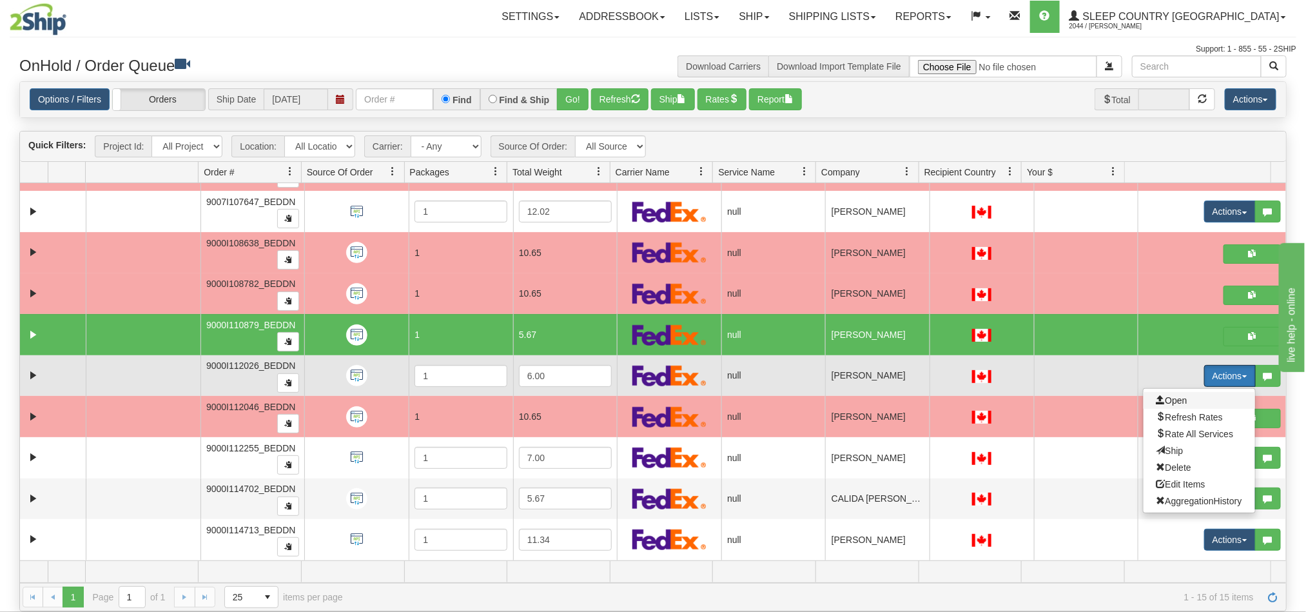
click at [1165, 395] on span "Open" at bounding box center [1172, 400] width 31 height 10
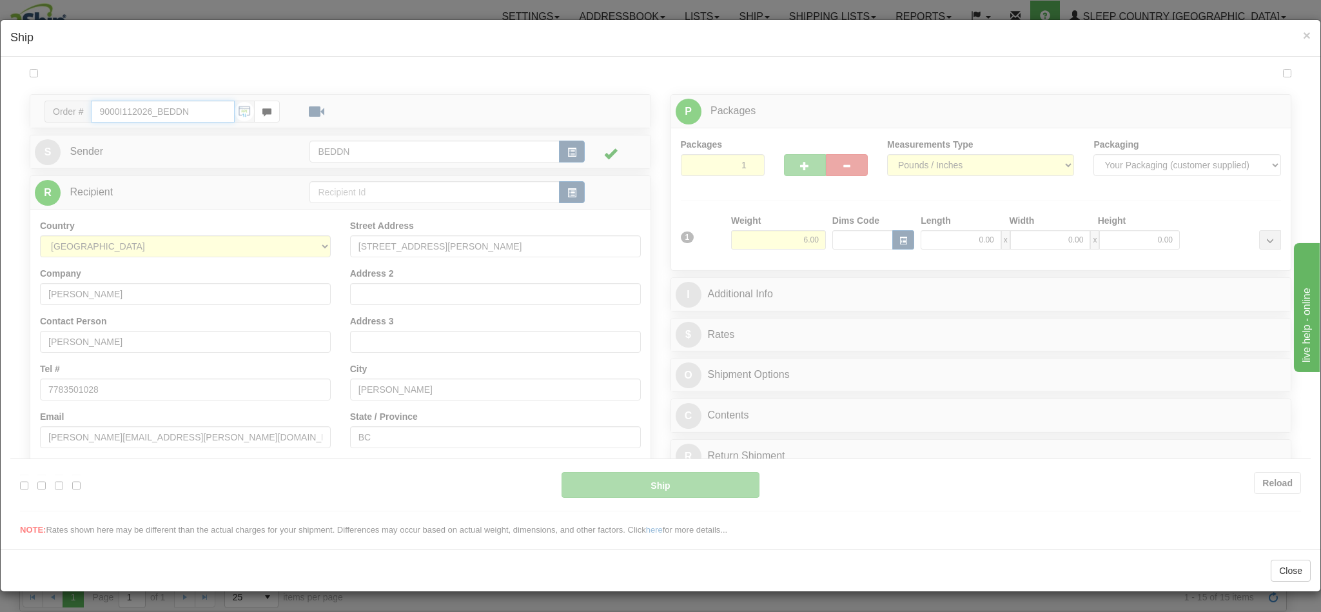
type input "10:50"
type input "16:00"
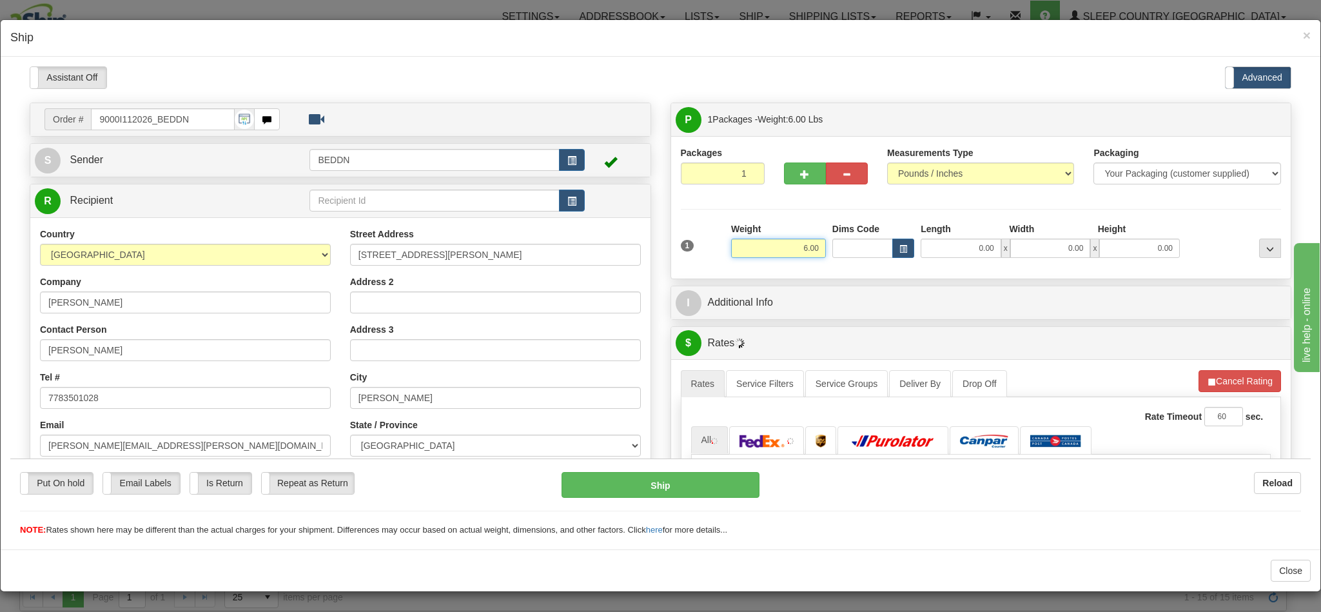
drag, startPoint x: 776, startPoint y: 251, endPoint x: 832, endPoint y: 256, distance: 56.3
click at [832, 256] on div "1 Weight 6.00 Dims Code 0.00" at bounding box center [981, 245] width 607 height 46
type input "3.00"
type input "1"
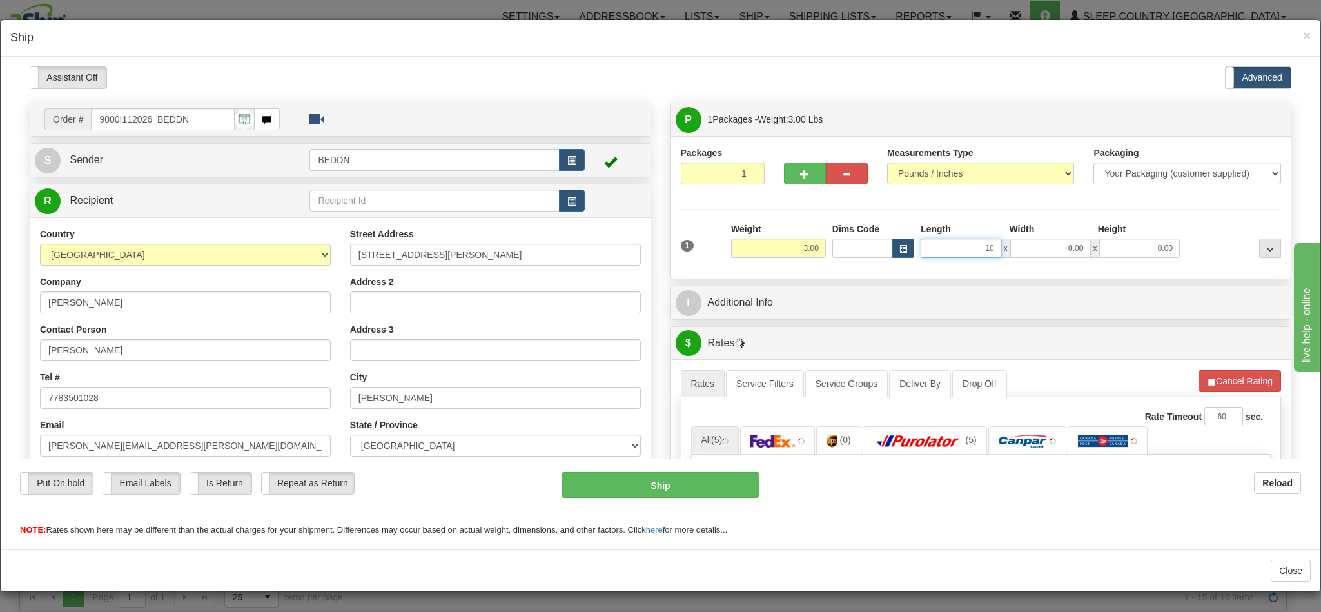
type input "10"
type input "1"
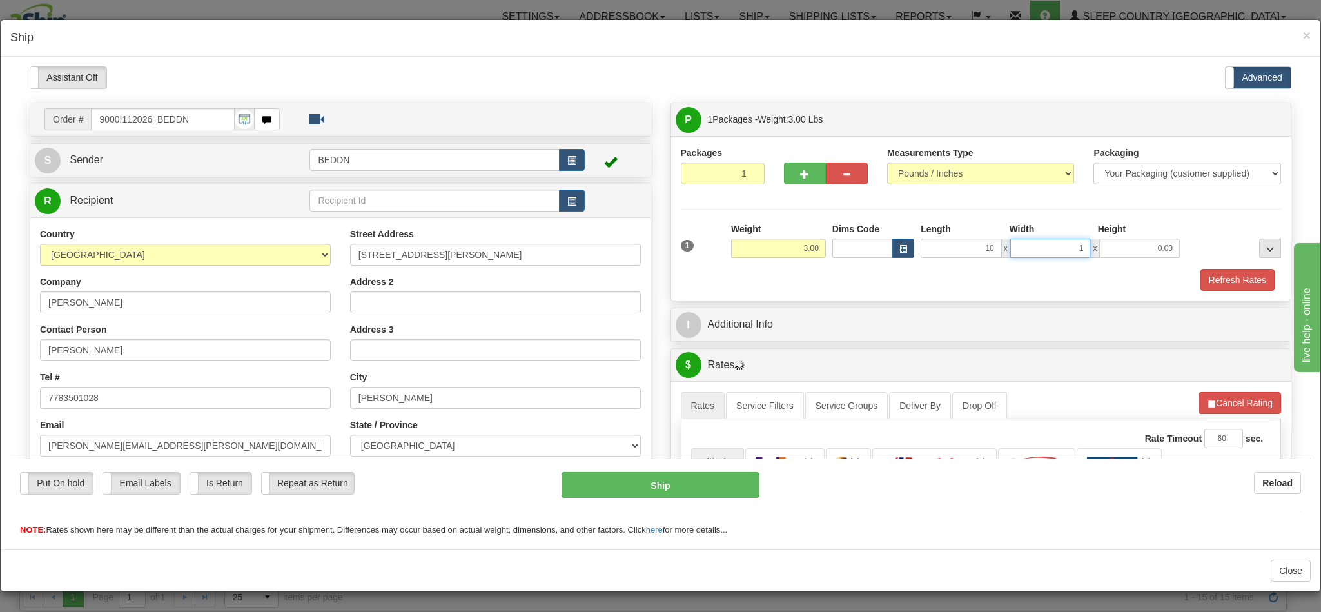
type input "10.00"
type input "20"
type input "20.00"
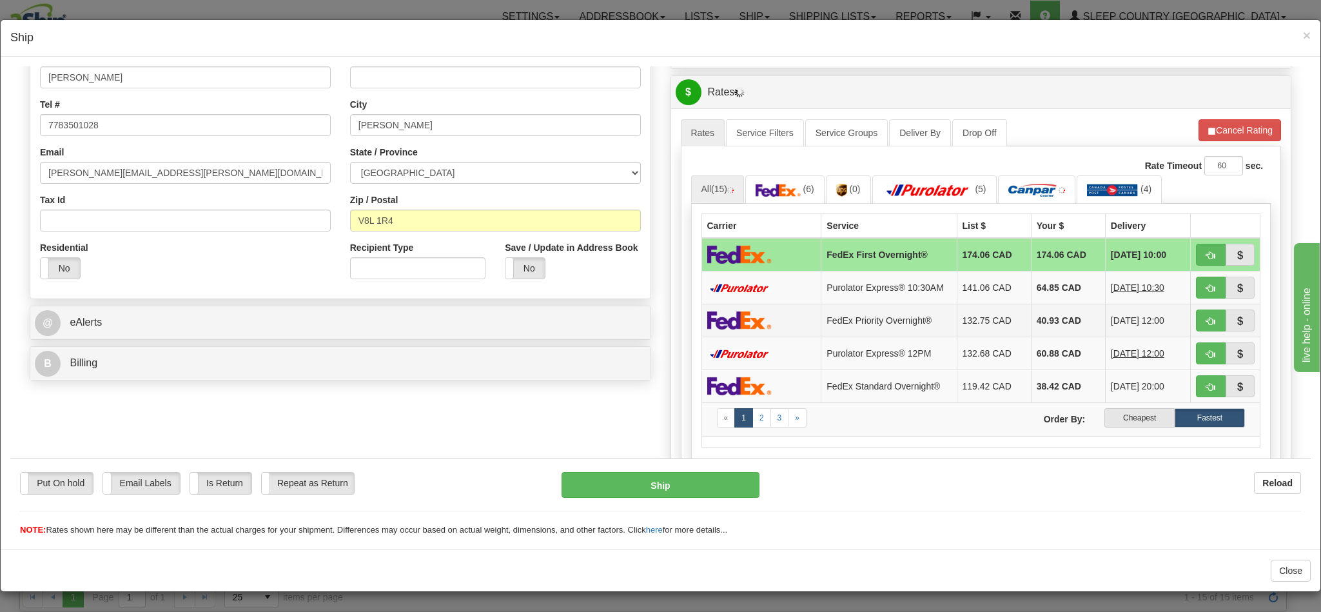
scroll to position [290, 0]
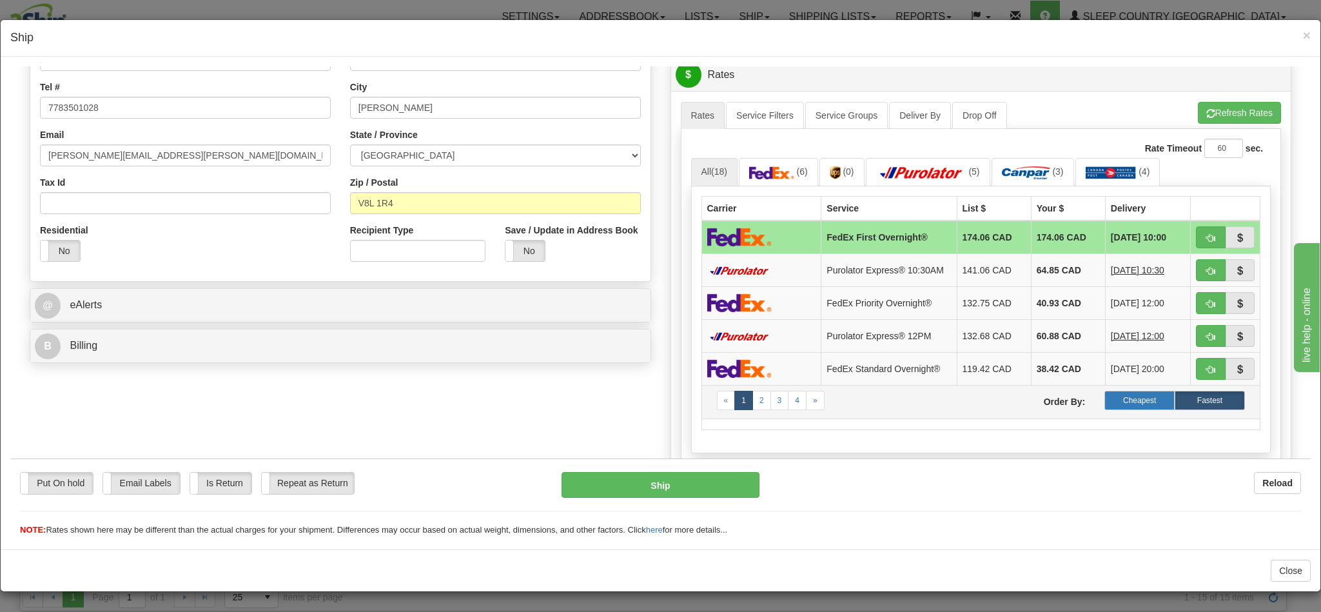
click at [1105, 409] on label "Cheapest" at bounding box center [1139, 399] width 70 height 19
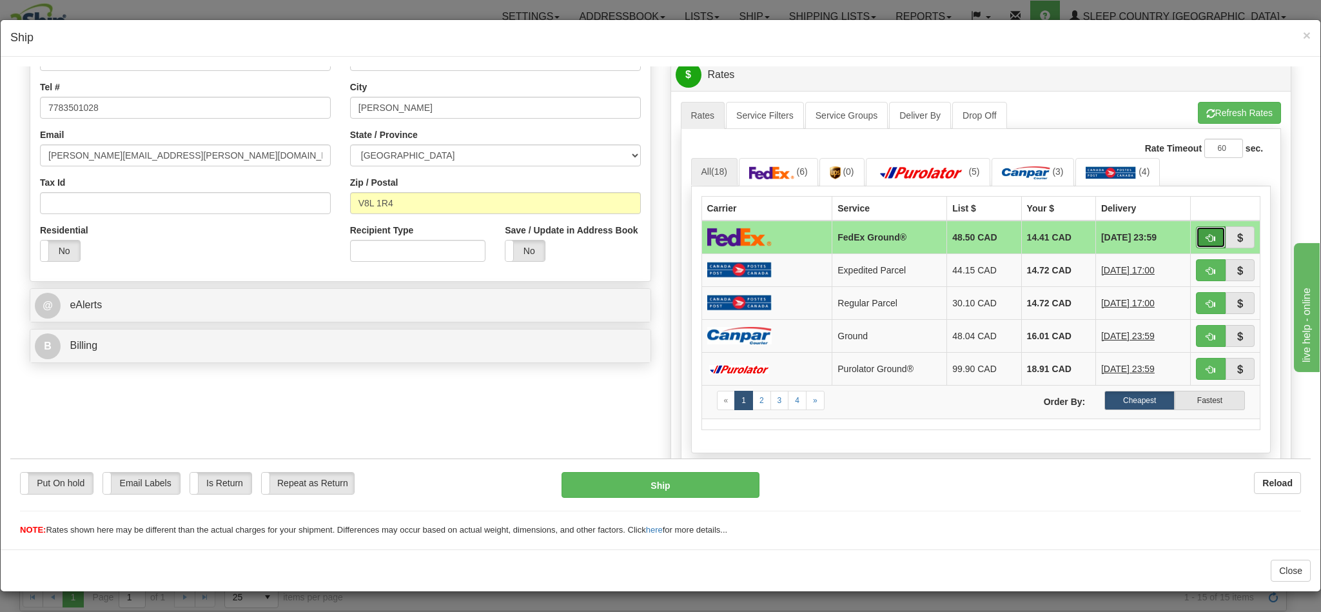
click at [1206, 239] on span "button" at bounding box center [1210, 237] width 9 height 8
type input "92"
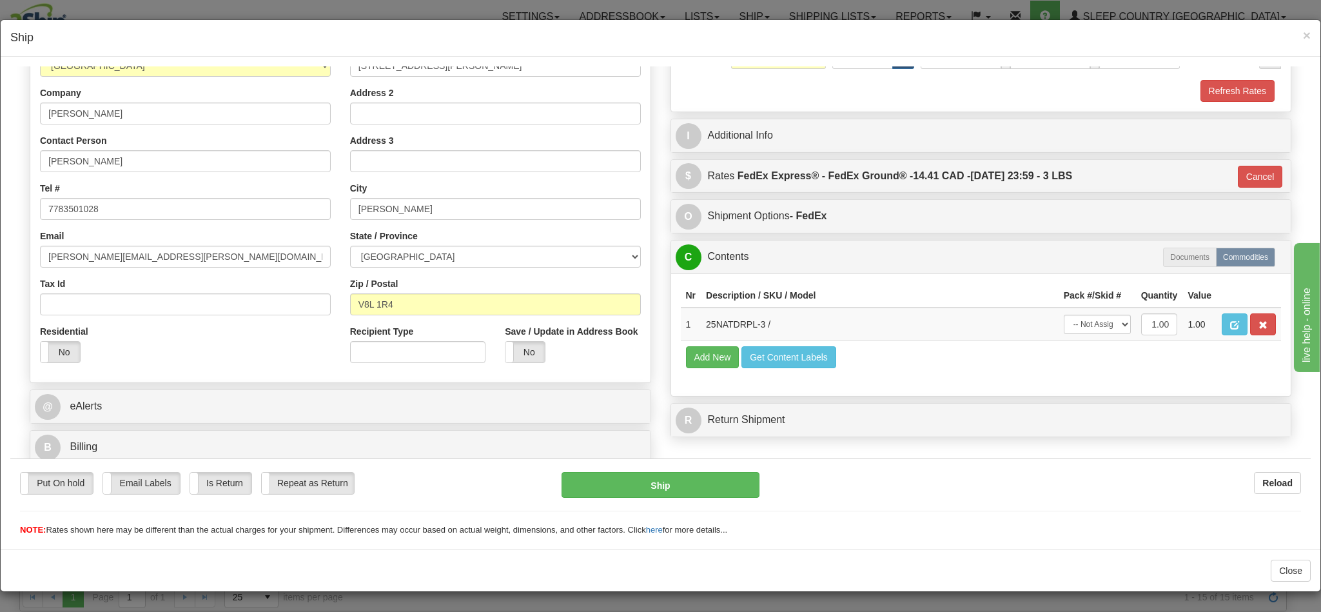
scroll to position [206, 0]
click at [662, 482] on button "Ship" at bounding box center [660, 484] width 197 height 26
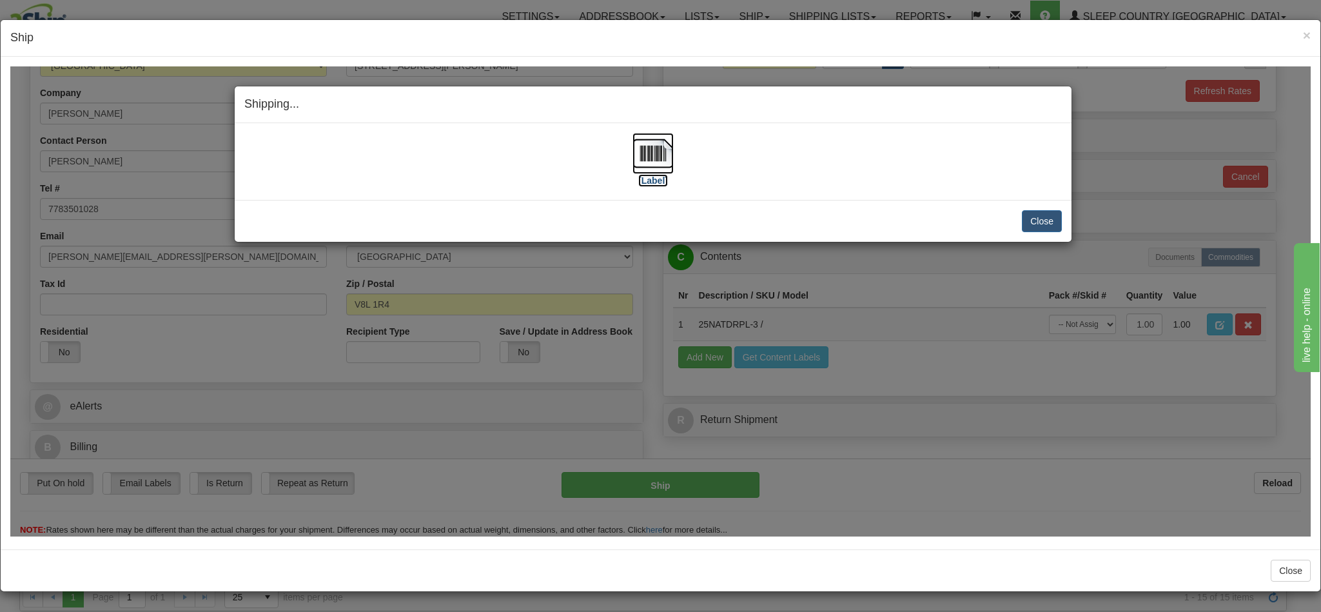
click at [637, 146] on img at bounding box center [653, 152] width 41 height 41
click at [1038, 219] on button "Close" at bounding box center [1042, 221] width 40 height 22
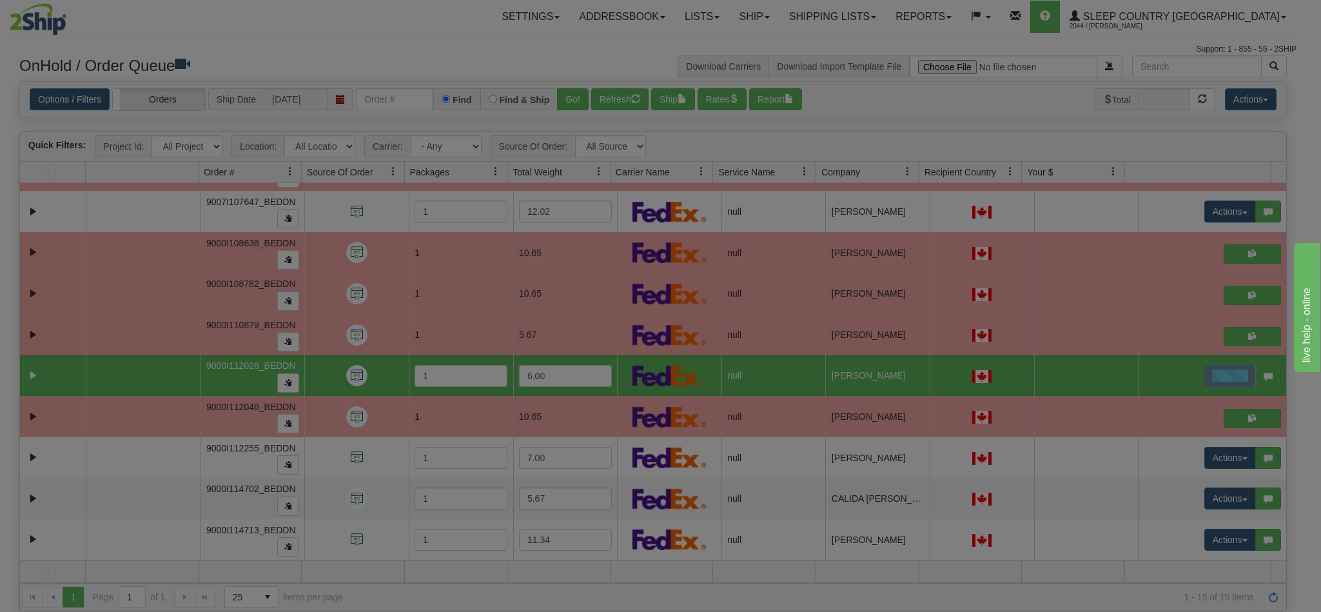
scroll to position [0, 0]
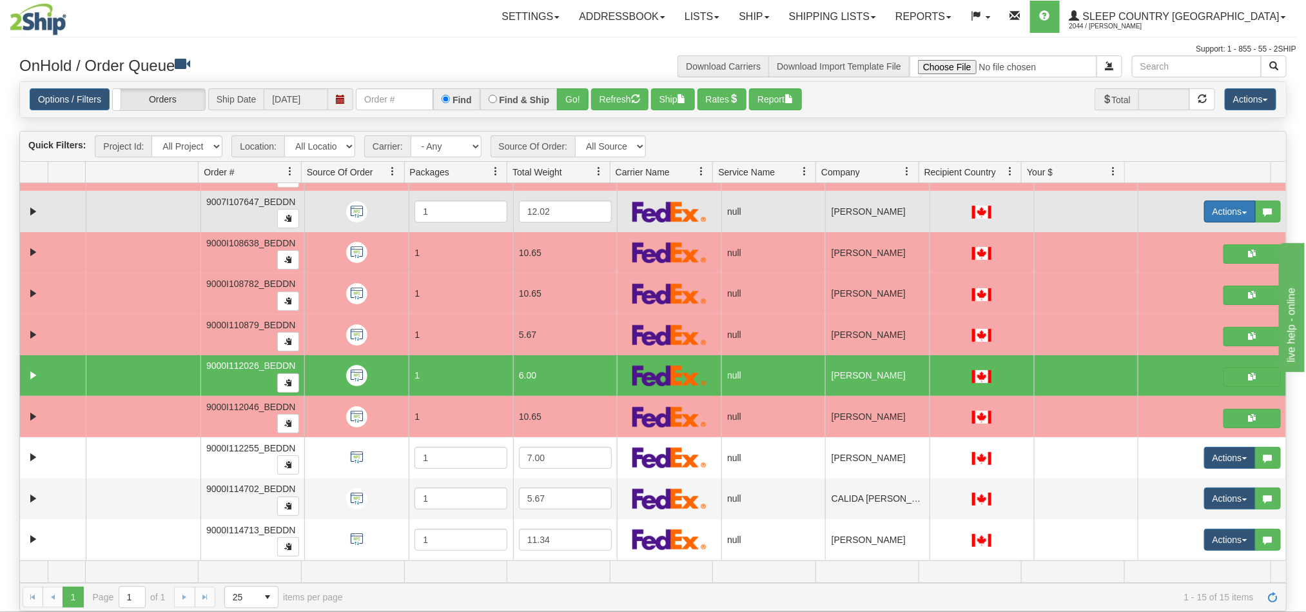
click at [1213, 210] on button "Actions" at bounding box center [1230, 212] width 52 height 22
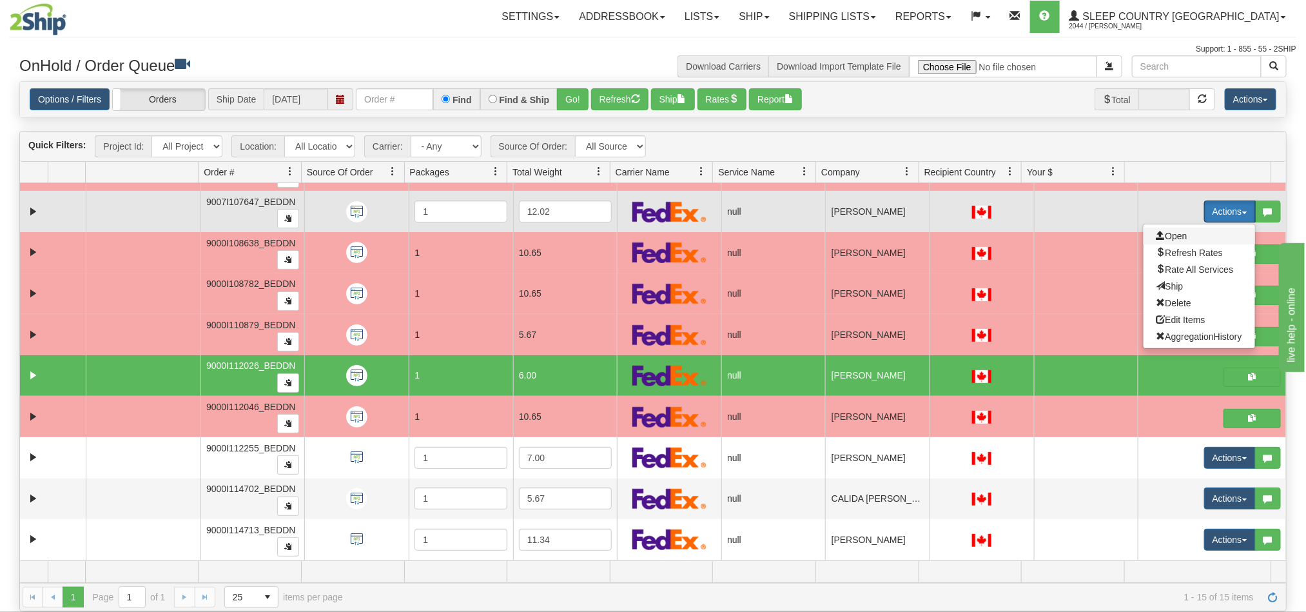
click at [1169, 234] on span "Open" at bounding box center [1172, 236] width 31 height 10
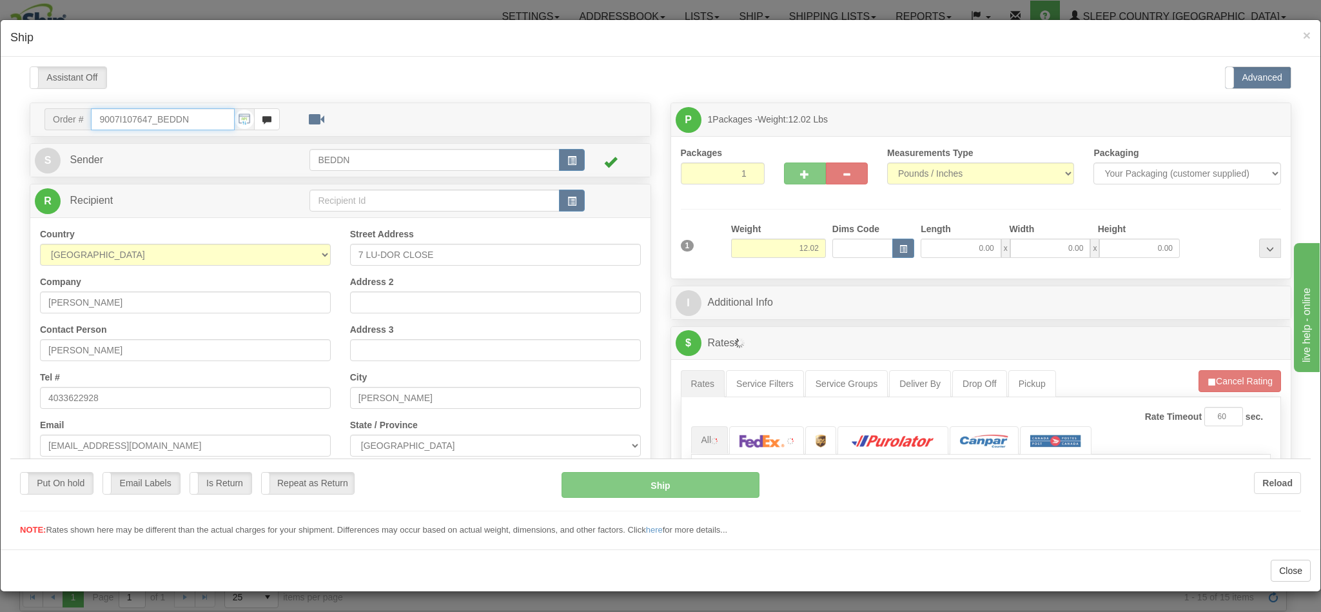
type input "10:51"
type input "16:00"
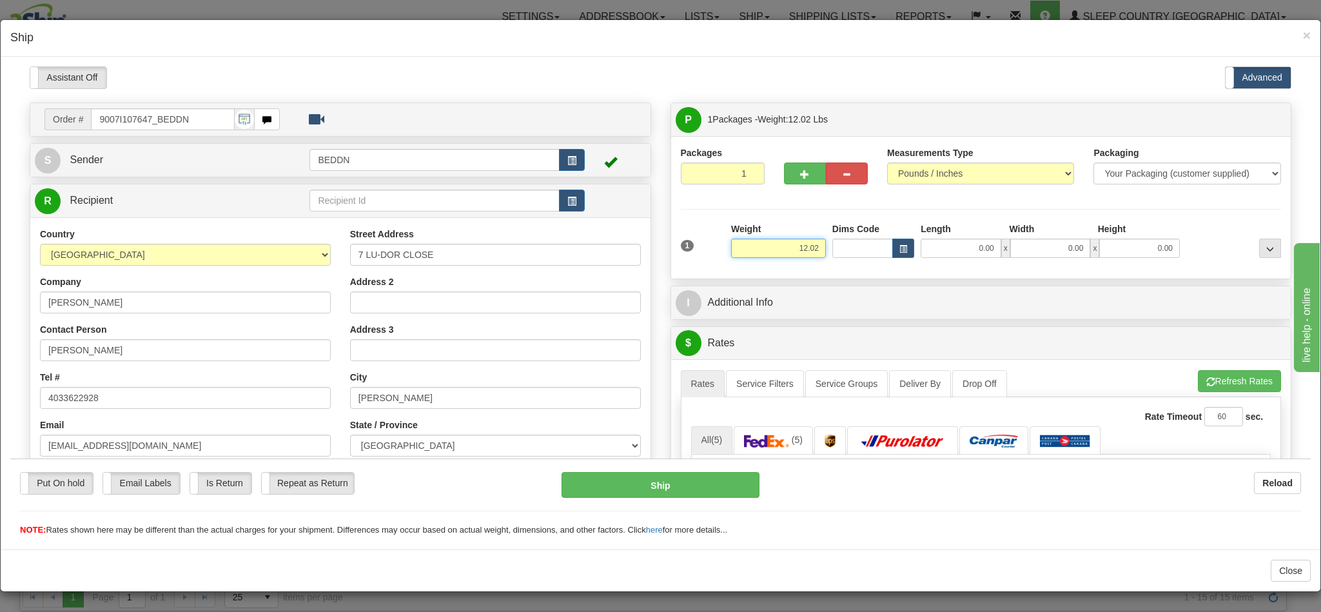
drag, startPoint x: 747, startPoint y: 258, endPoint x: 834, endPoint y: 257, distance: 87.1
click at [834, 257] on div "1 Weight 12.02 Dims Code x x" at bounding box center [981, 245] width 607 height 46
type input "5"
type input "5.00"
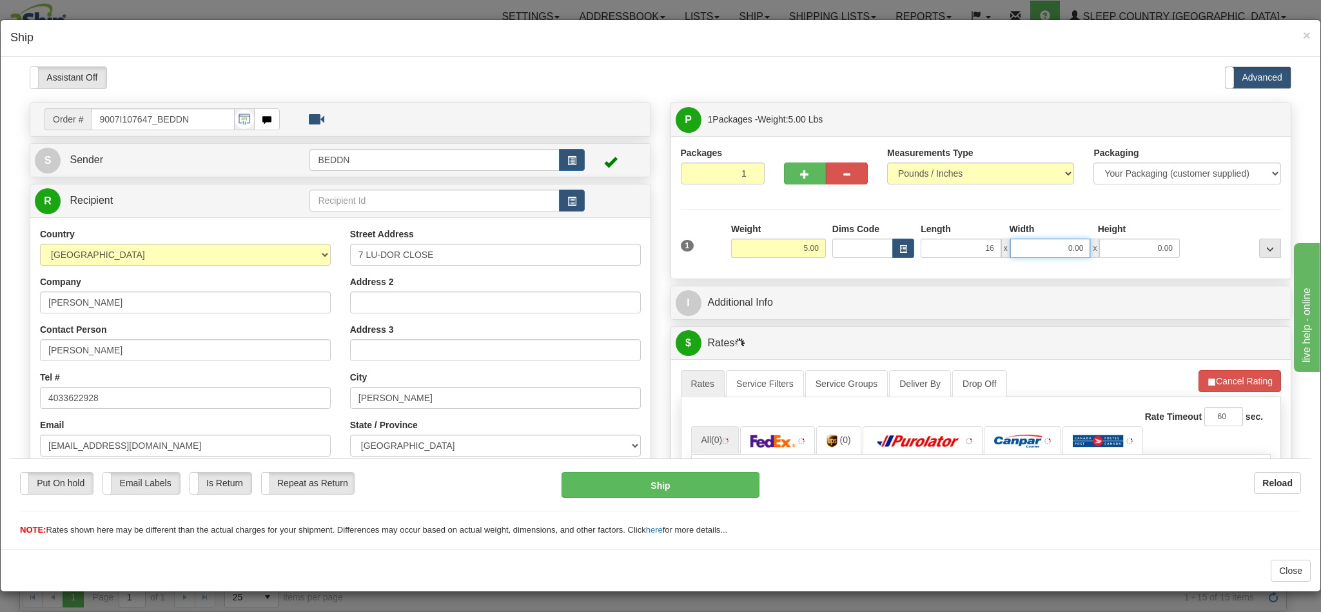
type input "16.00"
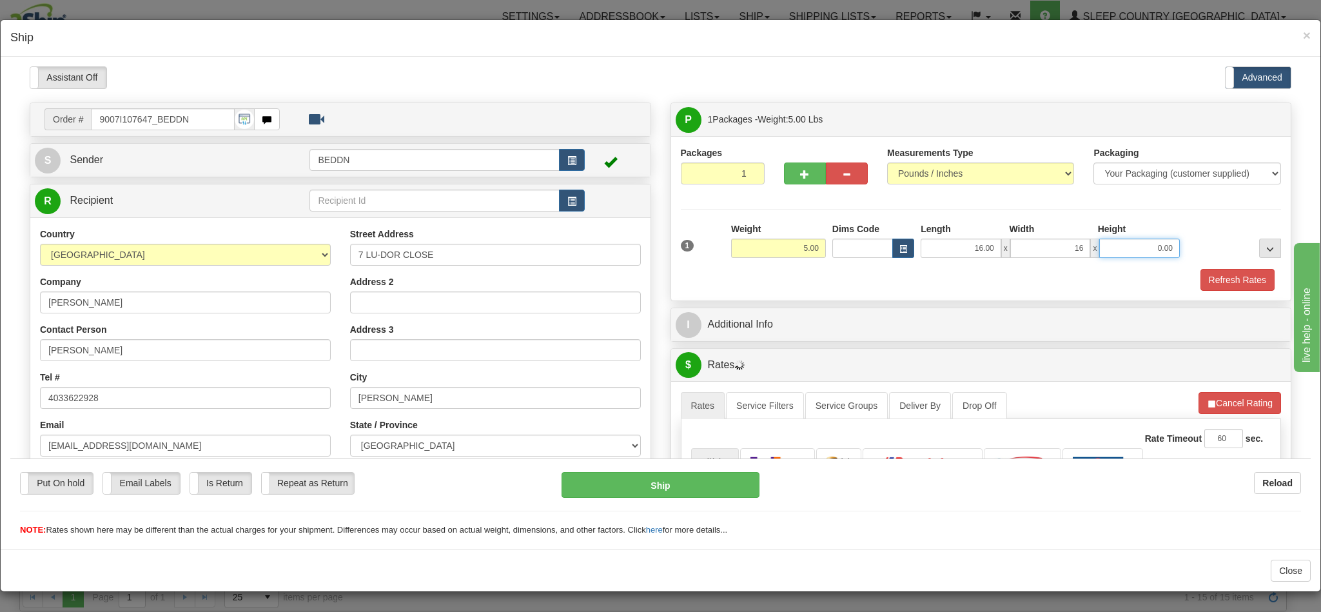
type input "16.00"
type input "10.00"
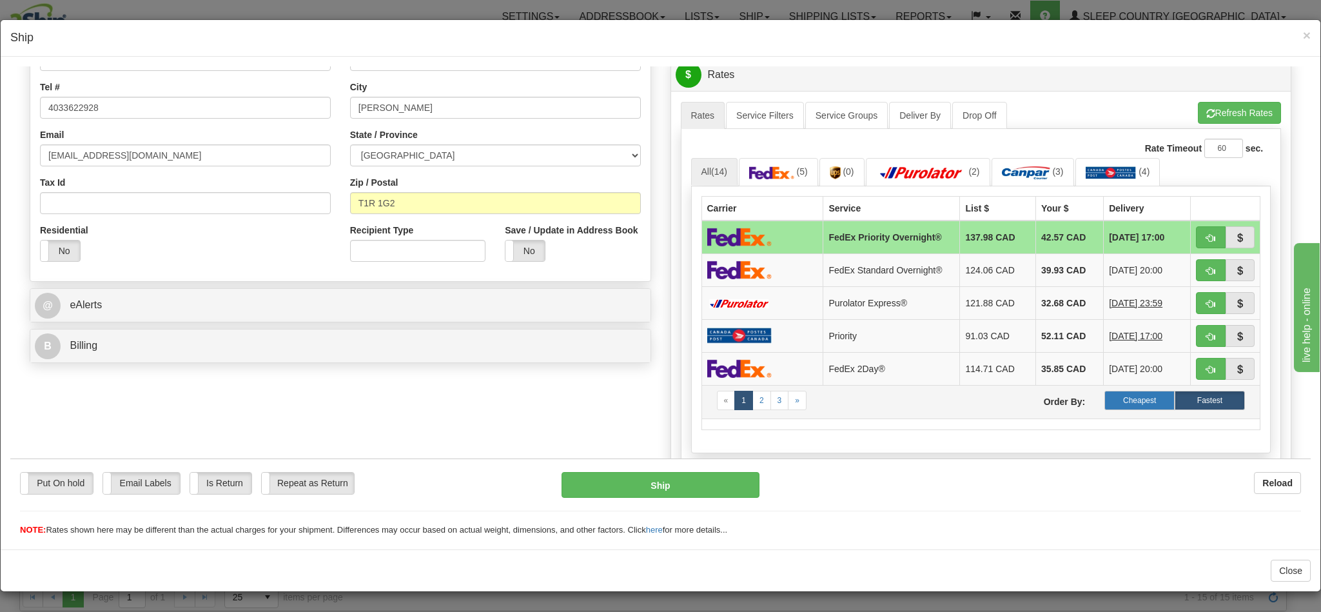
click at [1104, 409] on label "Cheapest" at bounding box center [1139, 399] width 70 height 19
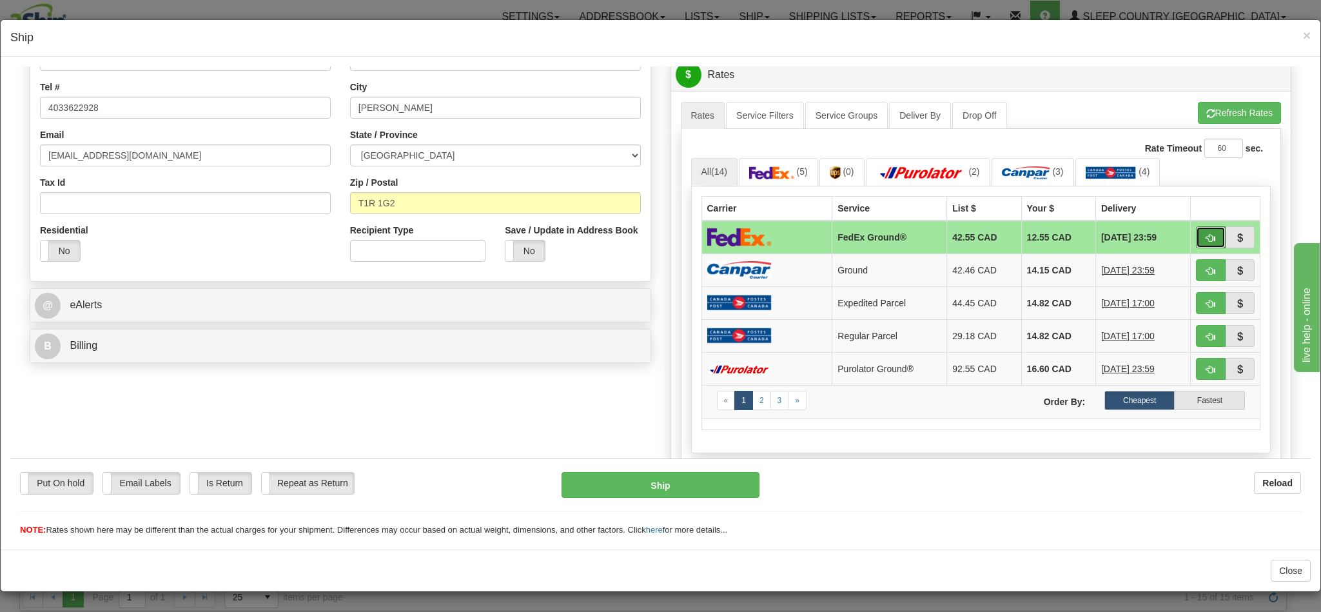
click at [1196, 241] on button "button" at bounding box center [1211, 237] width 30 height 22
type input "92"
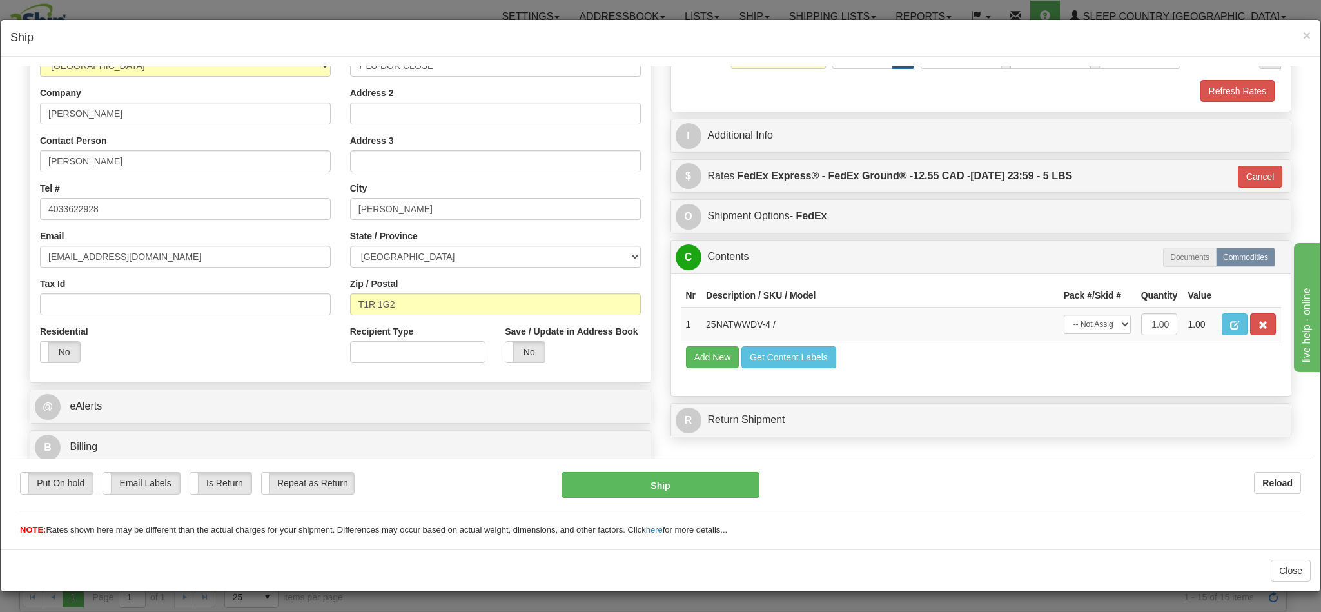
scroll to position [206, 0]
click at [630, 481] on button "Ship" at bounding box center [660, 484] width 197 height 26
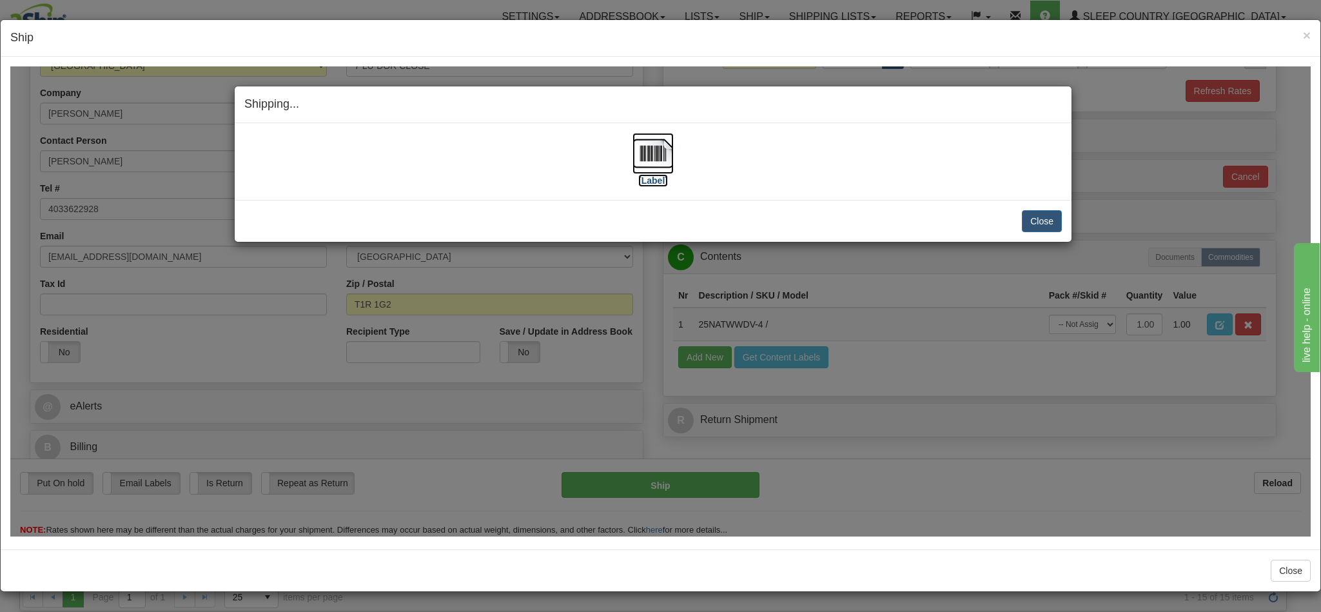
click at [642, 154] on img at bounding box center [653, 152] width 41 height 41
click at [1028, 222] on button "Close" at bounding box center [1042, 221] width 40 height 22
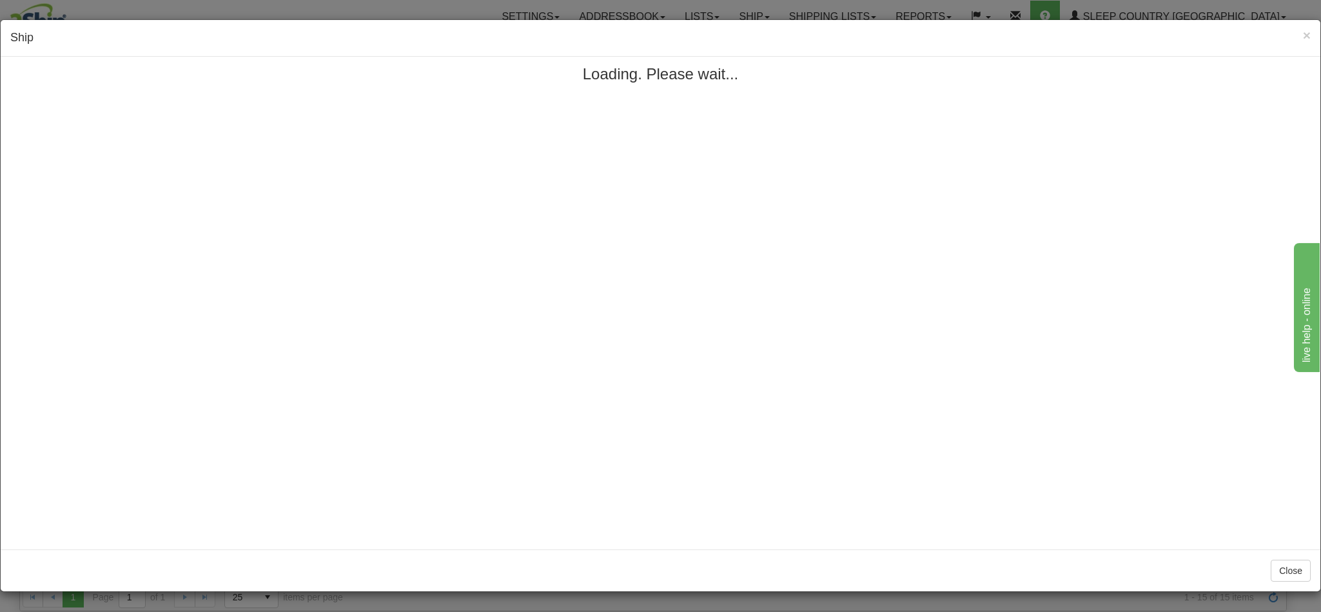
scroll to position [0, 0]
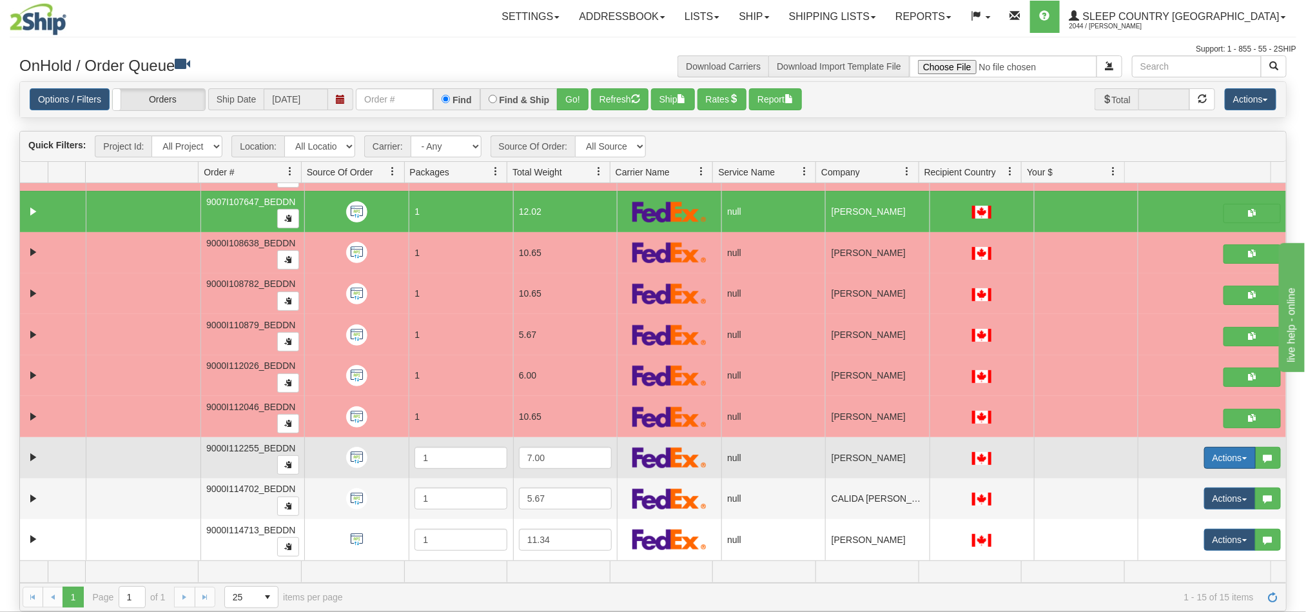
click at [1204, 458] on button "Actions" at bounding box center [1230, 458] width 52 height 22
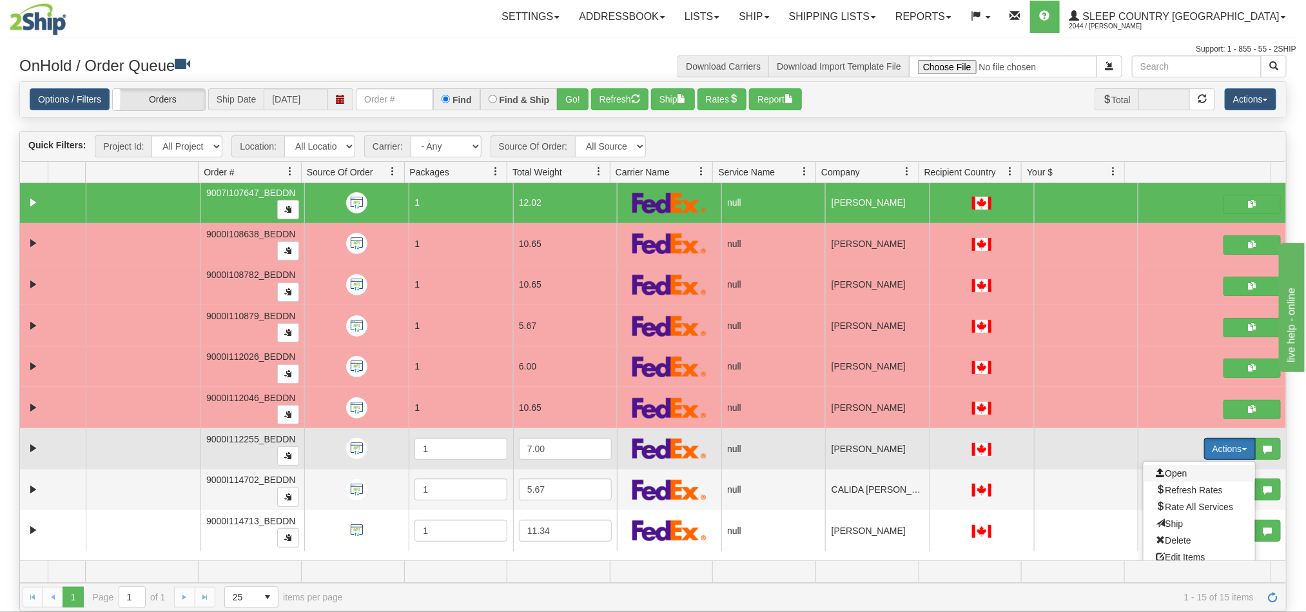
click at [1157, 478] on span "Open" at bounding box center [1172, 473] width 31 height 10
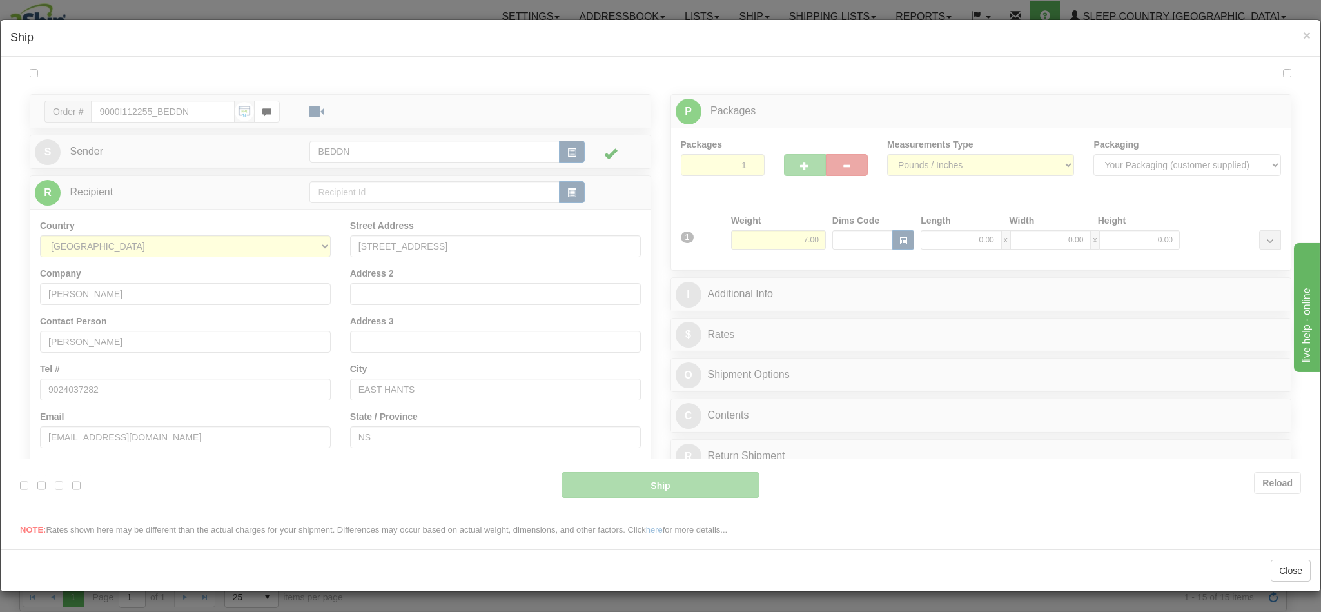
type input "10:52"
type input "16:00"
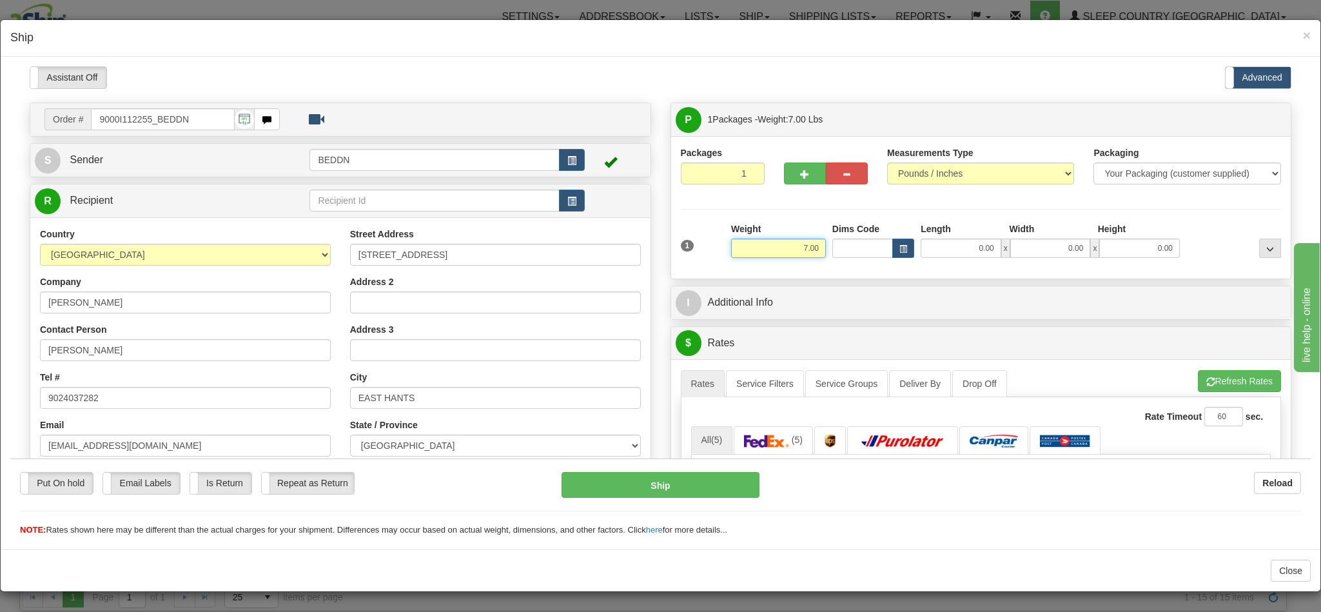
drag, startPoint x: 769, startPoint y: 253, endPoint x: 838, endPoint y: 264, distance: 70.0
click at [838, 264] on div "1 Weight 7.00 Dims Code 0.00" at bounding box center [981, 245] width 607 height 46
type input "3"
type input "3.00"
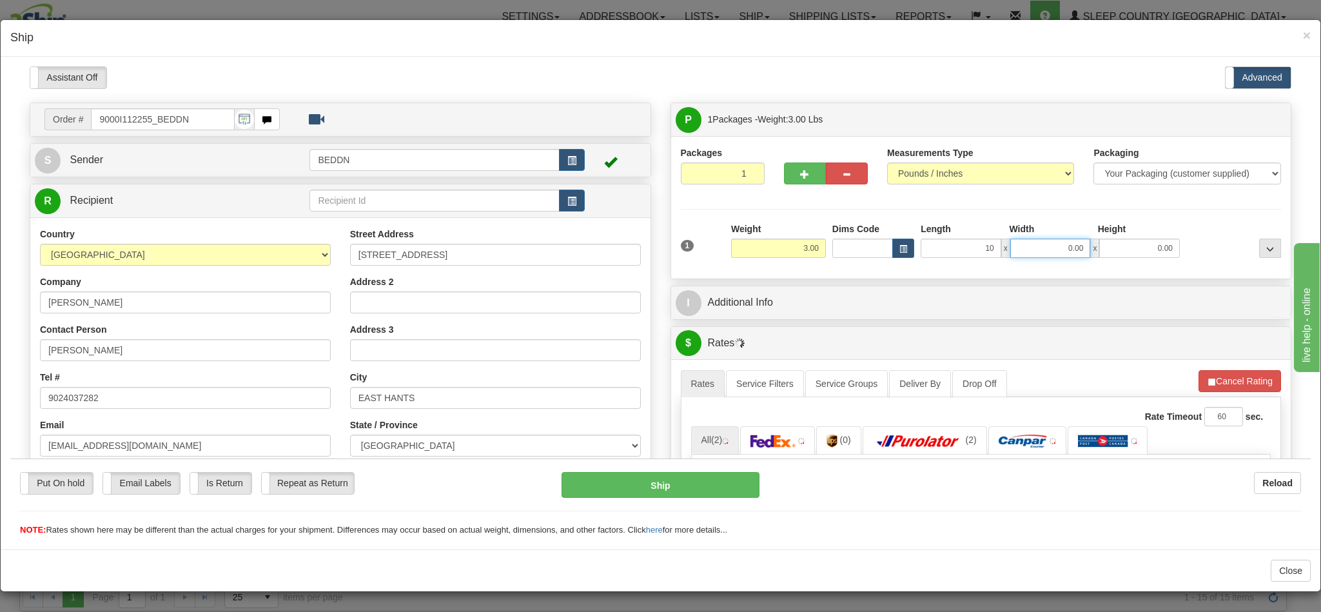
type input "10.00"
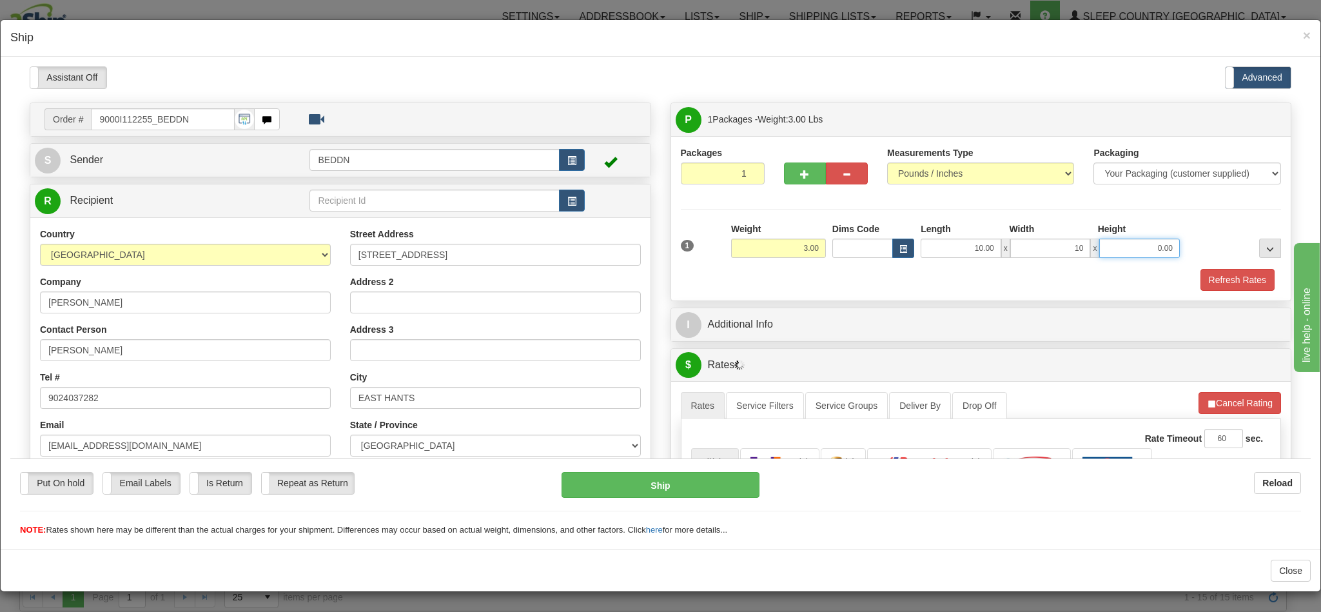
type input "10.00"
type input "20.00"
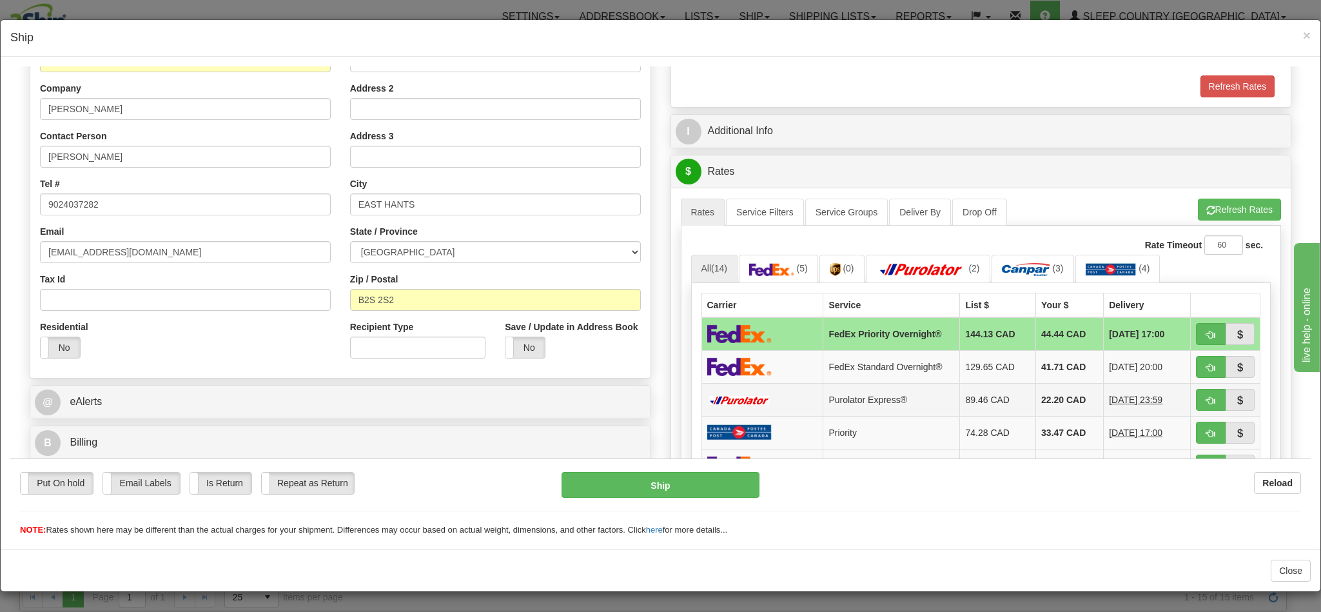
scroll to position [290, 0]
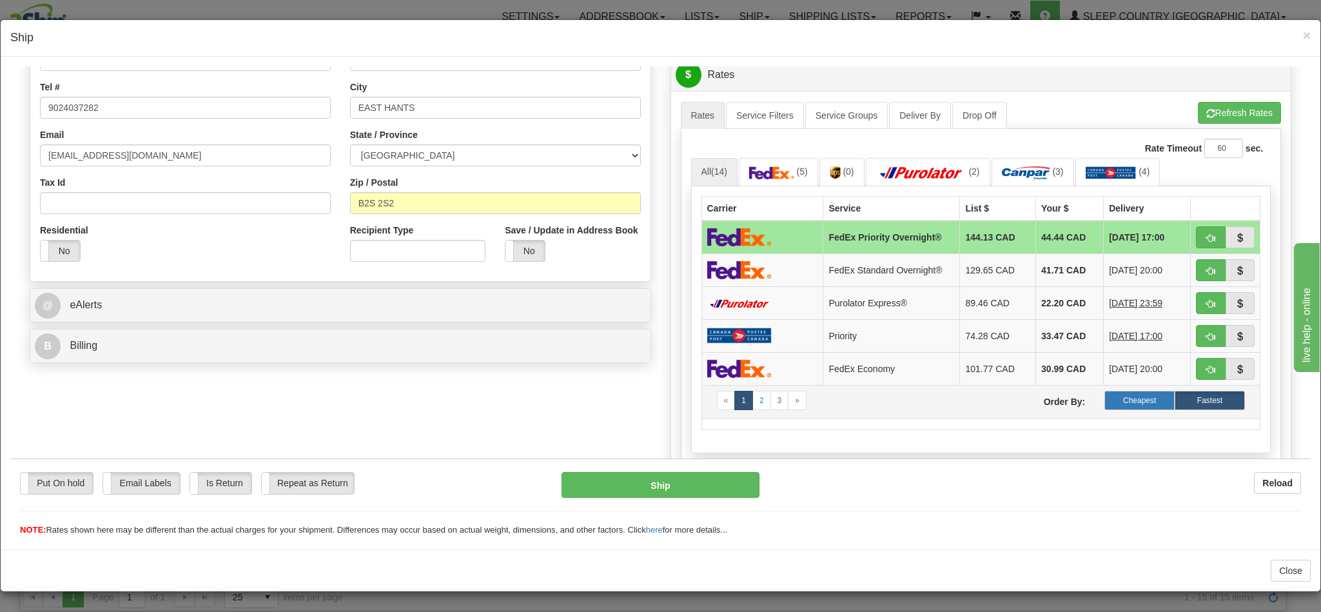
click at [1109, 407] on label "Cheapest" at bounding box center [1139, 399] width 70 height 19
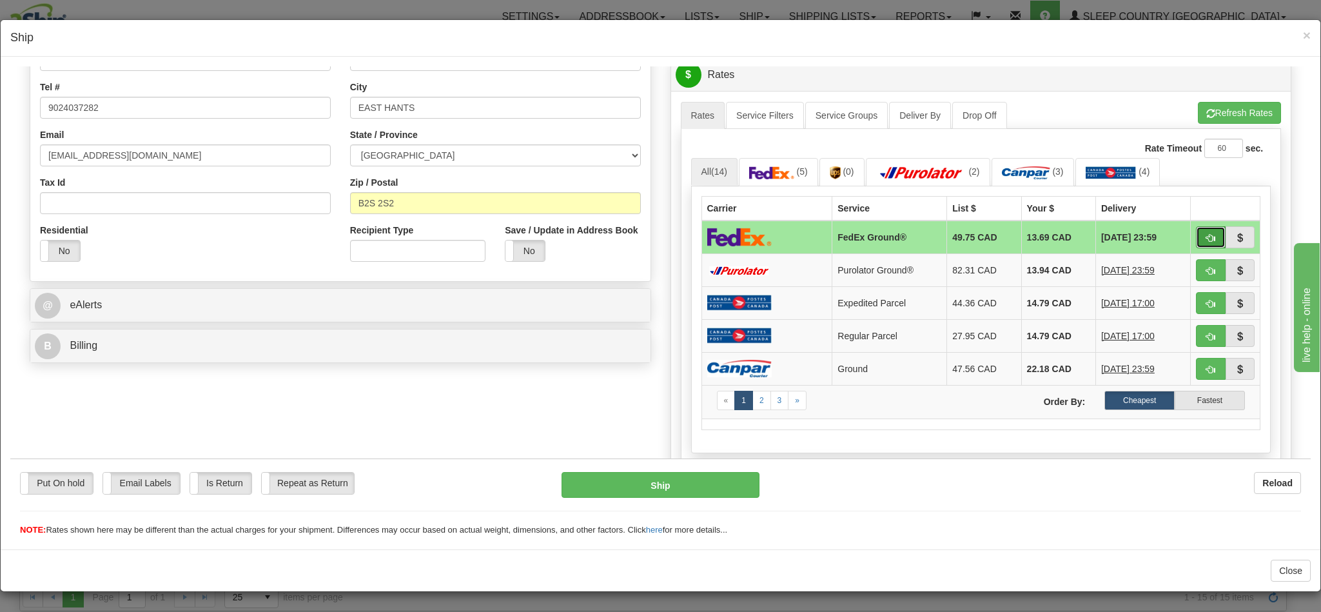
click at [1196, 242] on button "button" at bounding box center [1211, 237] width 30 height 22
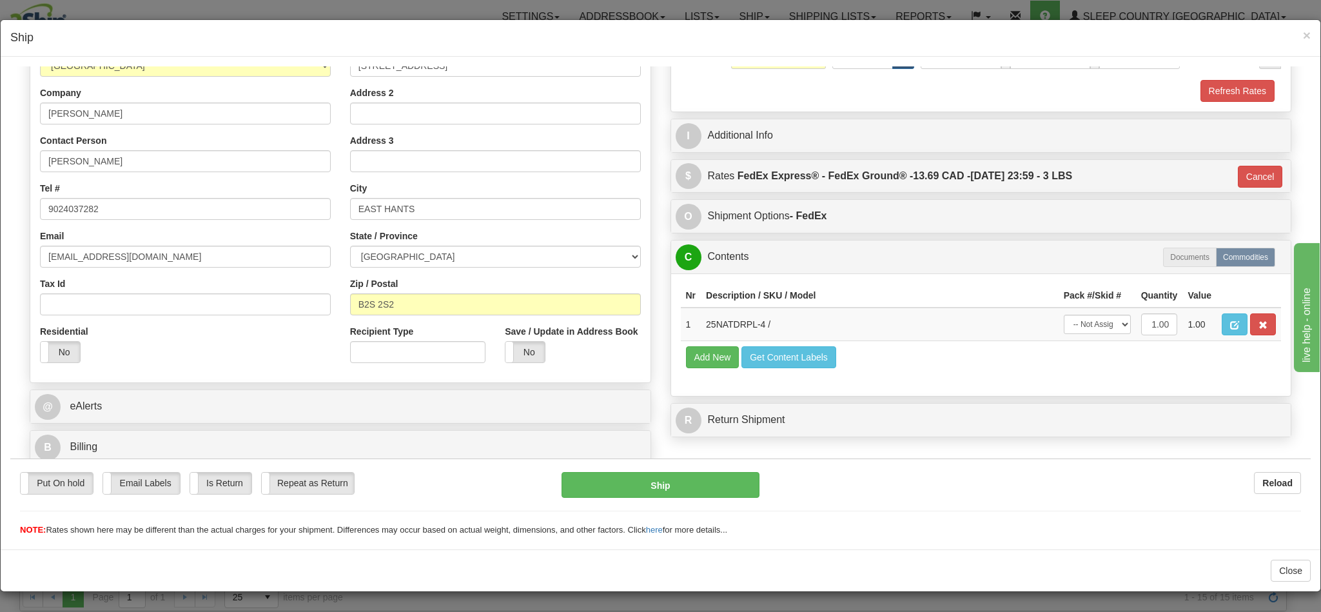
type input "92"
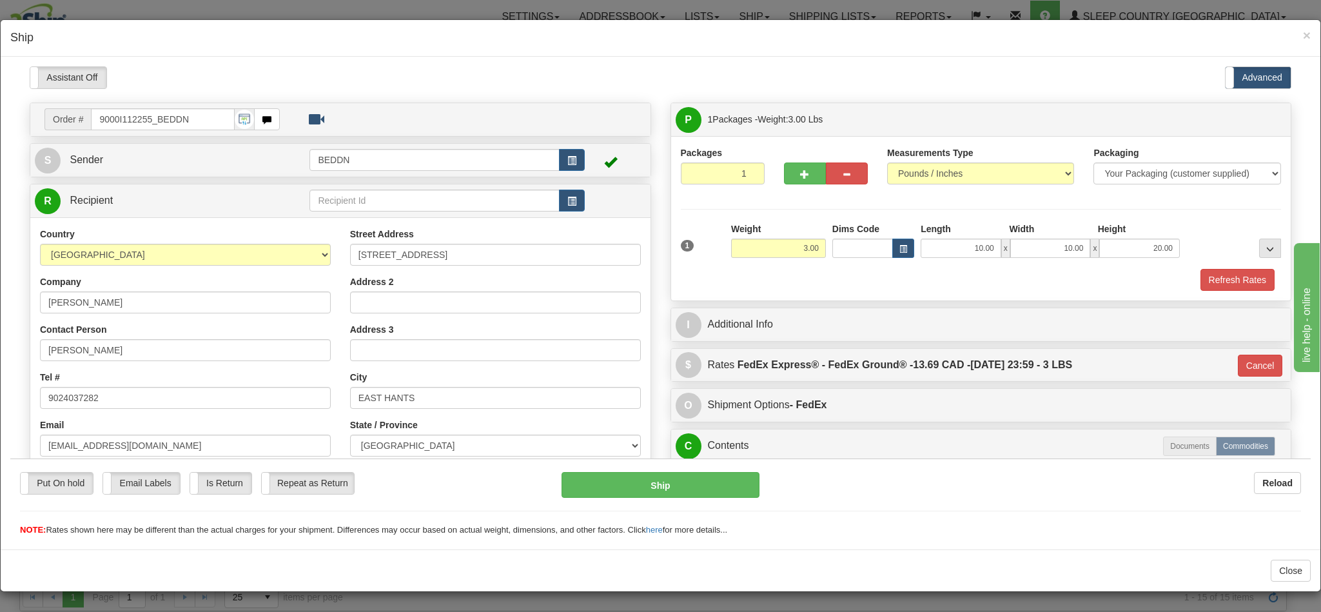
scroll to position [2, 0]
drag, startPoint x: 651, startPoint y: 477, endPoint x: 653, endPoint y: 627, distance: 150.3
click at [651, 477] on button "Ship" at bounding box center [660, 484] width 197 height 26
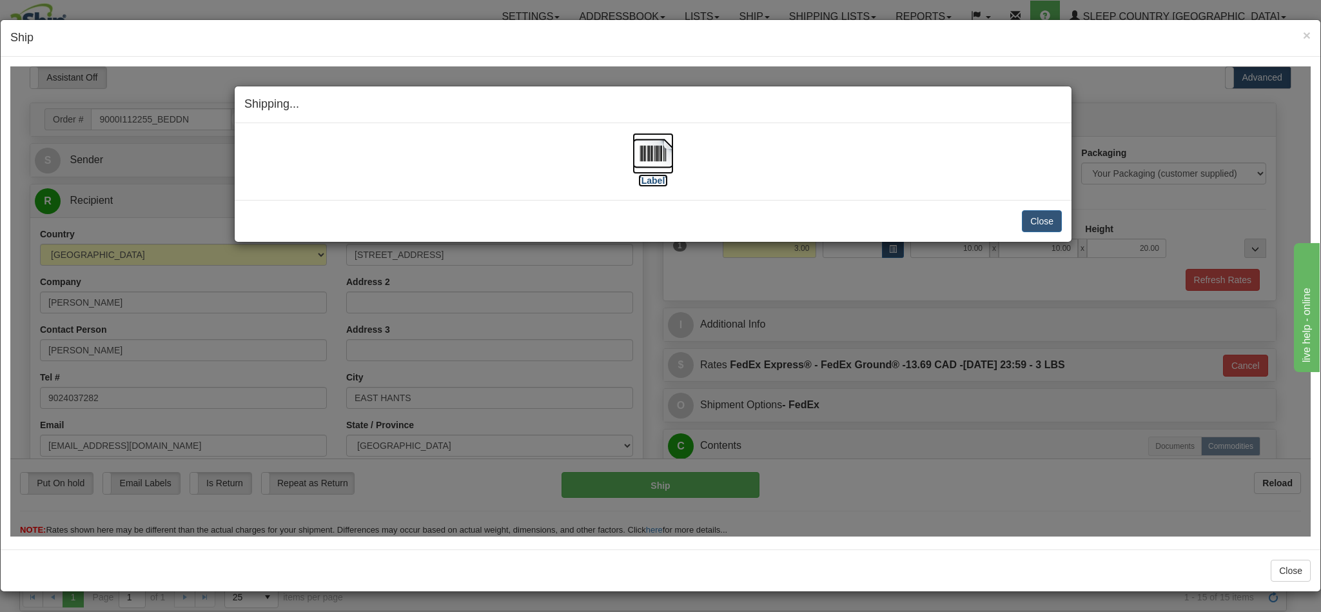
click at [645, 157] on img at bounding box center [653, 152] width 41 height 41
click at [1022, 215] on button "Close" at bounding box center [1042, 221] width 40 height 22
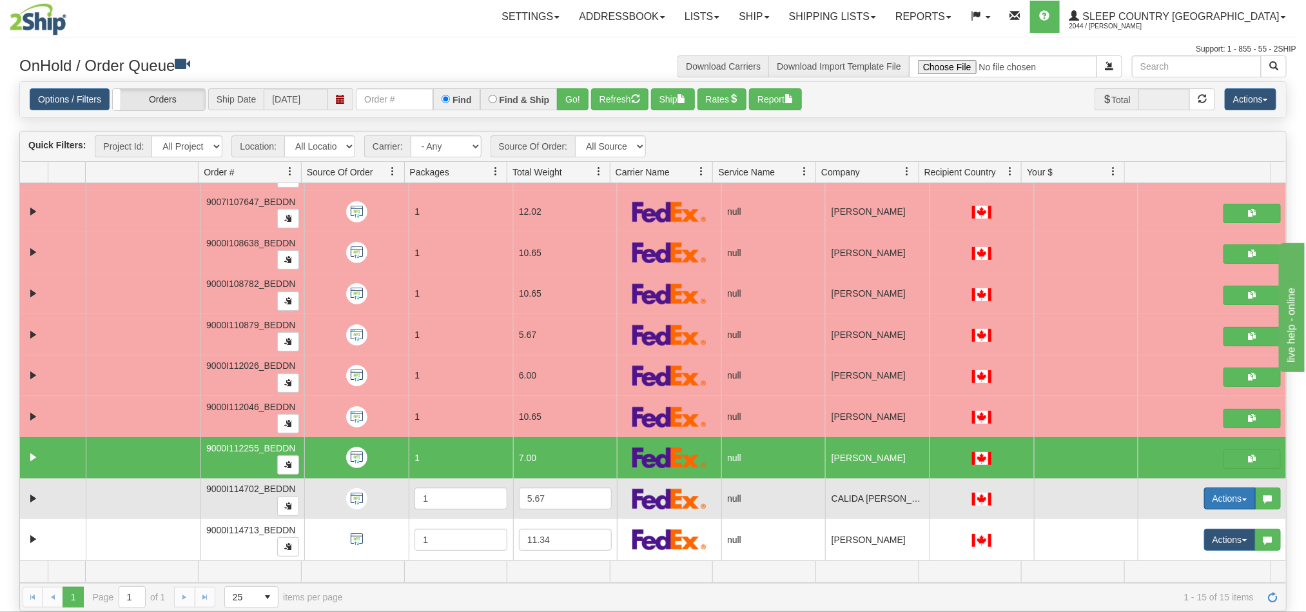
click at [1213, 500] on button "Actions" at bounding box center [1230, 498] width 52 height 22
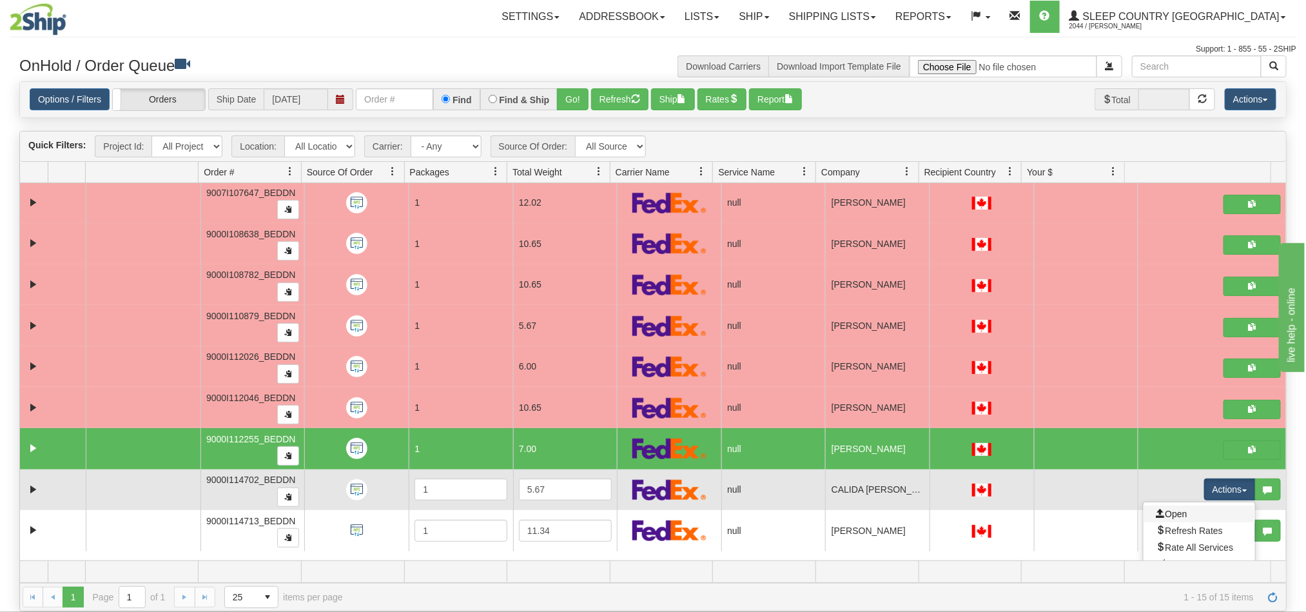
click at [1175, 521] on link "Open" at bounding box center [1200, 513] width 112 height 17
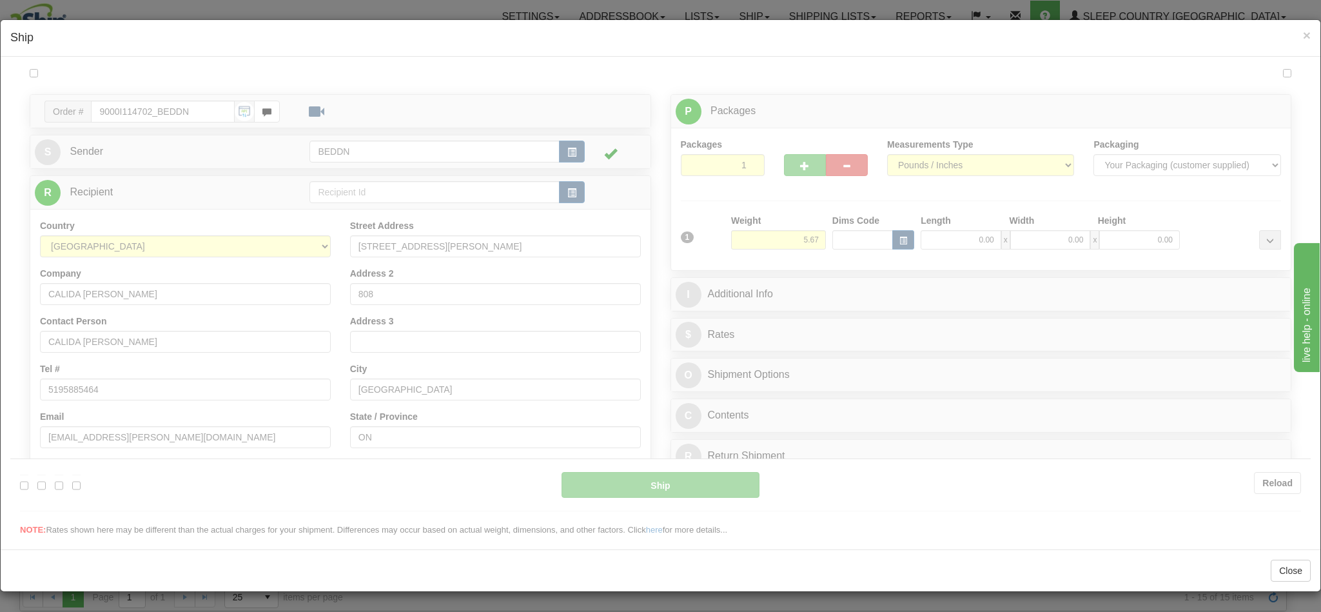
scroll to position [0, 0]
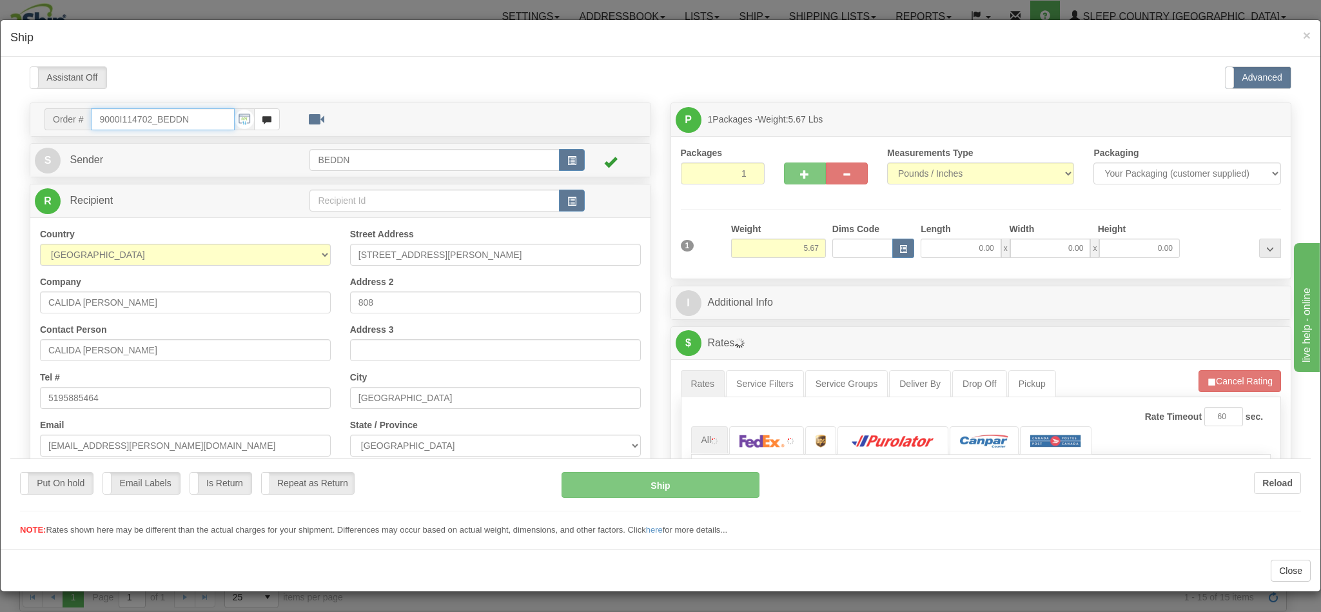
type input "11:00"
type input "16:00"
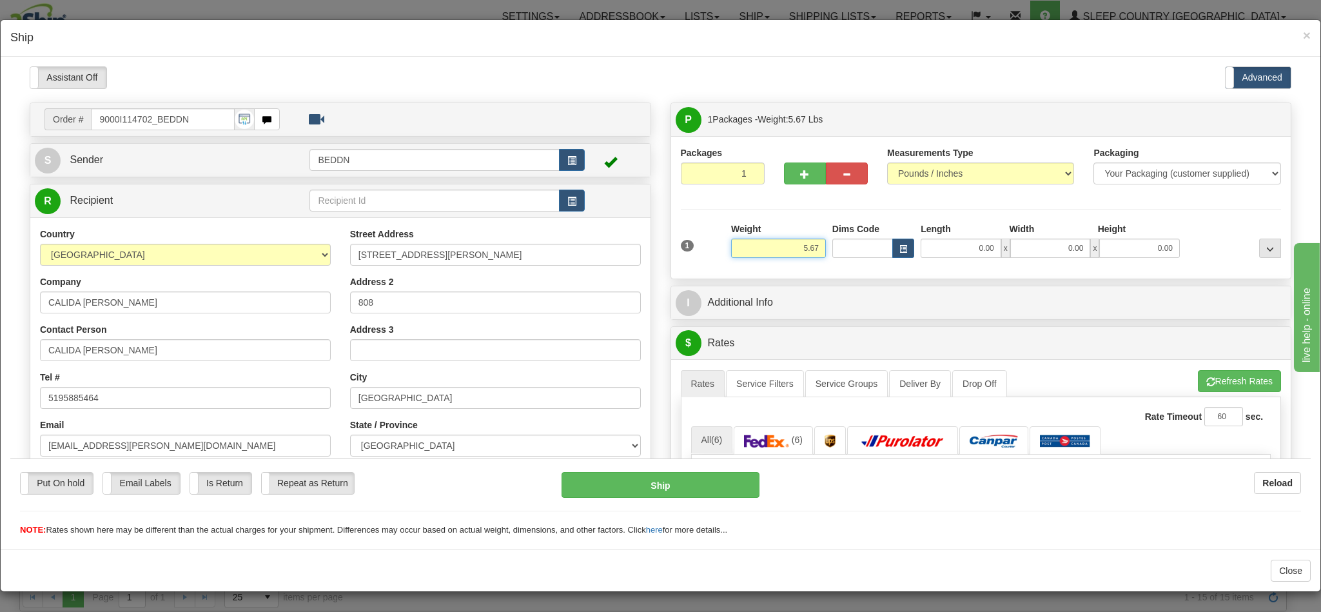
drag, startPoint x: 773, startPoint y: 252, endPoint x: 805, endPoint y: 244, distance: 33.2
click at [811, 244] on div "1 Weight 5.67 Dims Code 0.00" at bounding box center [981, 245] width 607 height 46
type input "3.00"
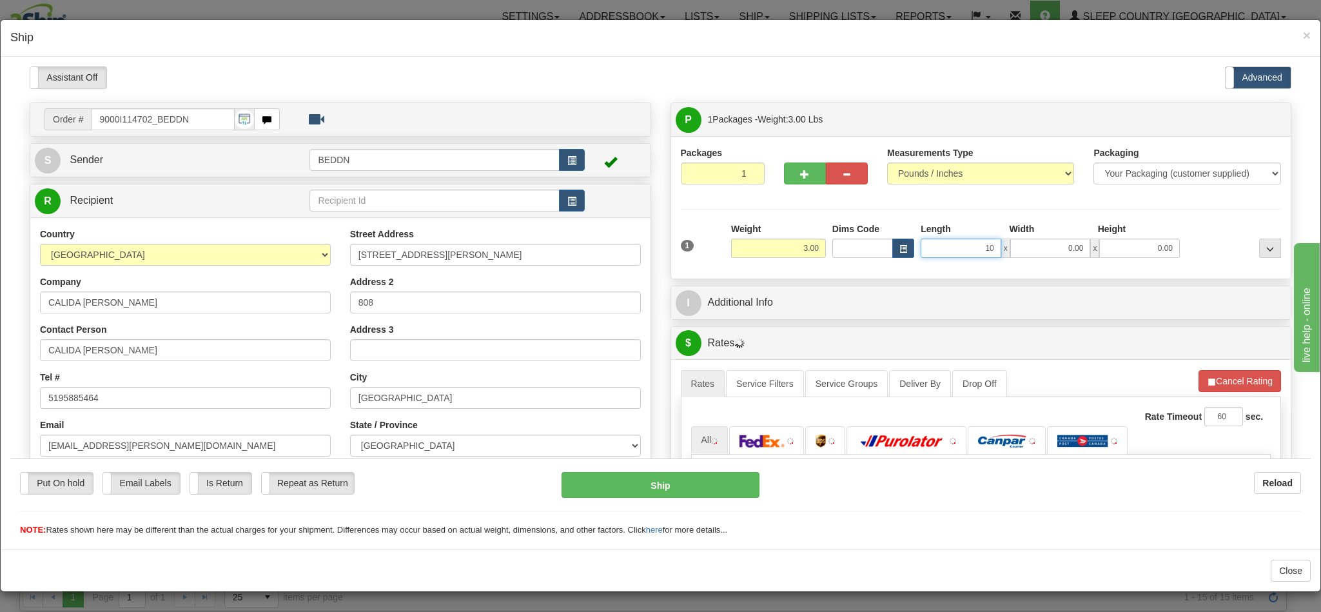
type input "10"
type input "1"
type input "10.00"
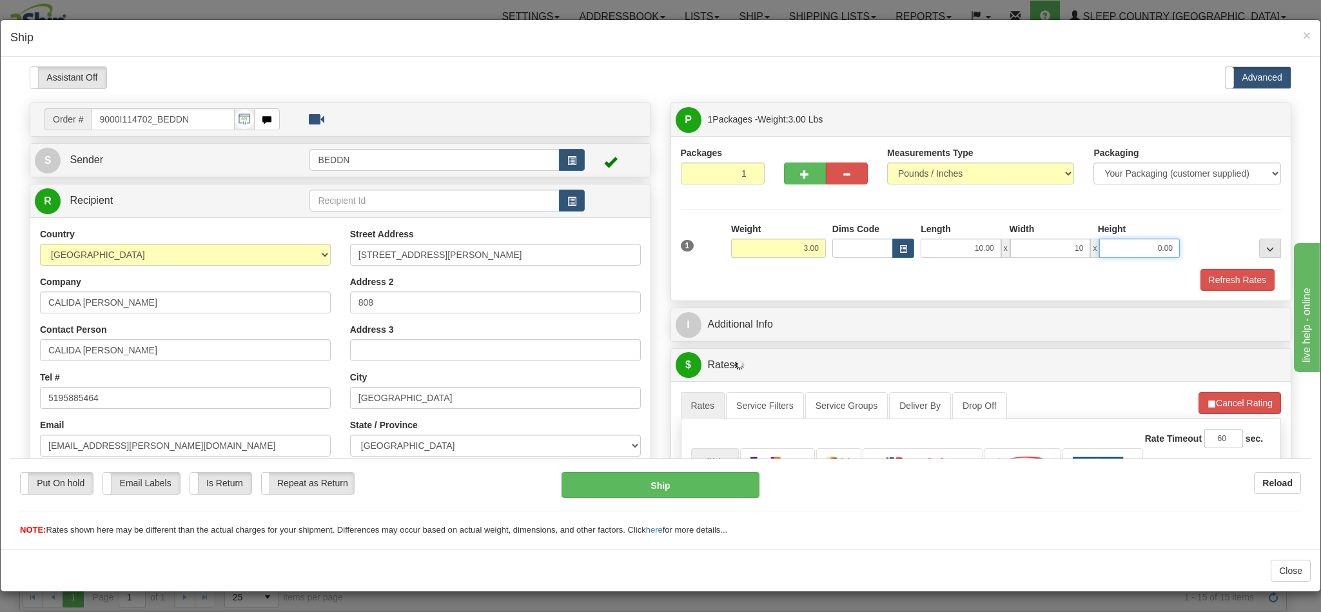
type input "10.00"
type input "20"
type input "20.00"
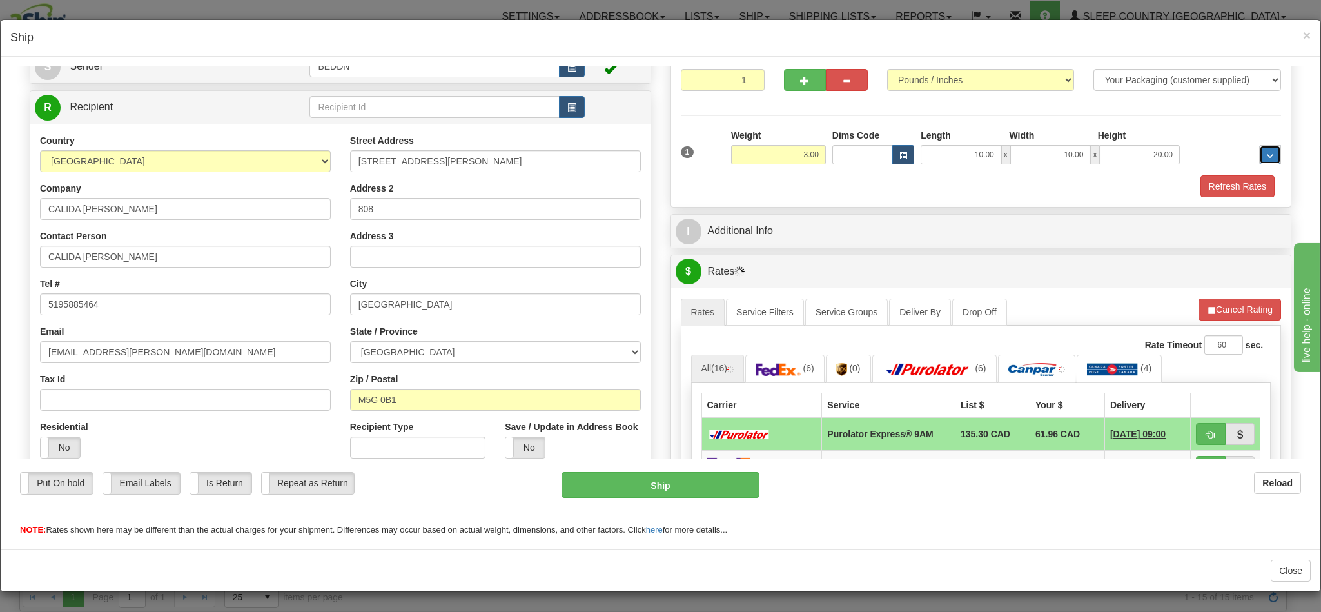
scroll to position [387, 0]
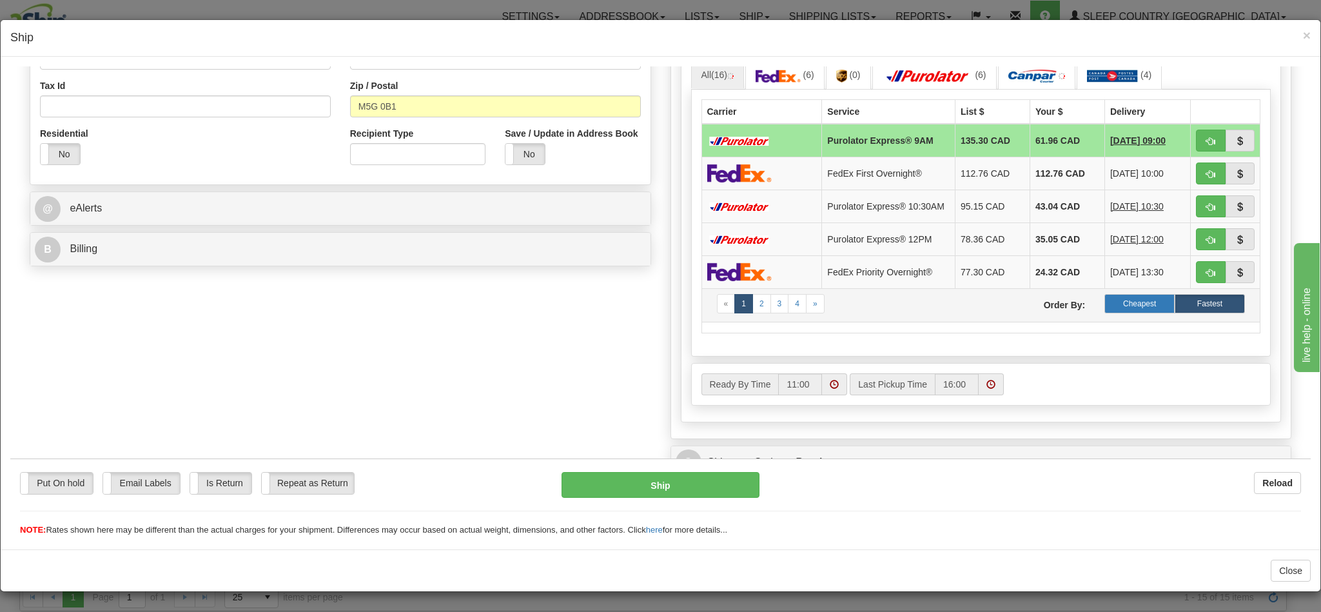
click at [1110, 313] on label "Cheapest" at bounding box center [1139, 302] width 70 height 19
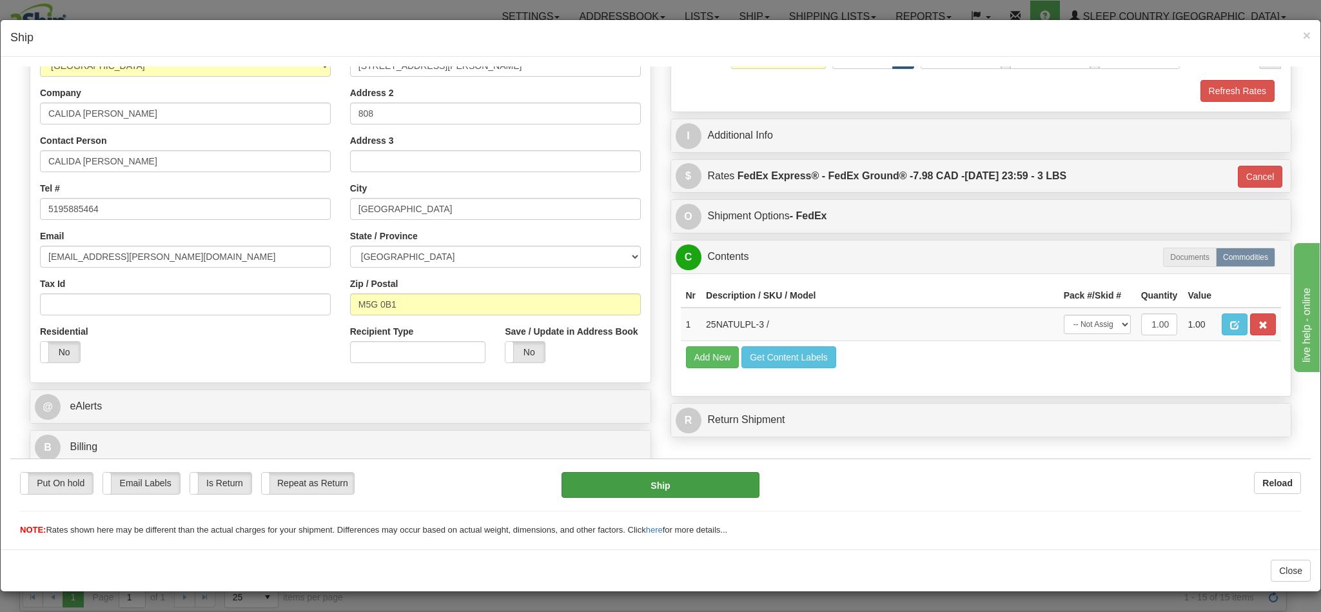
scroll to position [206, 0]
click at [684, 480] on button "Ship" at bounding box center [660, 484] width 197 height 26
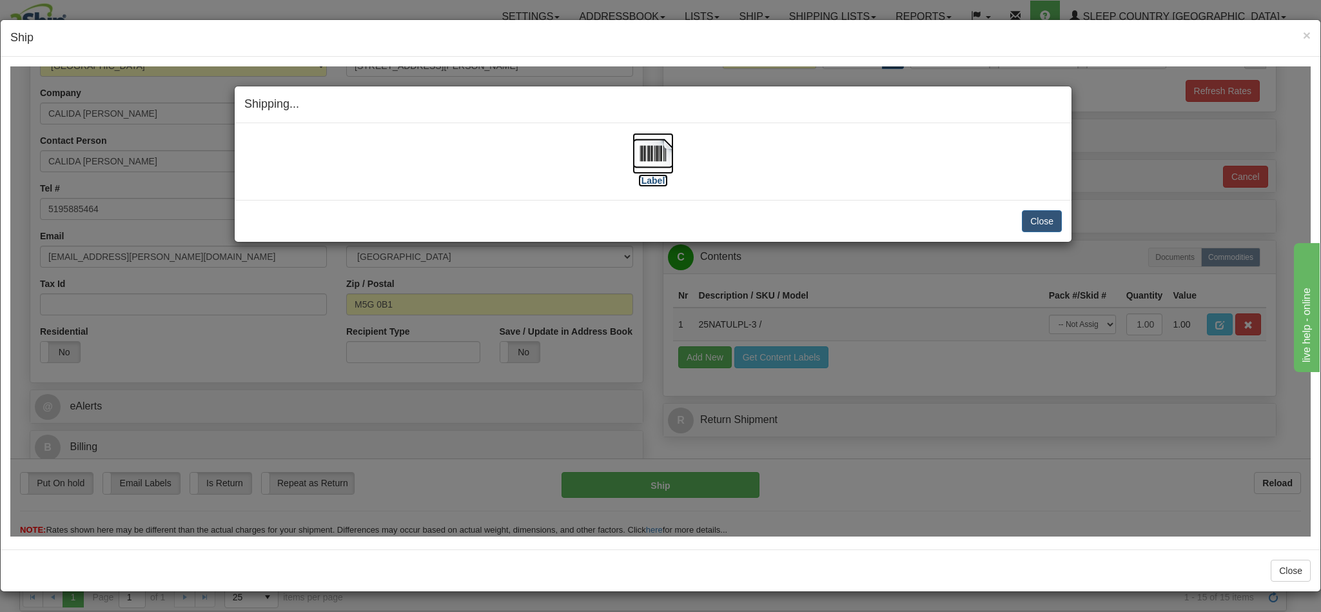
click at [654, 154] on img at bounding box center [653, 152] width 41 height 41
click at [1022, 213] on button "Close" at bounding box center [1042, 221] width 40 height 22
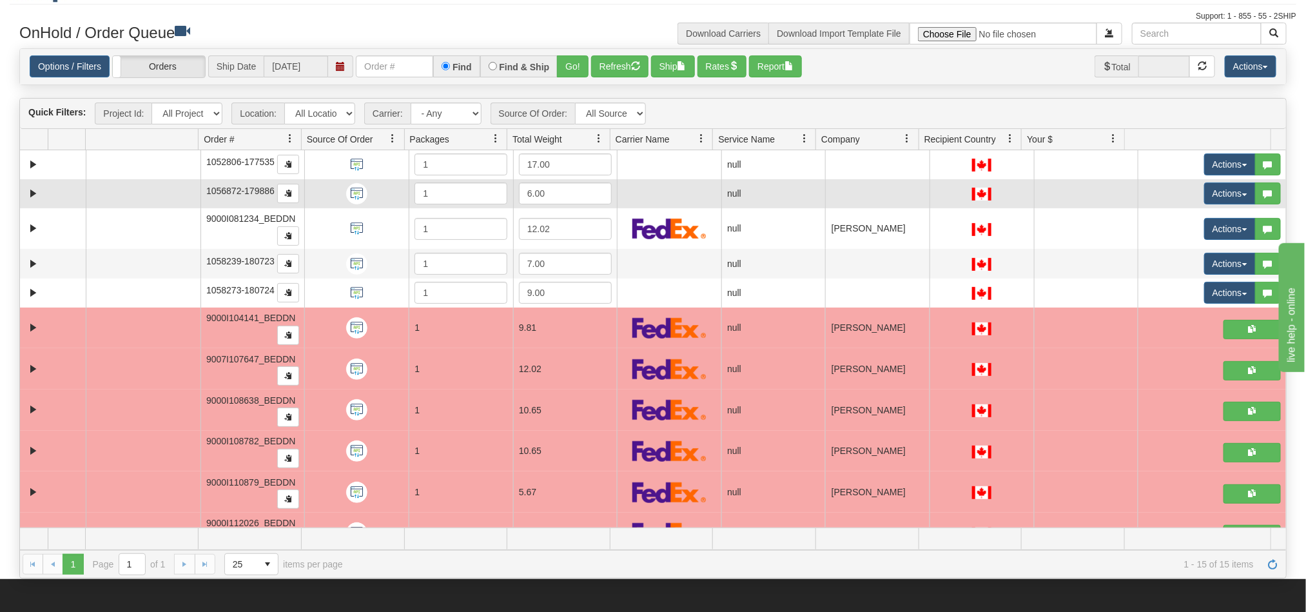
scroll to position [0, 0]
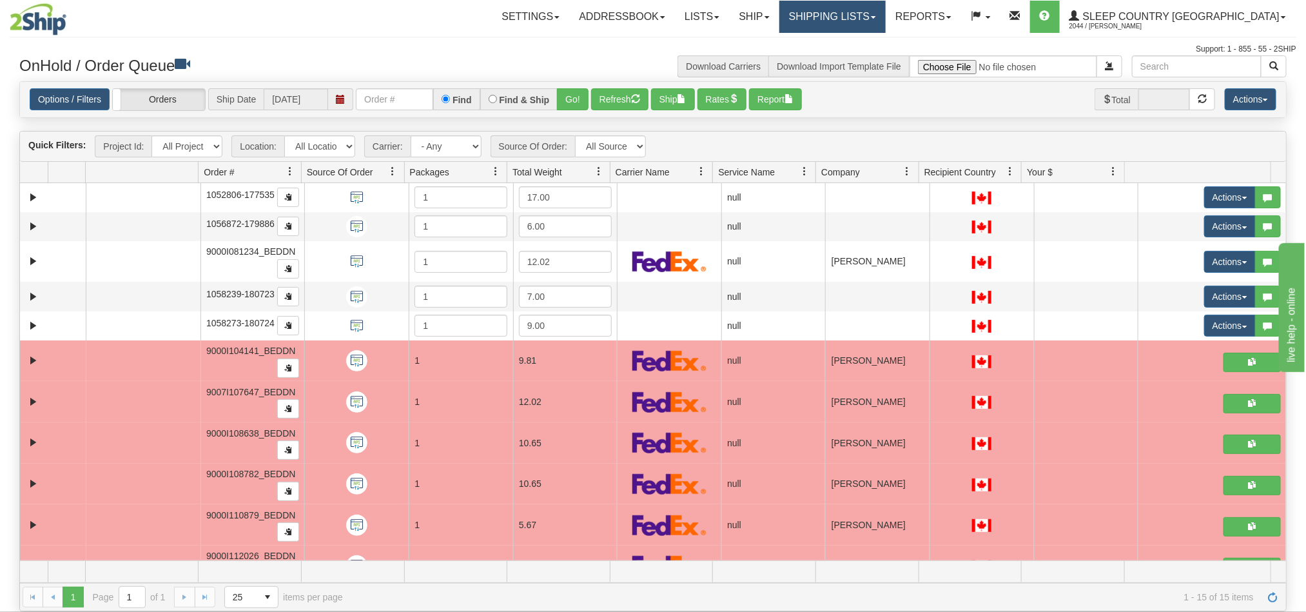
click at [886, 25] on link "Shipping lists" at bounding box center [833, 17] width 106 height 32
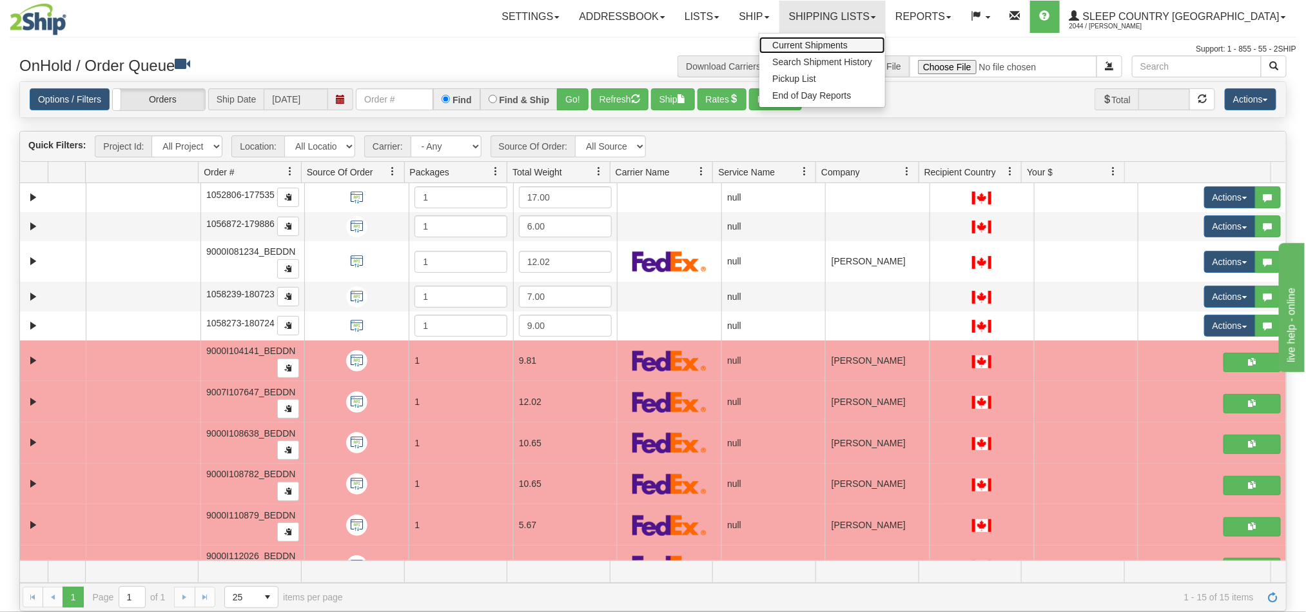
click at [848, 43] on span "Current Shipments" at bounding box center [809, 45] width 75 height 10
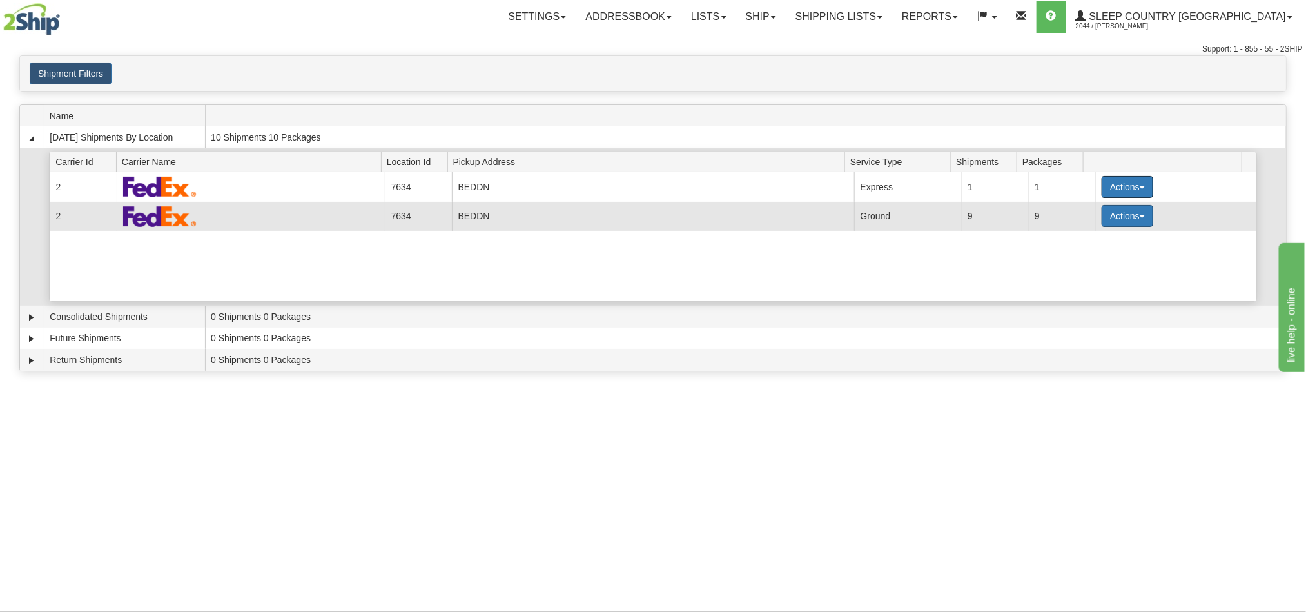
drag, startPoint x: 1110, startPoint y: 188, endPoint x: 1117, endPoint y: 225, distance: 37.9
click at [1117, 225] on tbody "Current 2 7634 BEDDN 19375 Express 1 1 Actions Details Close Pickup Zip Print C…" at bounding box center [653, 201] width 1207 height 58
click at [1111, 210] on button "Actions" at bounding box center [1128, 216] width 52 height 22
click at [1085, 282] on link "Pickup" at bounding box center [1101, 274] width 103 height 17
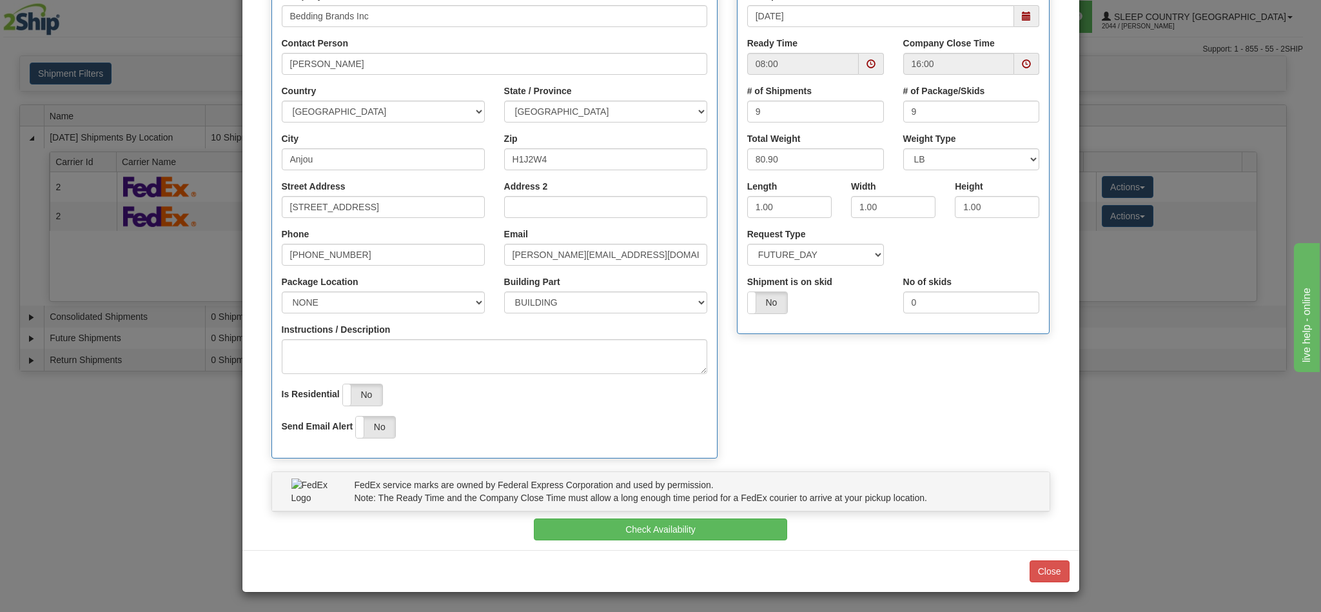
scroll to position [184, 0]
click at [676, 529] on button "Check Availability" at bounding box center [660, 529] width 253 height 22
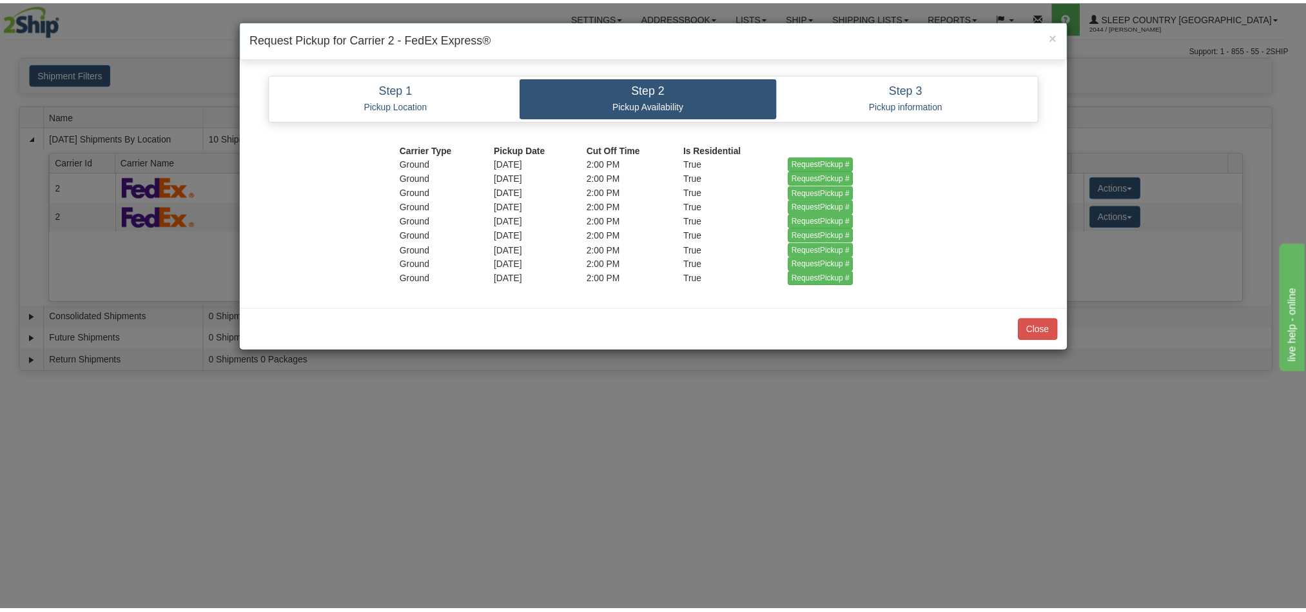
scroll to position [0, 0]
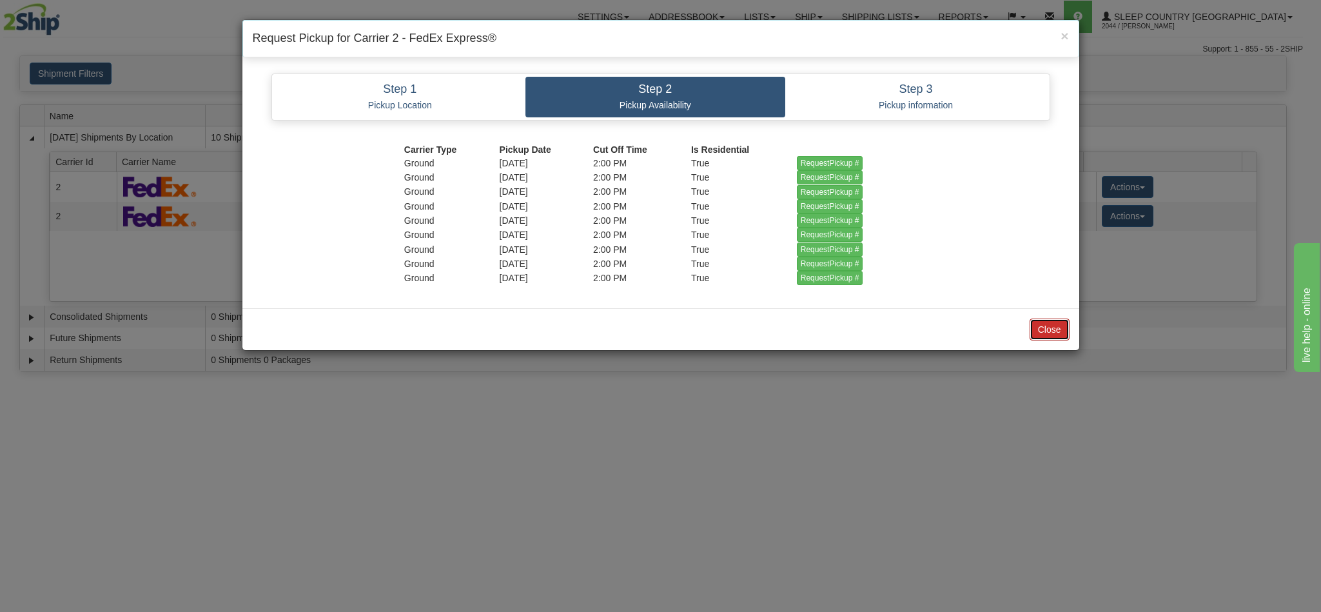
click at [1037, 331] on button "Close" at bounding box center [1050, 330] width 40 height 22
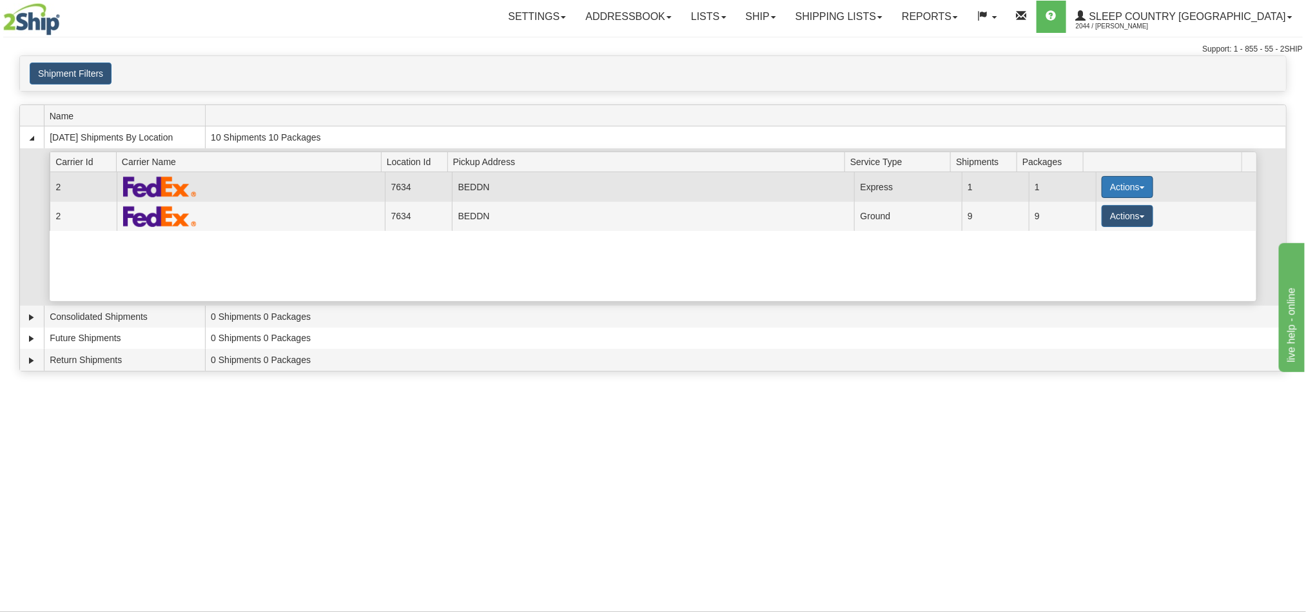
click at [1126, 182] on button "Actions" at bounding box center [1128, 187] width 52 height 22
click at [1095, 213] on span "Details" at bounding box center [1080, 210] width 35 height 9
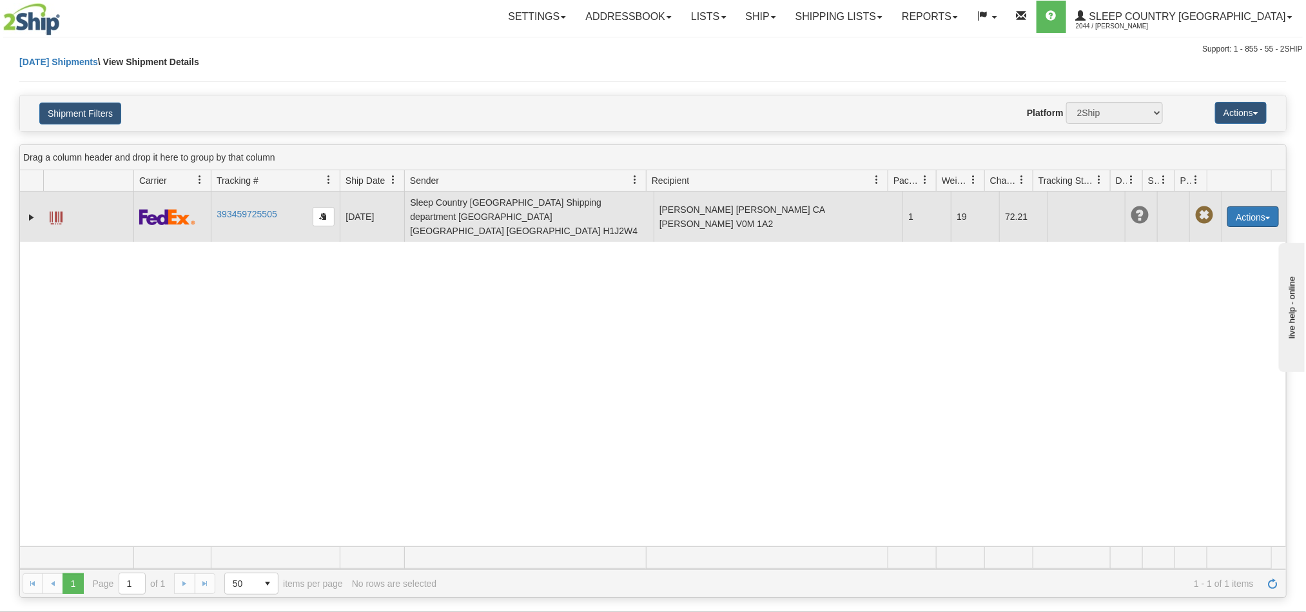
click at [1236, 207] on button "Actions" at bounding box center [1254, 216] width 52 height 21
click at [1212, 234] on link "Edit" at bounding box center [1226, 240] width 103 height 17
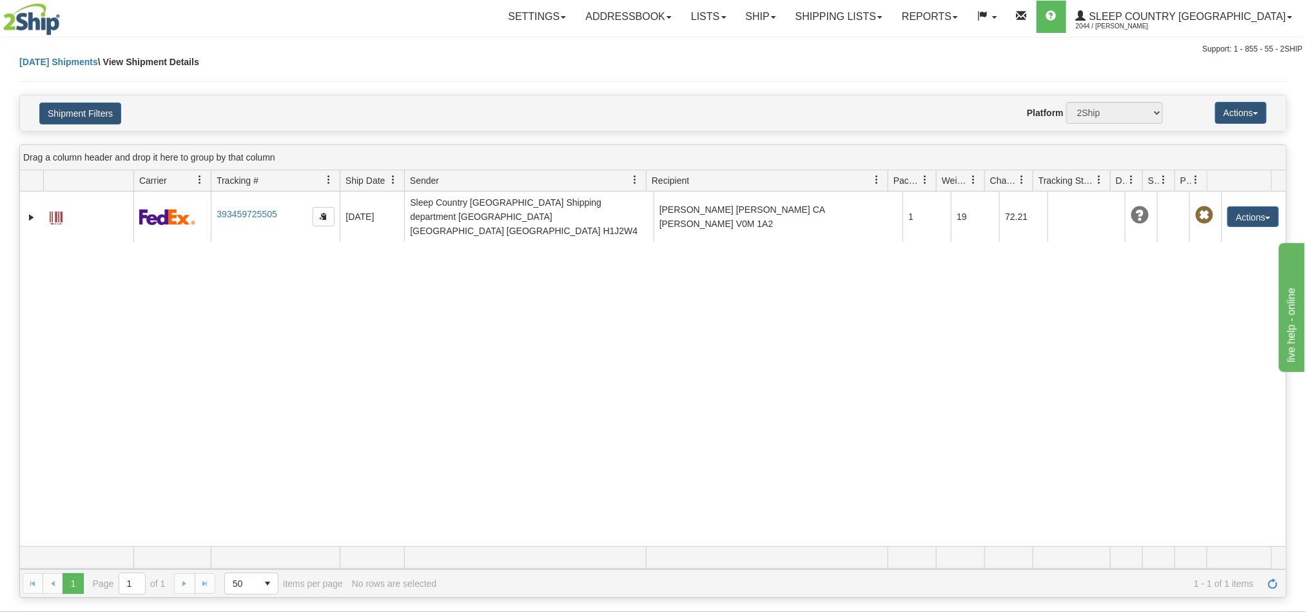
click at [991, 309] on div "31637493 2044 393459725505 09/22/2025 09/22/2025 11:35:09 AM Sleep Country Cana…" at bounding box center [653, 368] width 1266 height 355
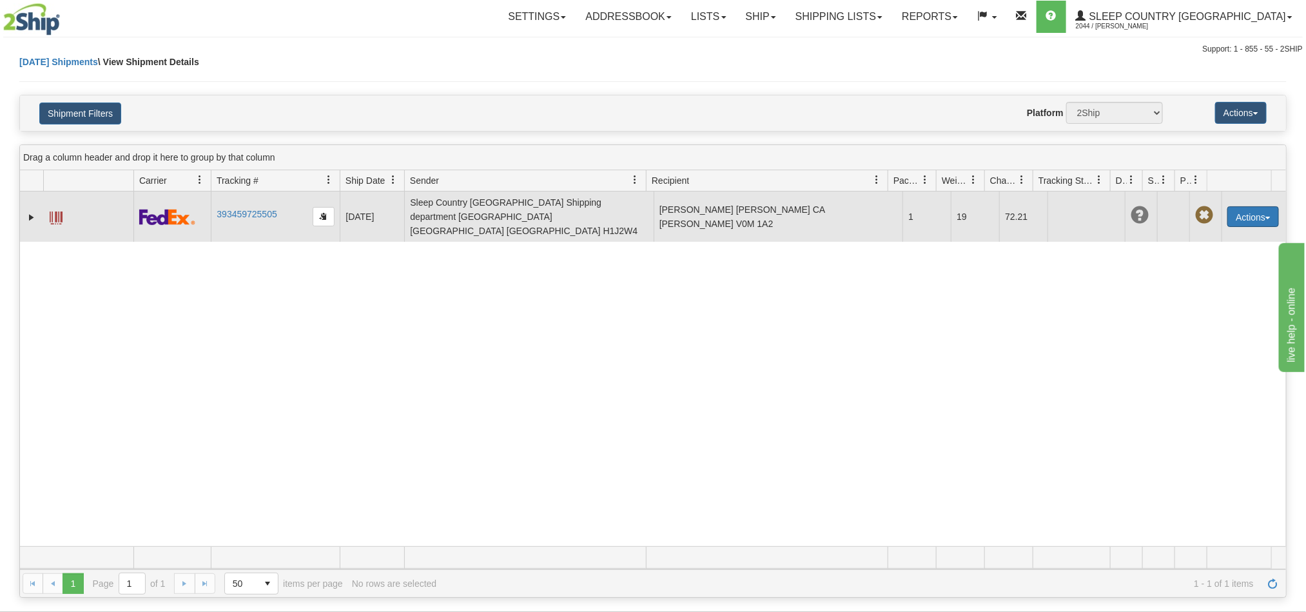
click at [1246, 209] on button "Actions" at bounding box center [1254, 216] width 52 height 21
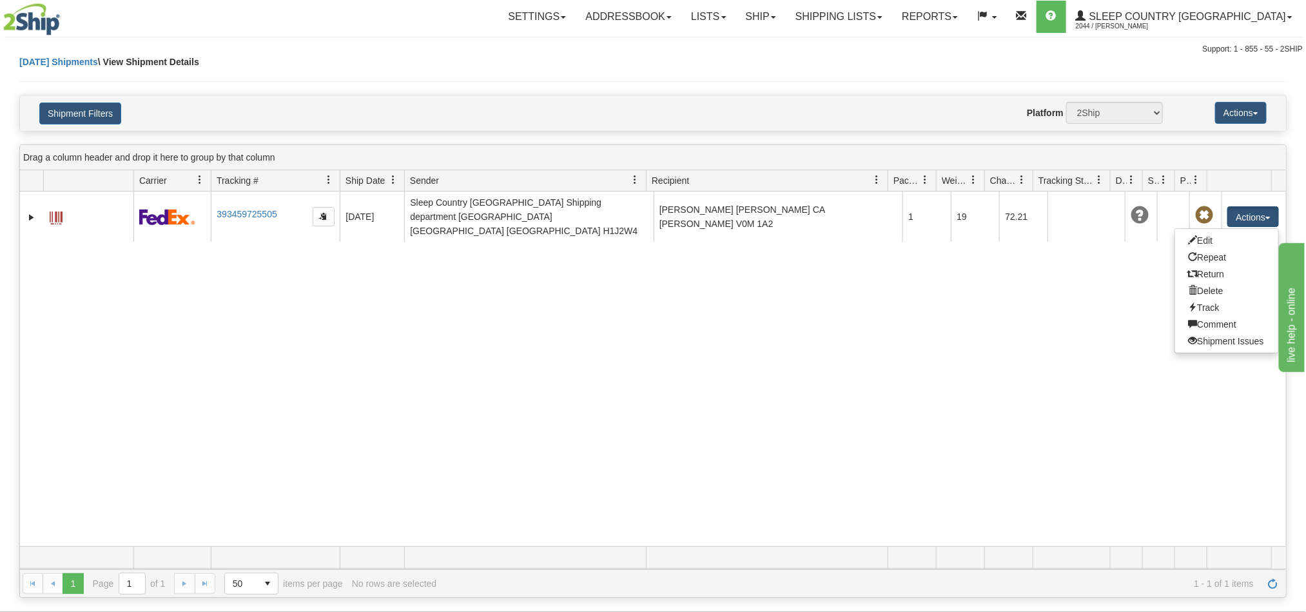
click at [952, 302] on div "31637493 2044 393459725505 09/22/2025 09/22/2025 11:35:09 AM Sleep Country Cana…" at bounding box center [653, 368] width 1266 height 355
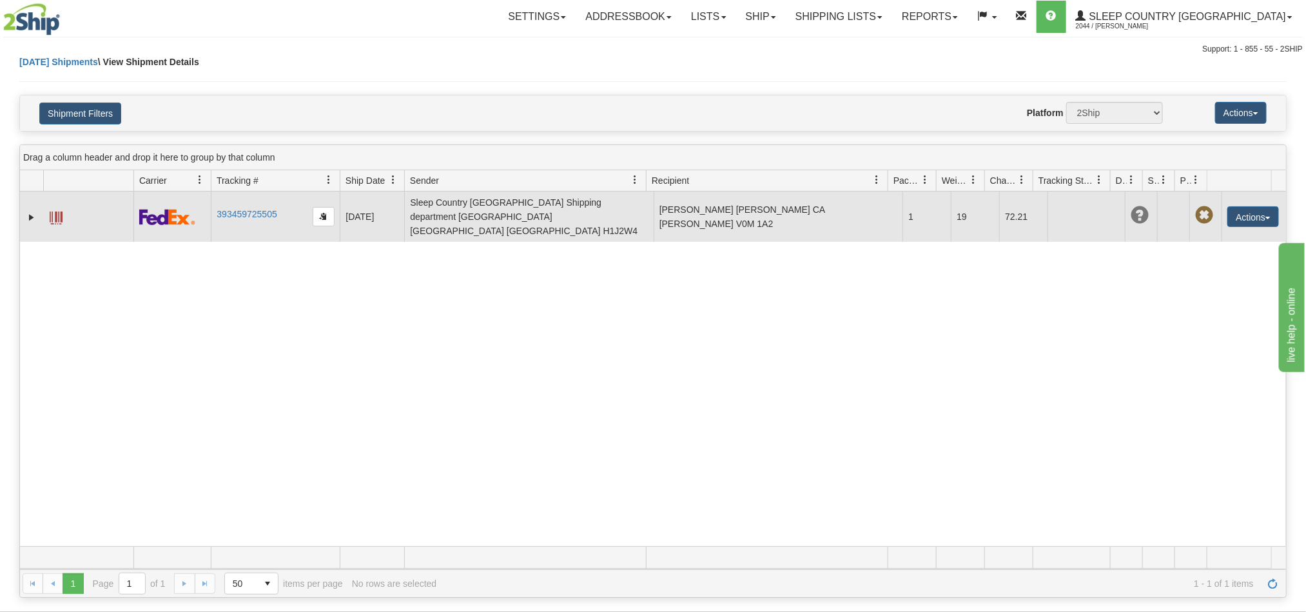
drag, startPoint x: 284, startPoint y: 211, endPoint x: 211, endPoint y: 213, distance: 72.9
click at [213, 213] on td "393459725505" at bounding box center [275, 216] width 129 height 50
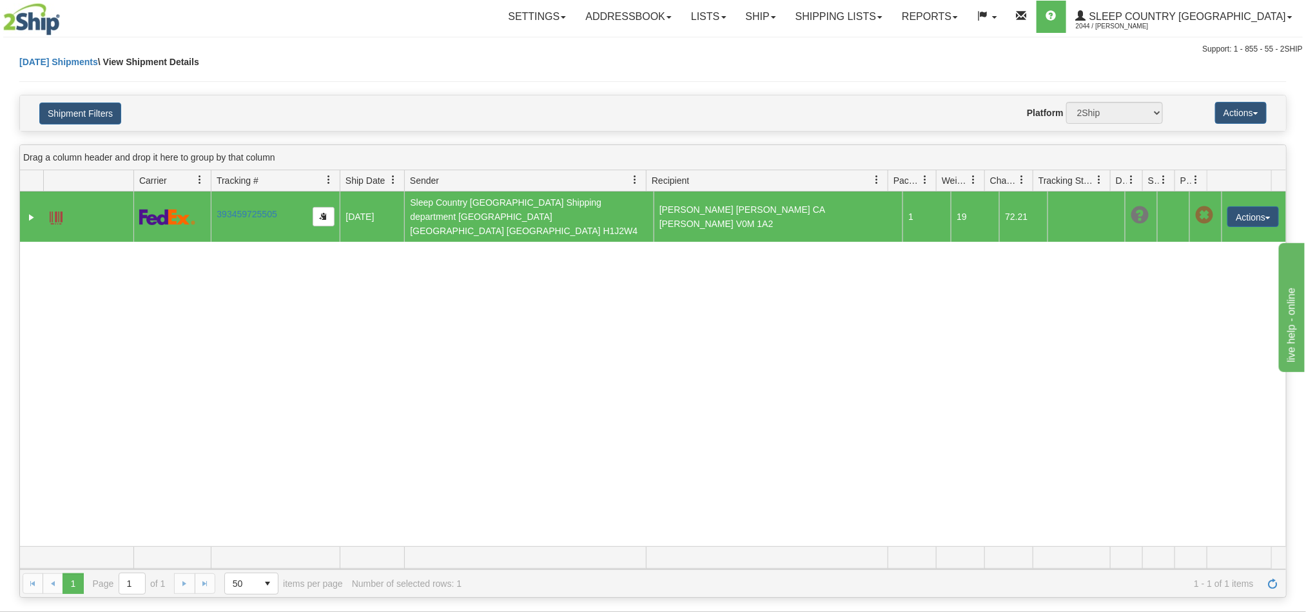
click at [253, 273] on div "31637493 2044 393459725505 09/22/2025 09/22/2025 11:35:09 AM Sleep Country Cana…" at bounding box center [653, 368] width 1266 height 355
click at [286, 333] on div "31637493 2044 393459725505 09/22/2025 09/22/2025 11:35:09 AM Sleep Country Cana…" at bounding box center [653, 368] width 1266 height 355
click at [327, 212] on span "button" at bounding box center [324, 216] width 8 height 8
click at [1235, 206] on button "Actions" at bounding box center [1254, 216] width 52 height 21
drag, startPoint x: 1008, startPoint y: 331, endPoint x: 985, endPoint y: 327, distance: 23.5
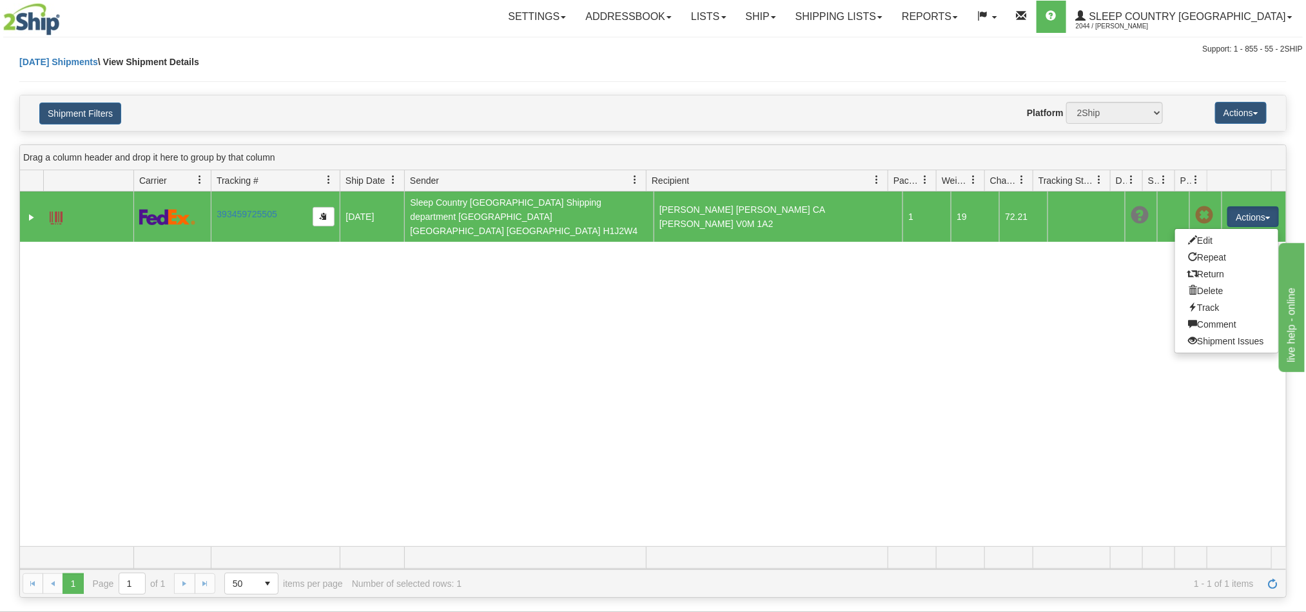
click at [1006, 331] on div "31637493 2044 393459725505 09/22/2025 09/22/2025 11:35:09 AM Sleep Country Cana…" at bounding box center [653, 368] width 1266 height 355
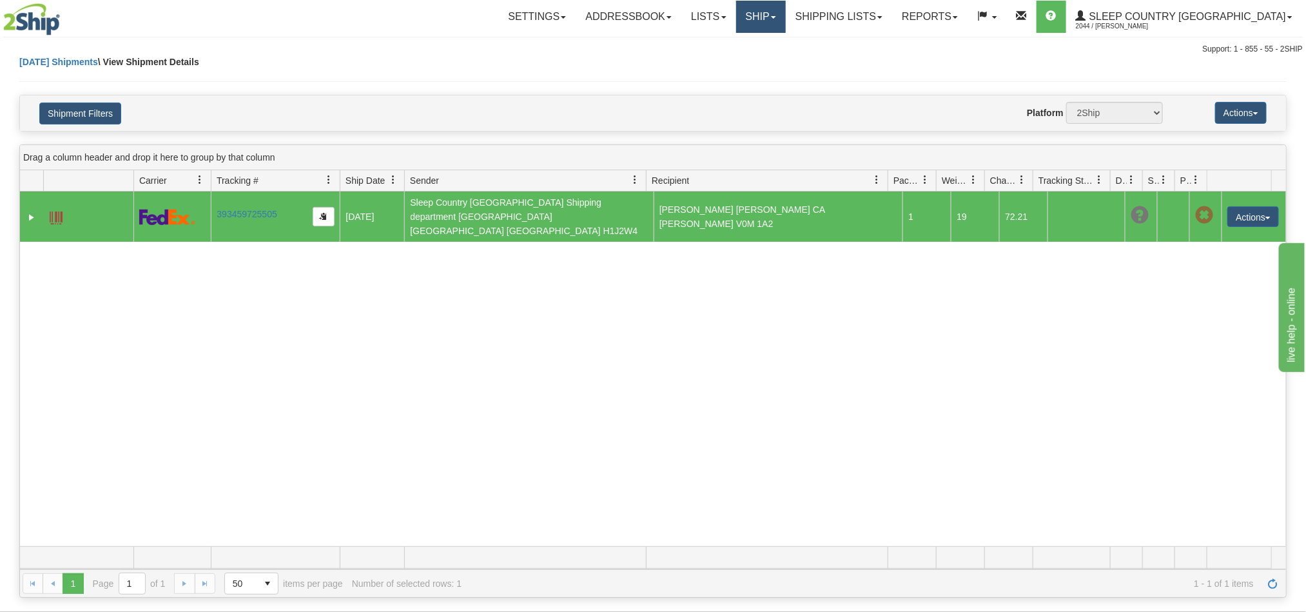
click at [786, 23] on link "Ship" at bounding box center [761, 17] width 50 height 32
click at [892, 20] on link "Shipping lists" at bounding box center [839, 17] width 106 height 32
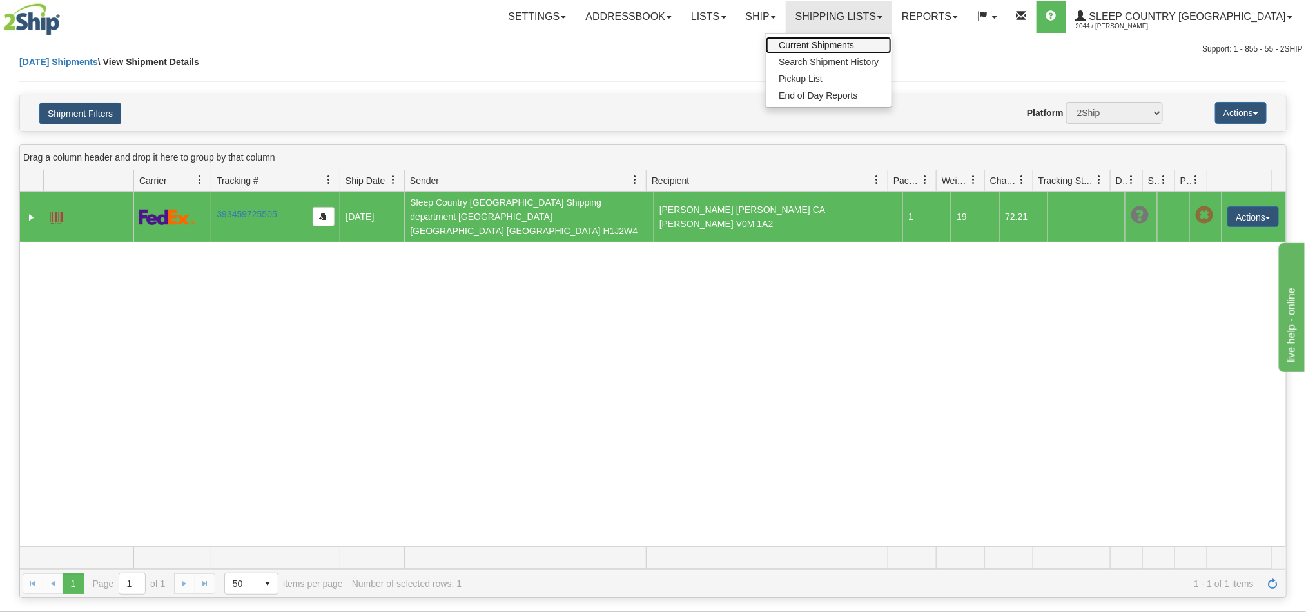
click at [854, 43] on span "Current Shipments" at bounding box center [816, 45] width 75 height 10
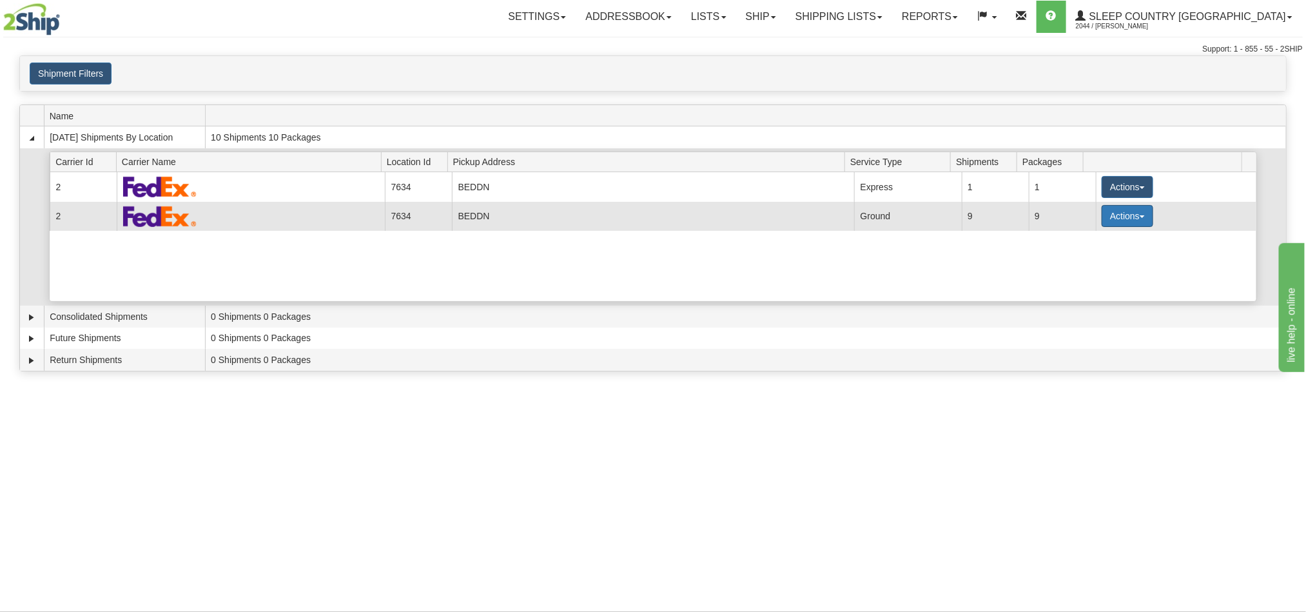
click at [1111, 221] on button "Actions" at bounding box center [1128, 216] width 52 height 22
click at [1080, 275] on span "Pickup" at bounding box center [1080, 273] width 34 height 9
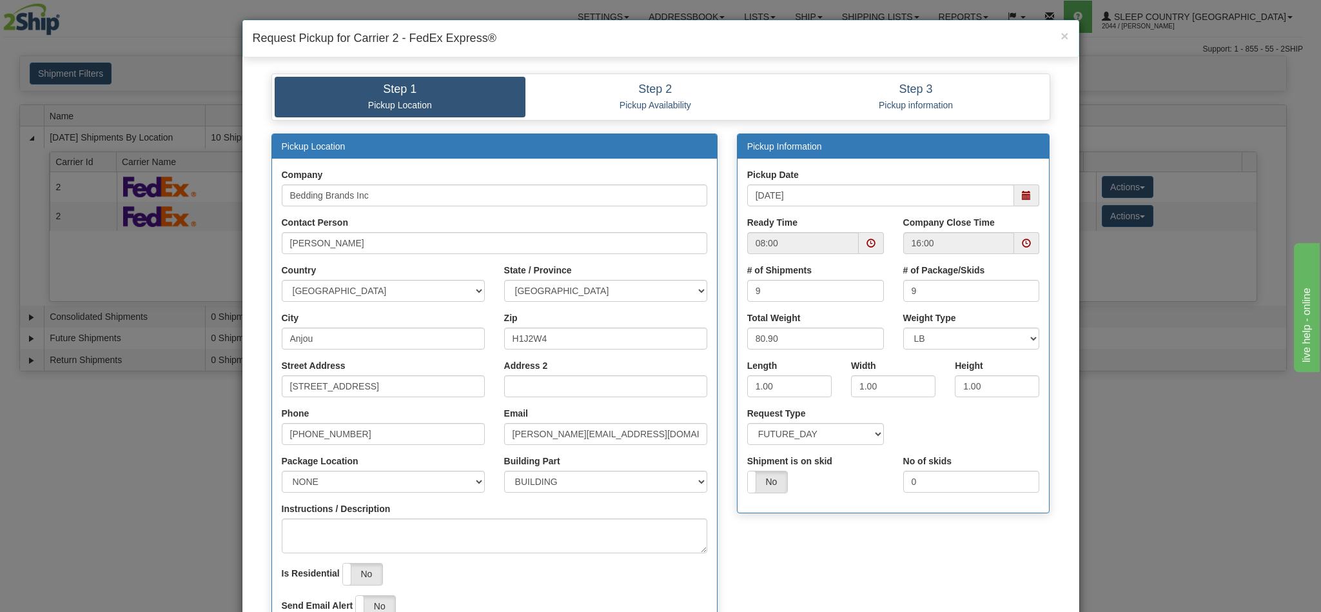
scroll to position [184, 0]
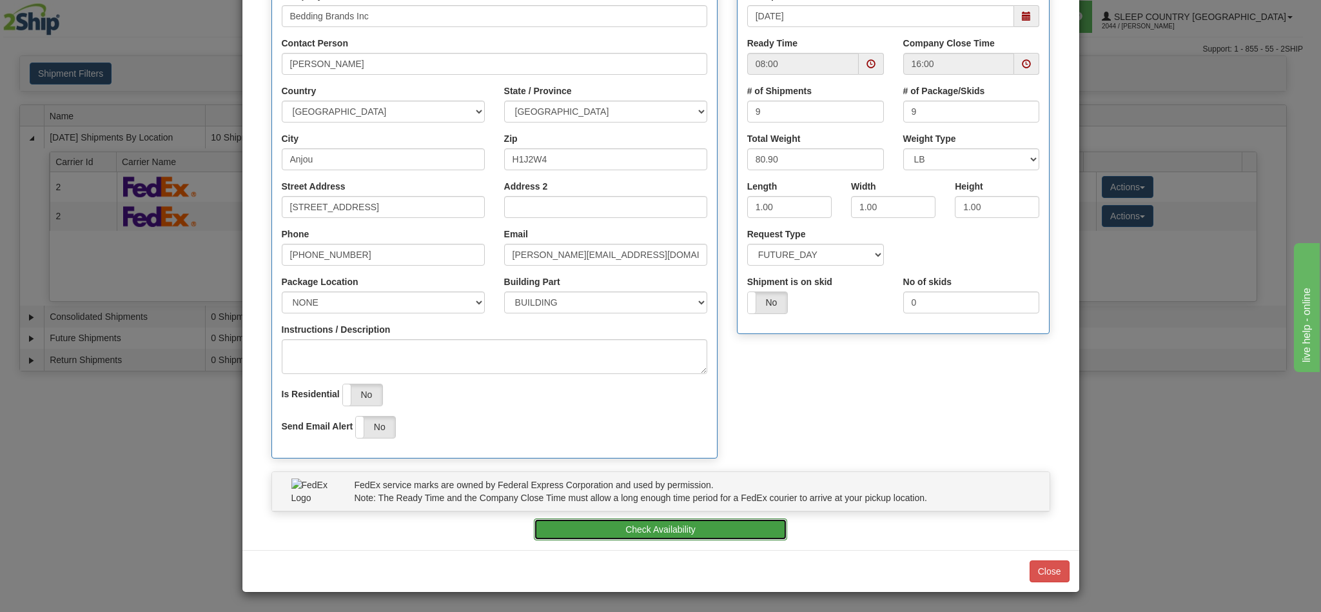
click at [683, 527] on button "Check Availability" at bounding box center [660, 529] width 253 height 22
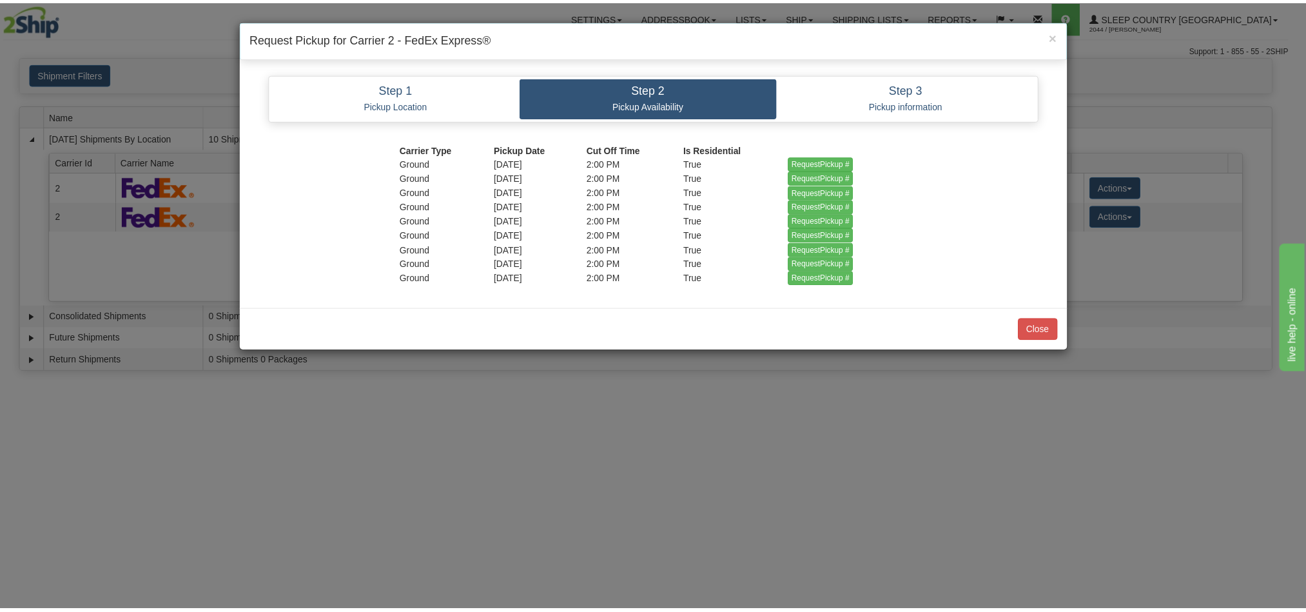
scroll to position [0, 0]
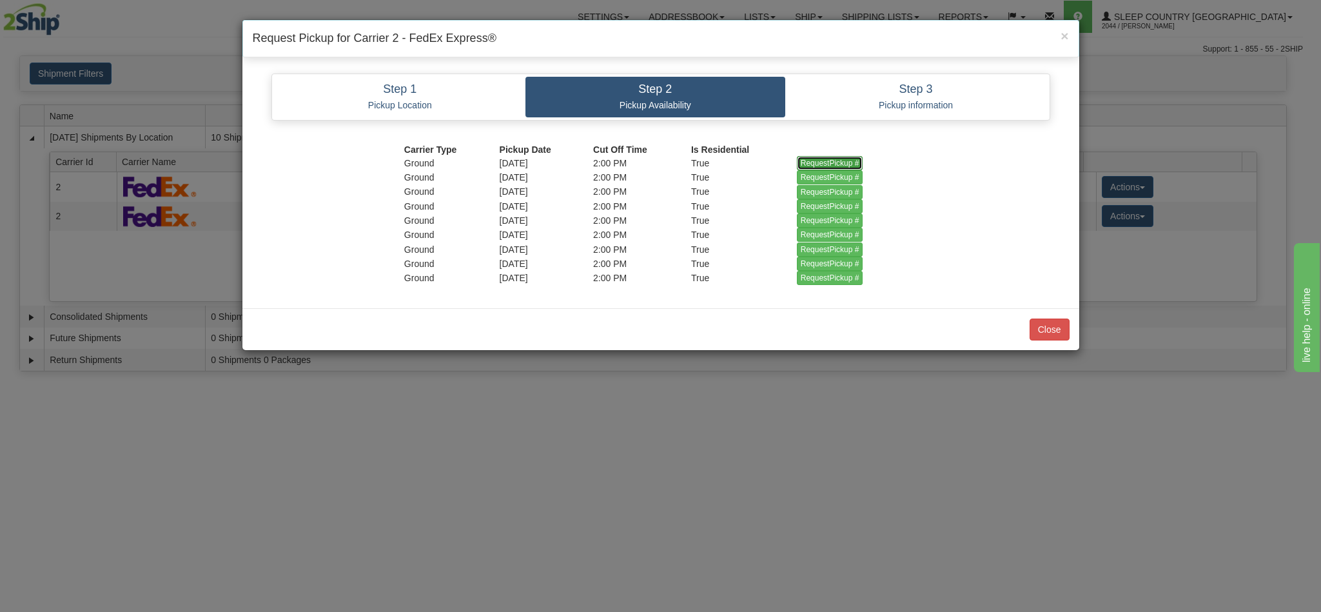
click at [830, 164] on input "RequestPickup #" at bounding box center [830, 163] width 66 height 14
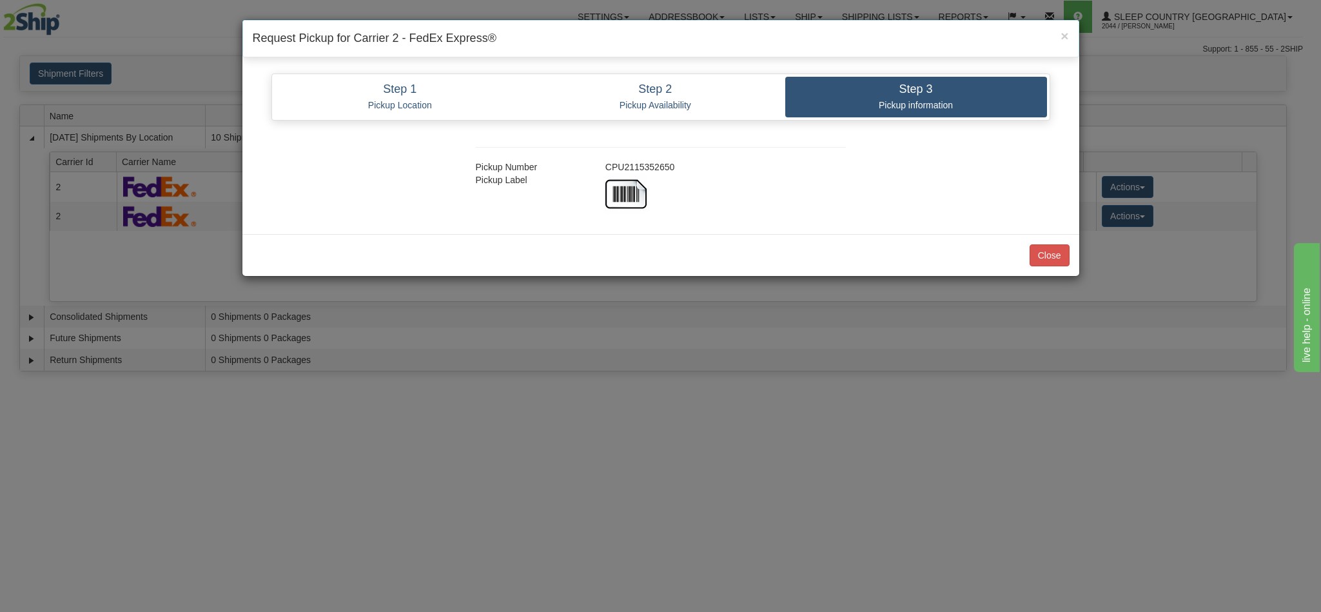
drag, startPoint x: 672, startPoint y: 170, endPoint x: 604, endPoint y: 163, distance: 68.7
click at [604, 163] on div "CPU2115352650" at bounding box center [726, 167] width 260 height 13
copy div "CPU2115352650"
click at [1050, 263] on button "Close" at bounding box center [1050, 255] width 40 height 22
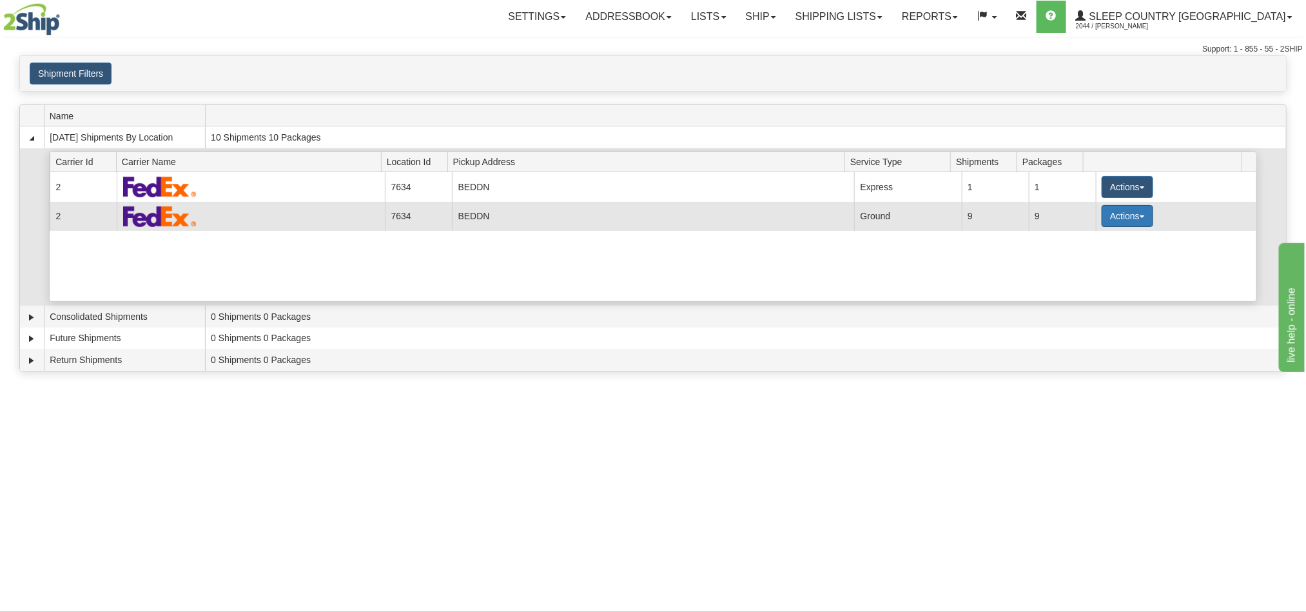
click at [1118, 223] on button "Actions" at bounding box center [1128, 216] width 52 height 22
click at [1086, 244] on span "Details" at bounding box center [1080, 239] width 35 height 9
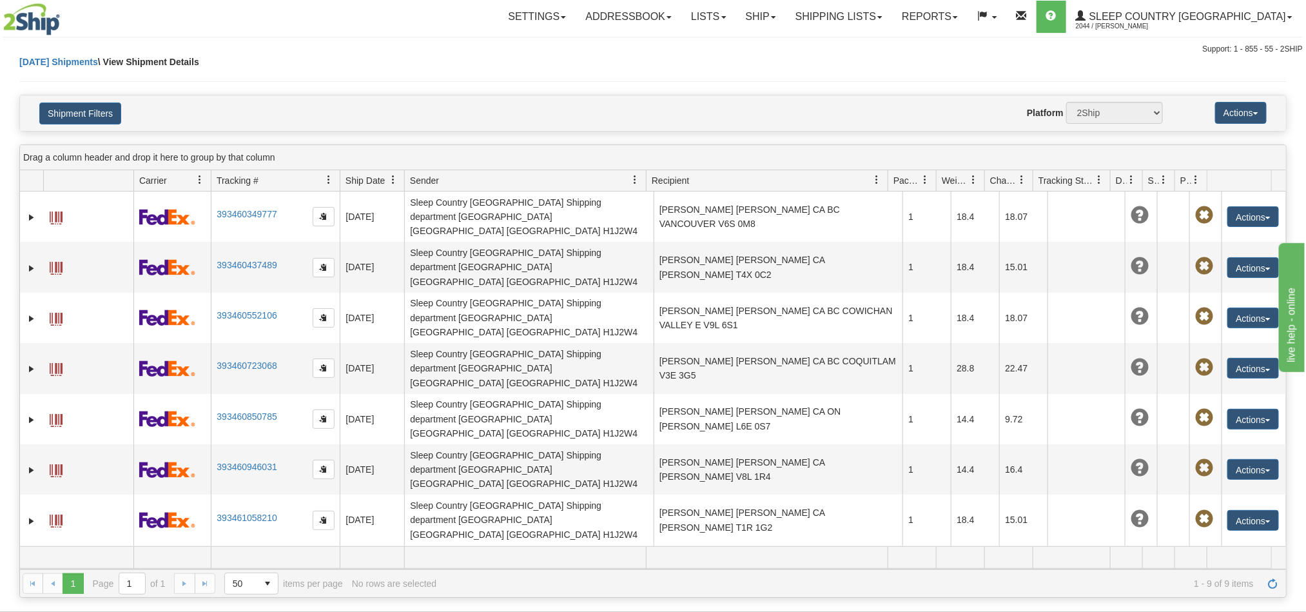
click at [322, 611] on button "button" at bounding box center [324, 620] width 22 height 19
click at [327, 561] on button "button" at bounding box center [324, 570] width 22 height 19
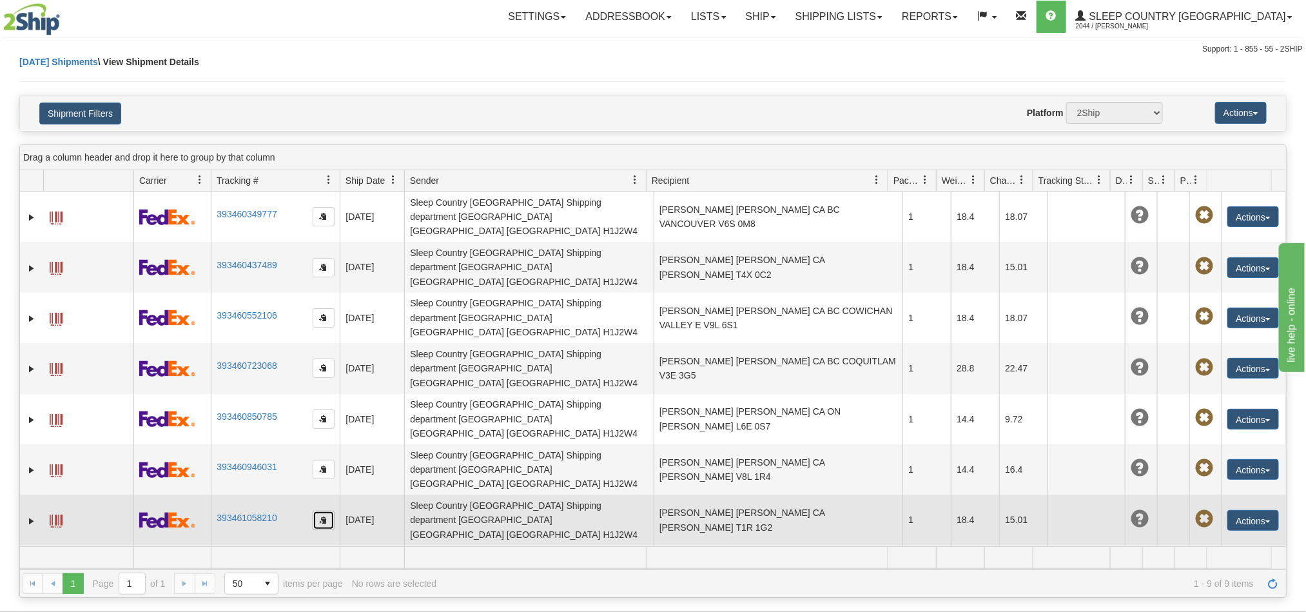
click at [313, 511] on button "button" at bounding box center [324, 520] width 22 height 19
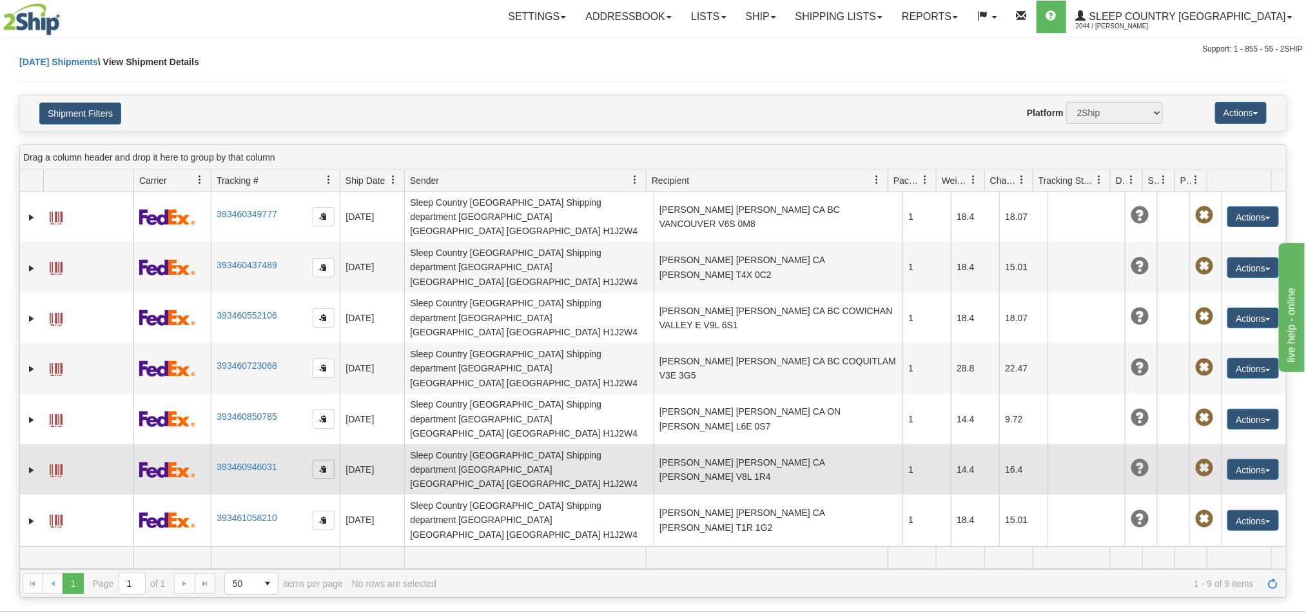
click at [320, 465] on span "button" at bounding box center [324, 469] width 8 height 8
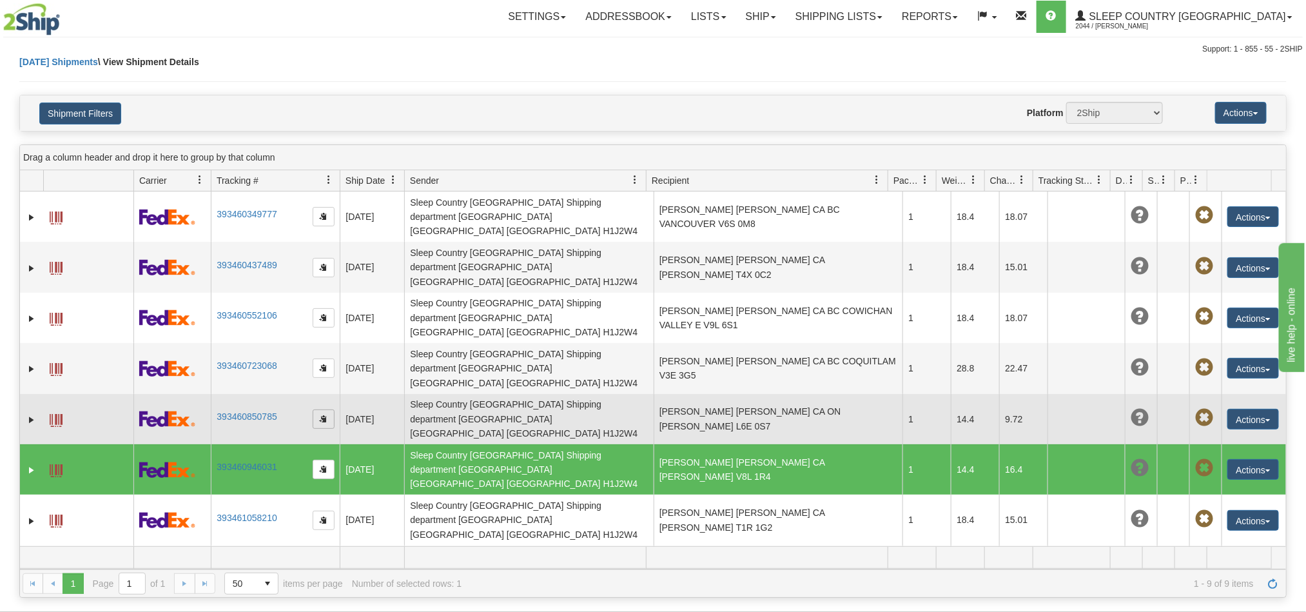
click at [323, 415] on span "button" at bounding box center [324, 419] width 8 height 8
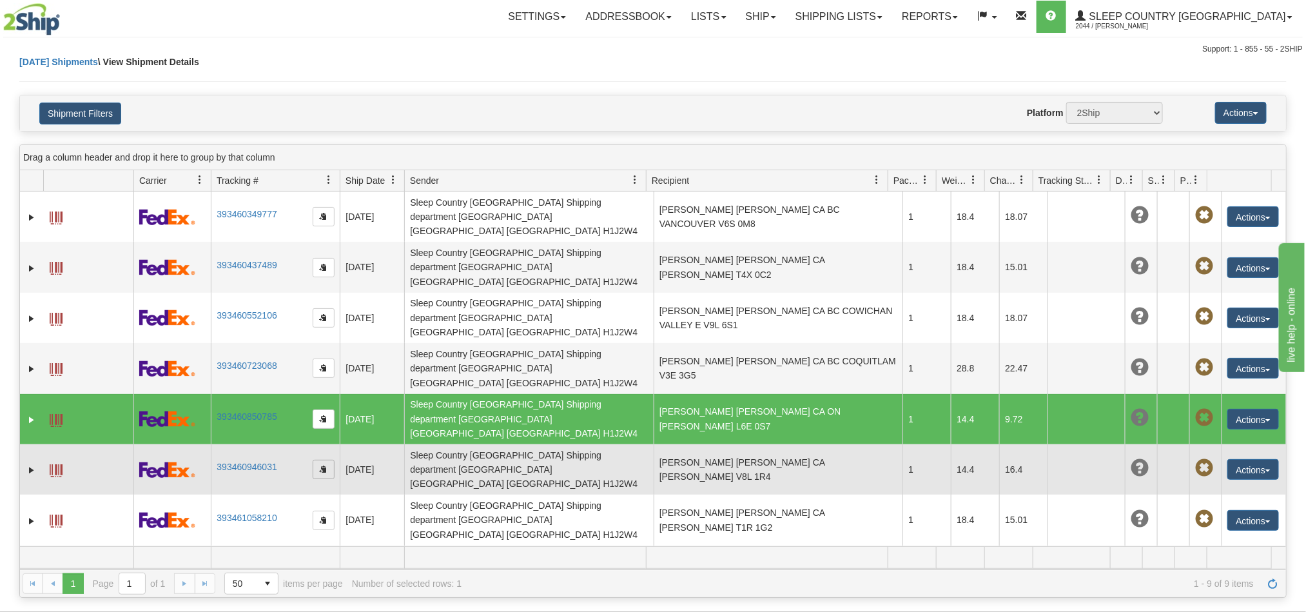
click at [320, 465] on span "button" at bounding box center [324, 469] width 8 height 8
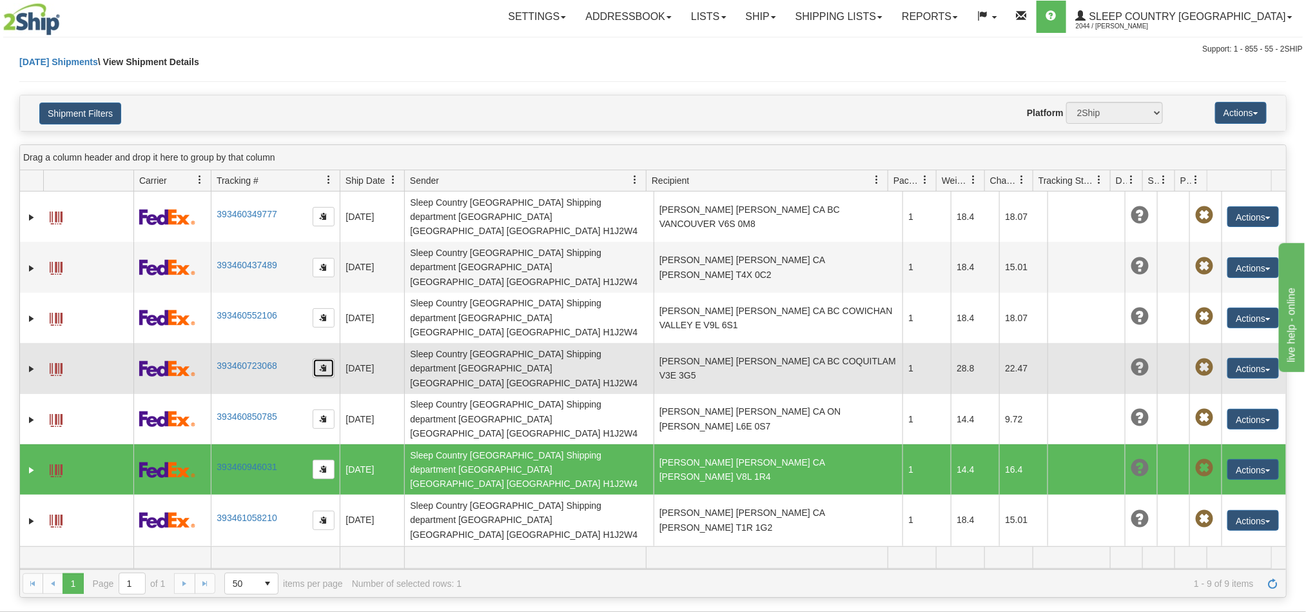
click at [318, 358] on button "button" at bounding box center [324, 367] width 22 height 19
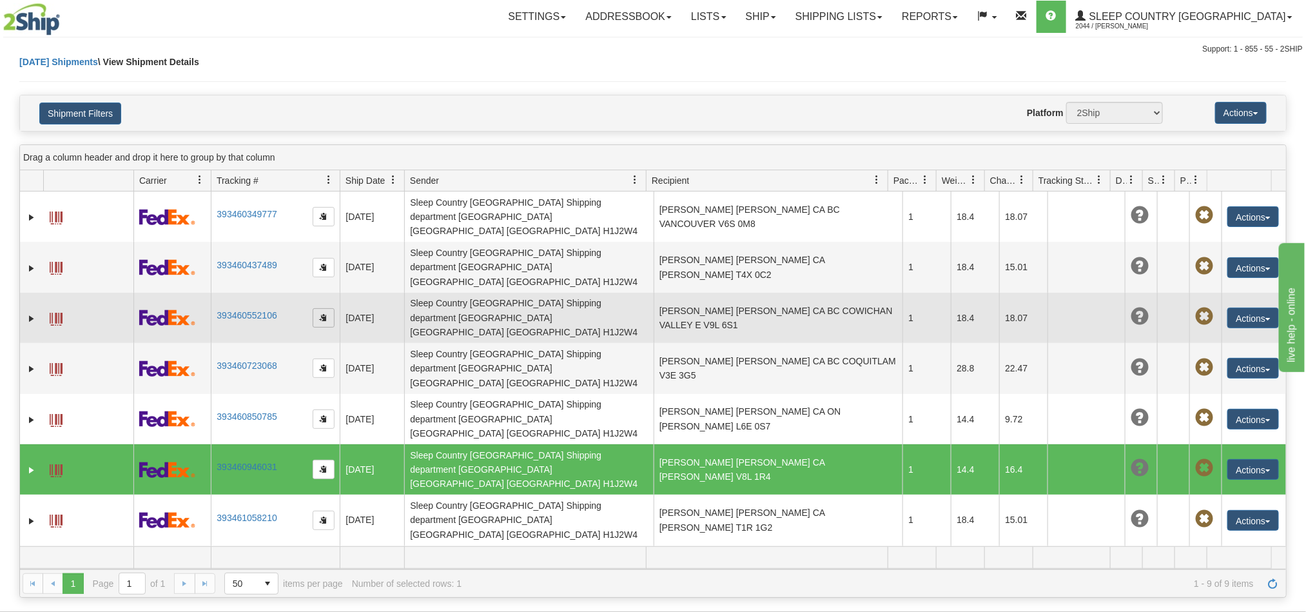
click at [325, 313] on span "button" at bounding box center [324, 317] width 8 height 8
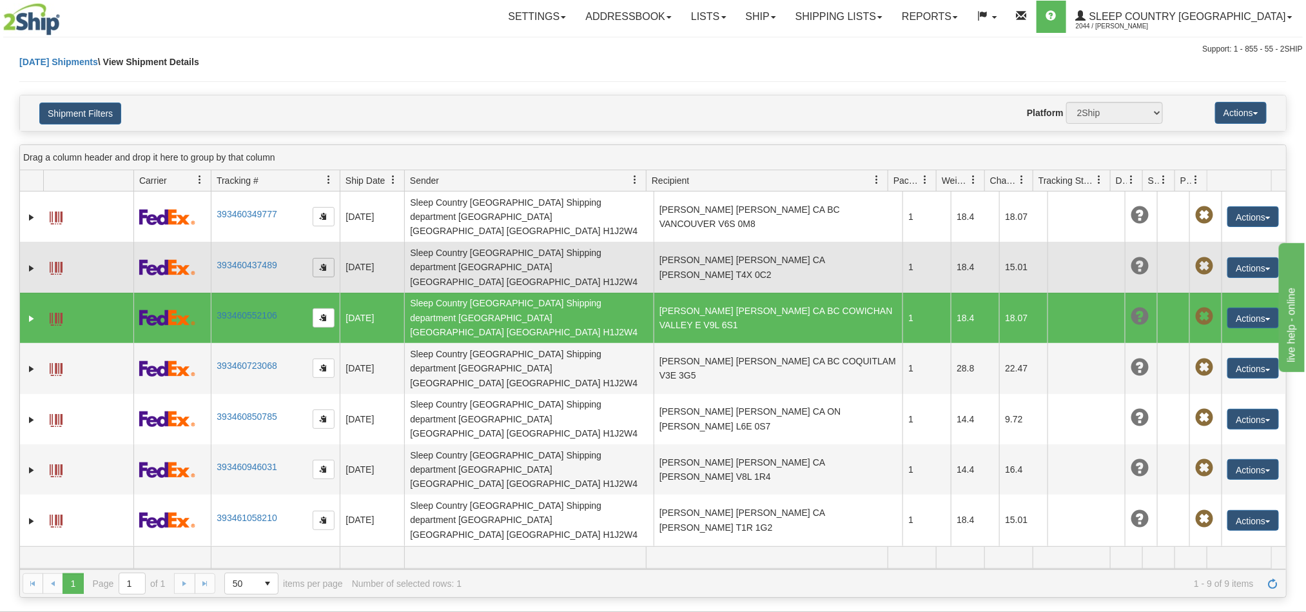
click at [321, 263] on span "button" at bounding box center [324, 267] width 8 height 8
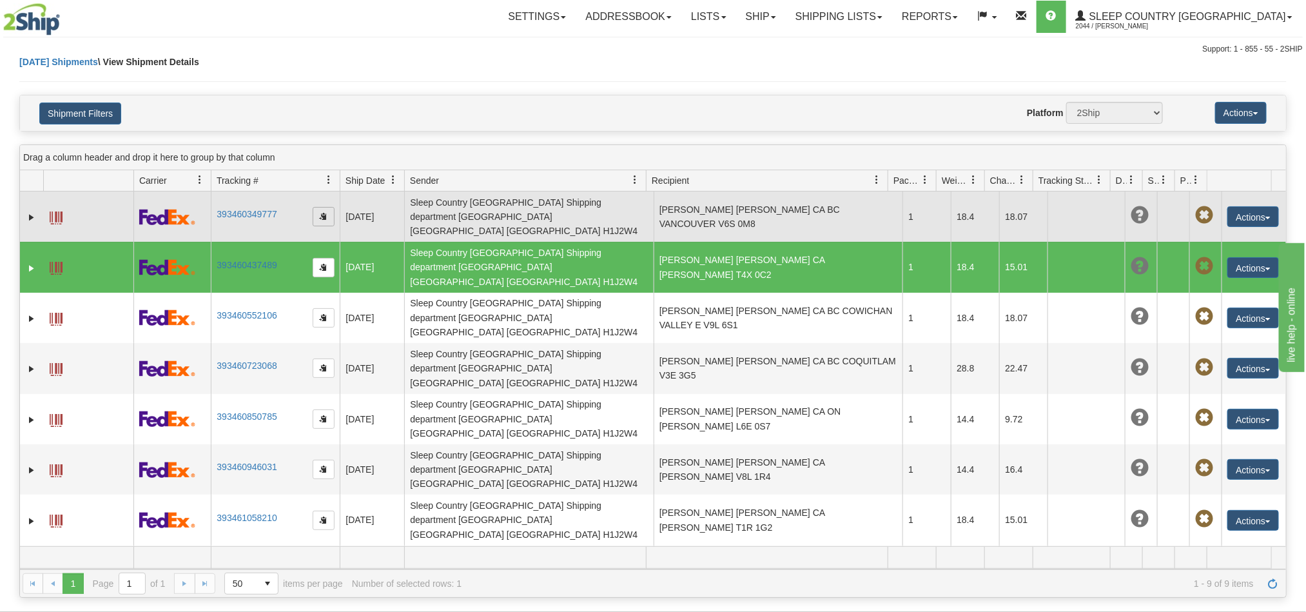
click at [321, 215] on span "button" at bounding box center [324, 216] width 8 height 8
